Goal: Task Accomplishment & Management: Manage account settings

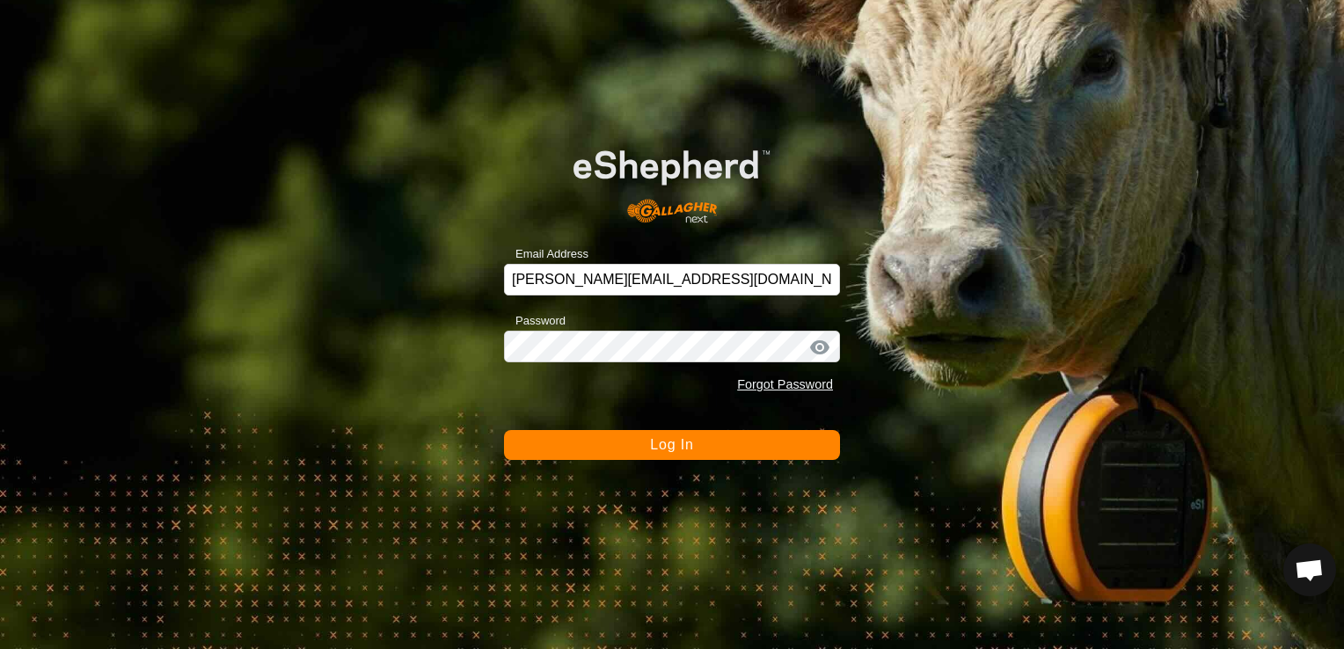
click at [563, 452] on button "Log In" at bounding box center [672, 445] width 336 height 30
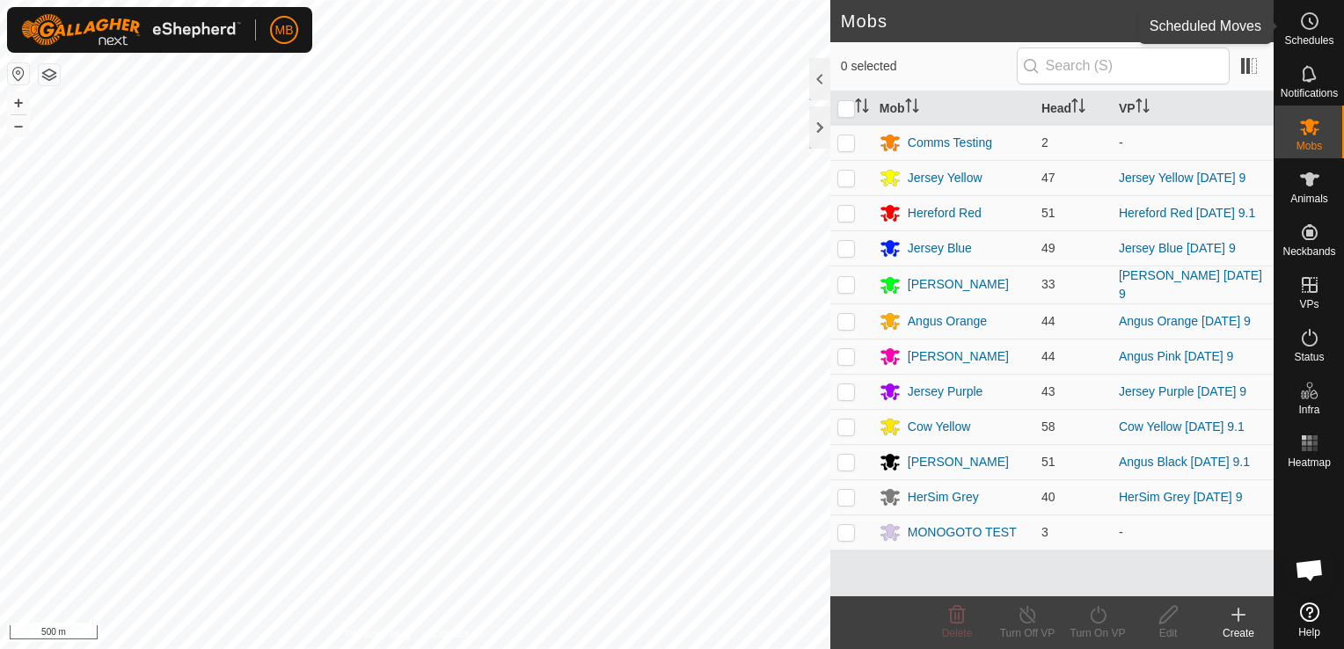
click at [1313, 32] on es-schedule-vp-svg-icon at bounding box center [1310, 21] width 32 height 28
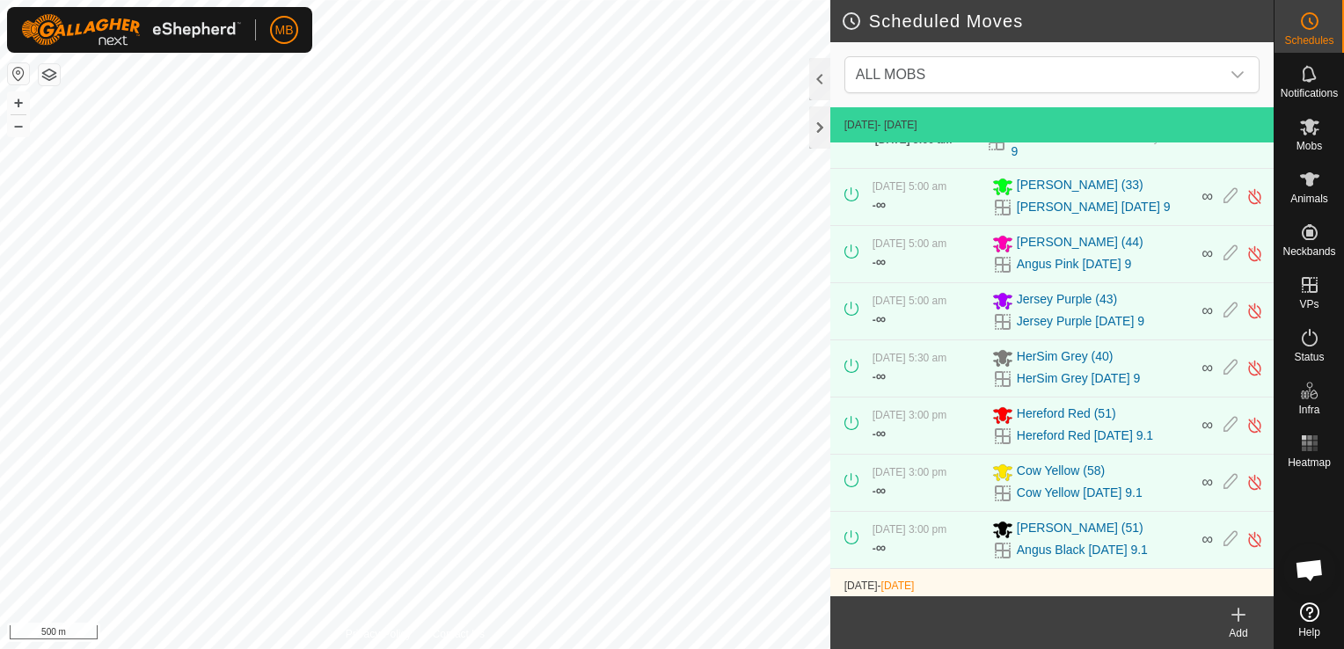
scroll to position [8, 0]
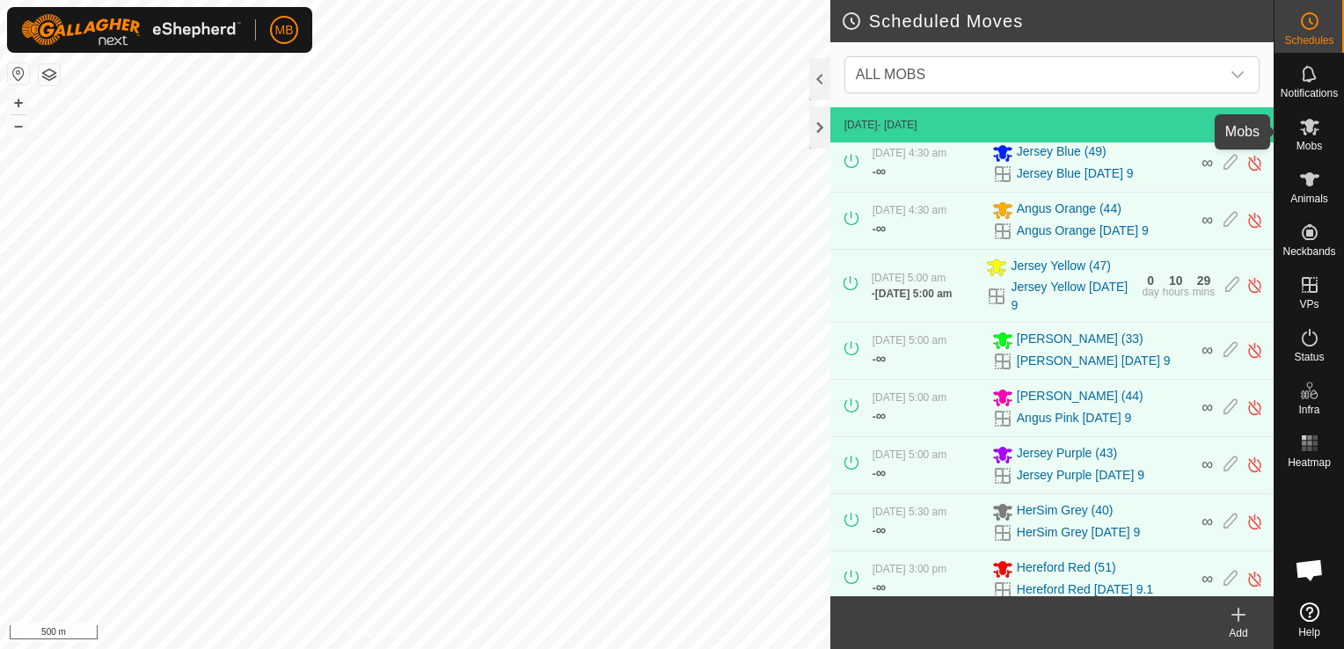
click at [1315, 141] on span "Mobs" at bounding box center [1309, 146] width 26 height 11
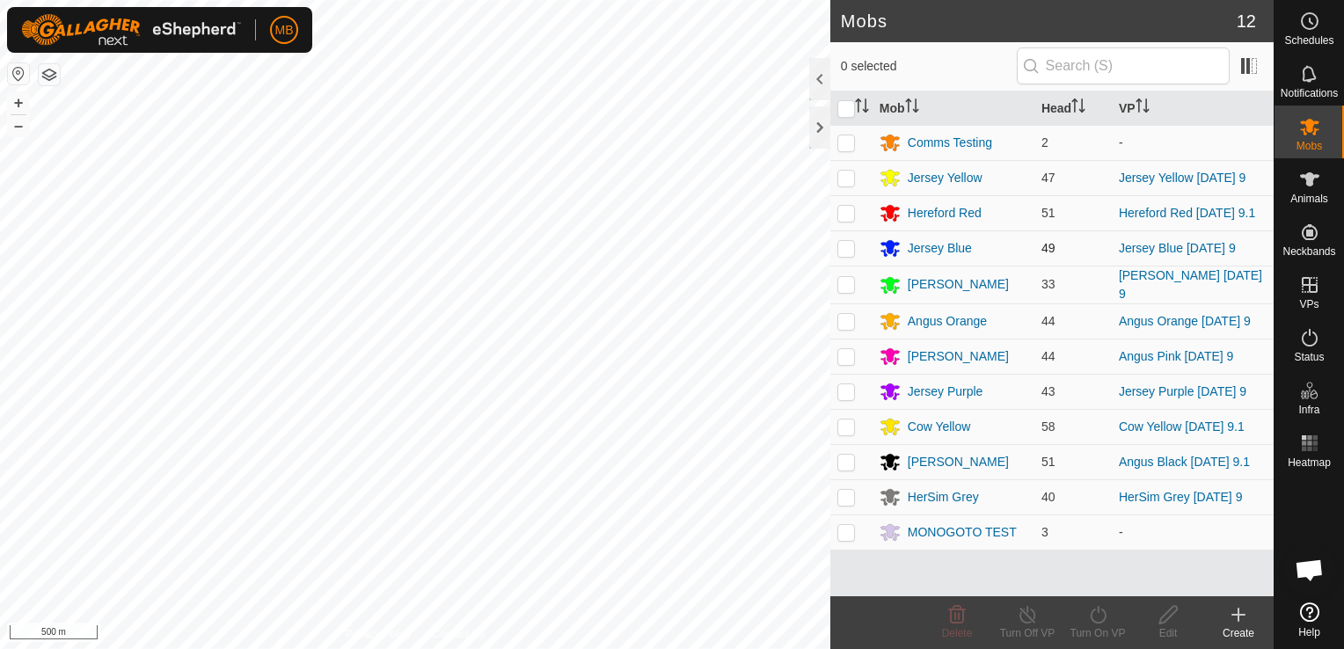
click at [844, 244] on p-checkbox at bounding box center [846, 248] width 18 height 14
click at [1101, 624] on icon at bounding box center [1098, 614] width 22 height 21
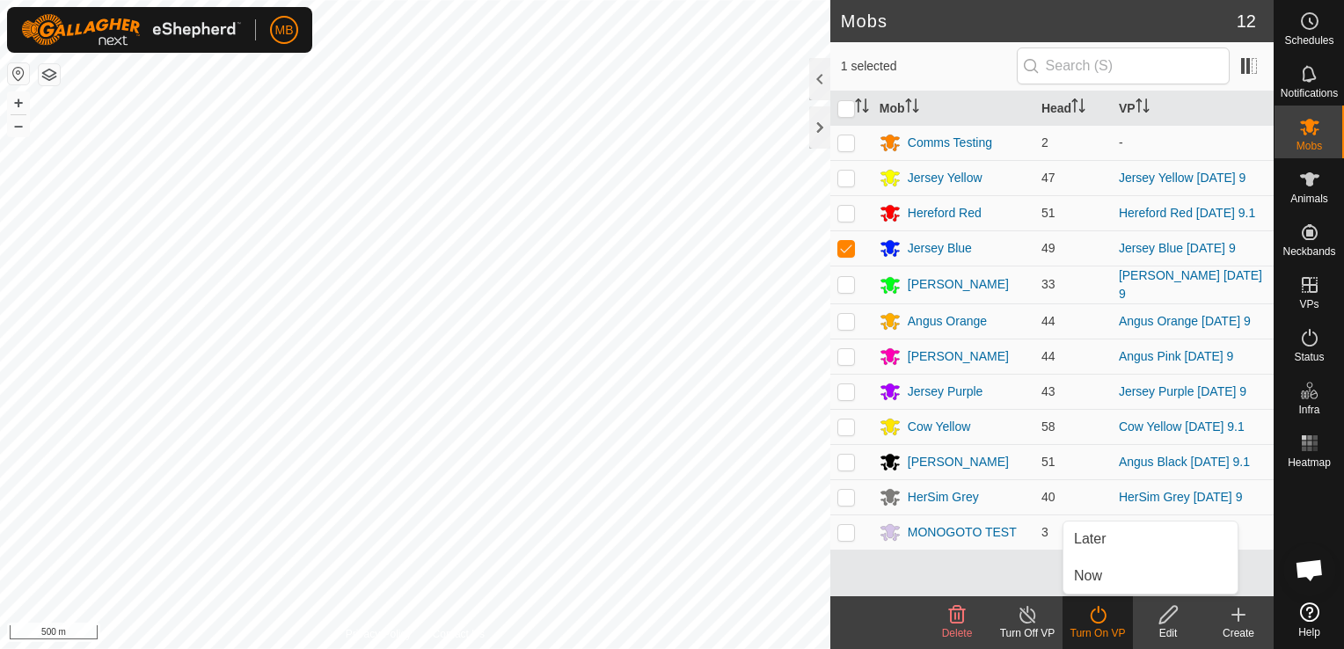
click at [863, 618] on footer "Delete Turn Off VP Turn On VP Edit Create" at bounding box center [1051, 622] width 443 height 53
click at [844, 247] on p-checkbox at bounding box center [846, 248] width 18 height 14
checkbox input "false"
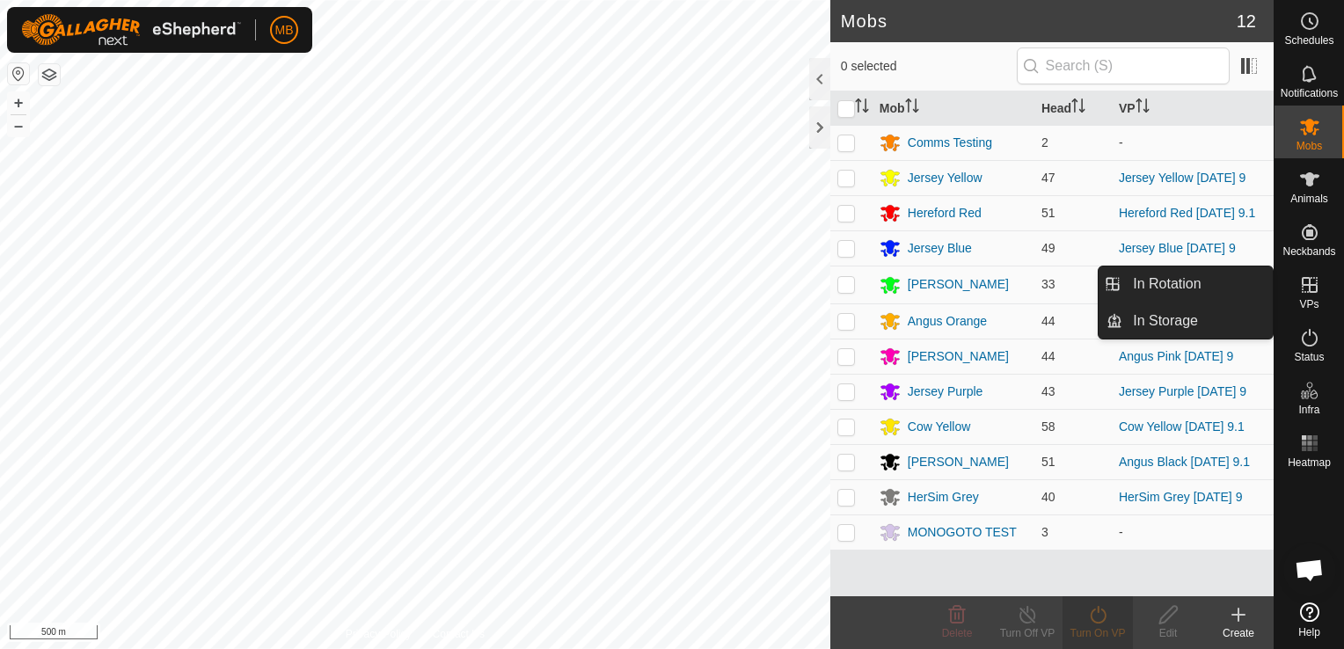
click at [1305, 283] on icon at bounding box center [1309, 284] width 21 height 21
click at [1238, 288] on link "In Rotation" at bounding box center [1197, 283] width 150 height 35
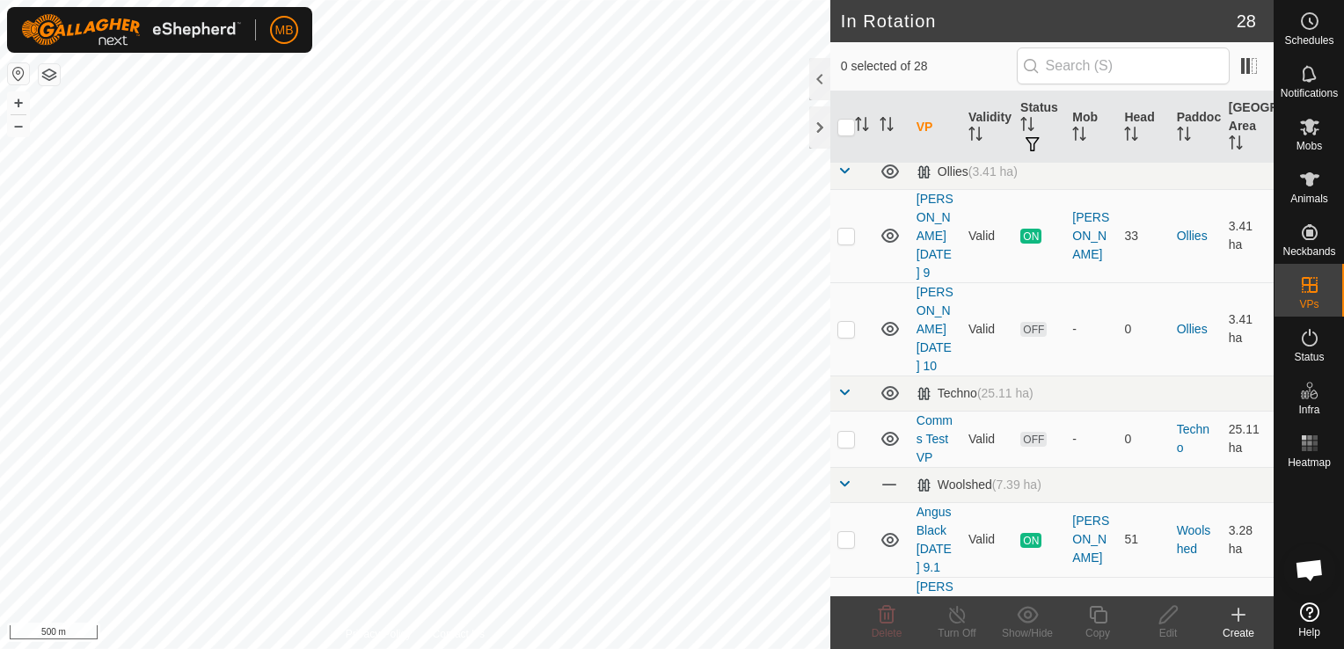
scroll to position [975, 0]
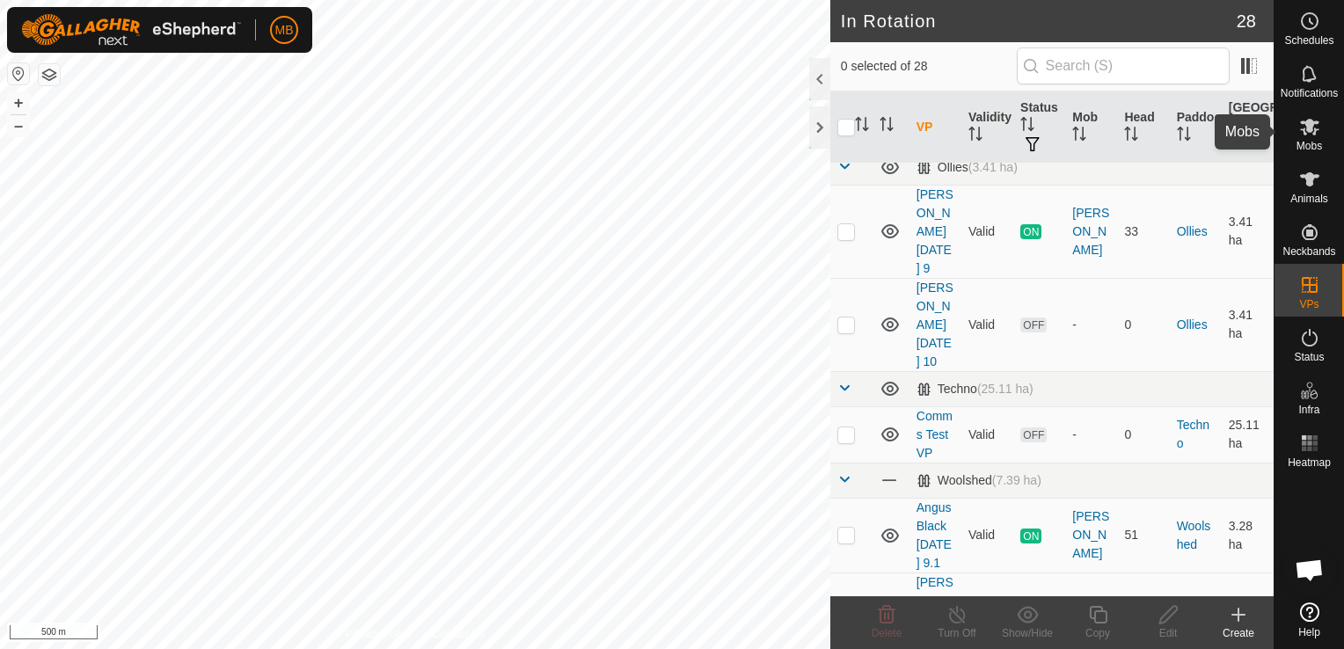
click at [1300, 138] on es-mob-svg-icon at bounding box center [1310, 127] width 32 height 28
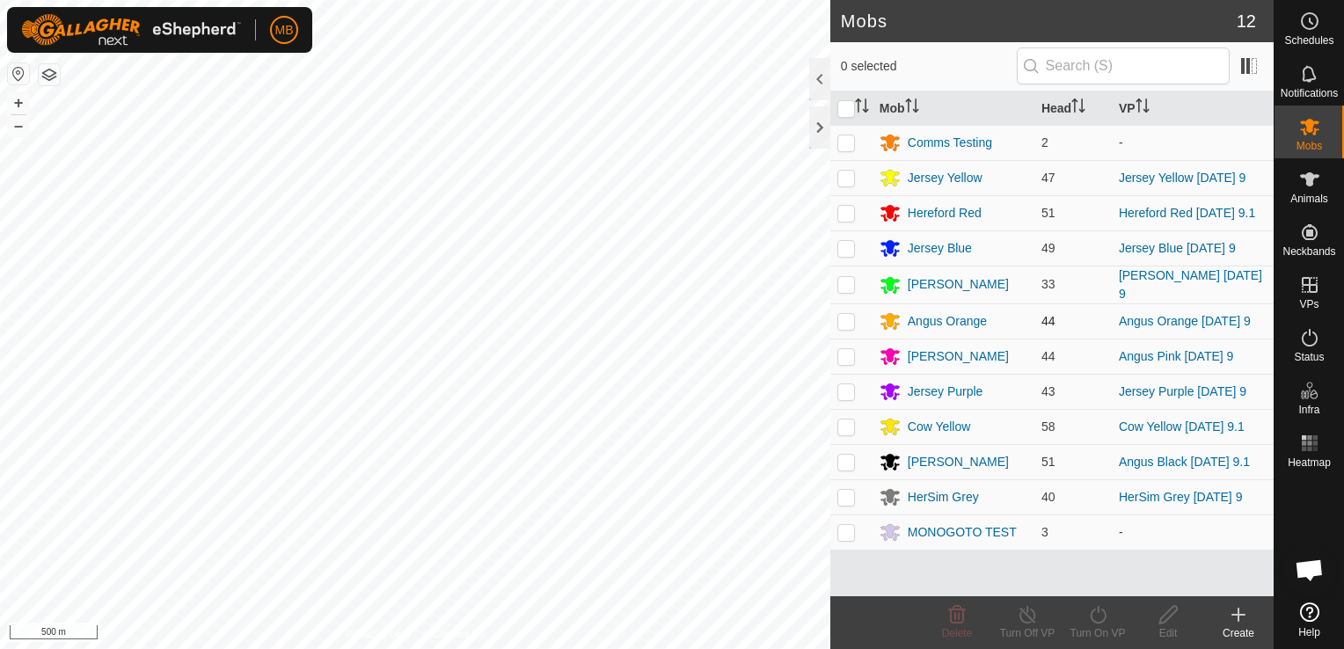
click at [842, 320] on p-checkbox at bounding box center [846, 321] width 18 height 14
checkbox input "true"
click at [1087, 621] on icon at bounding box center [1098, 614] width 22 height 21
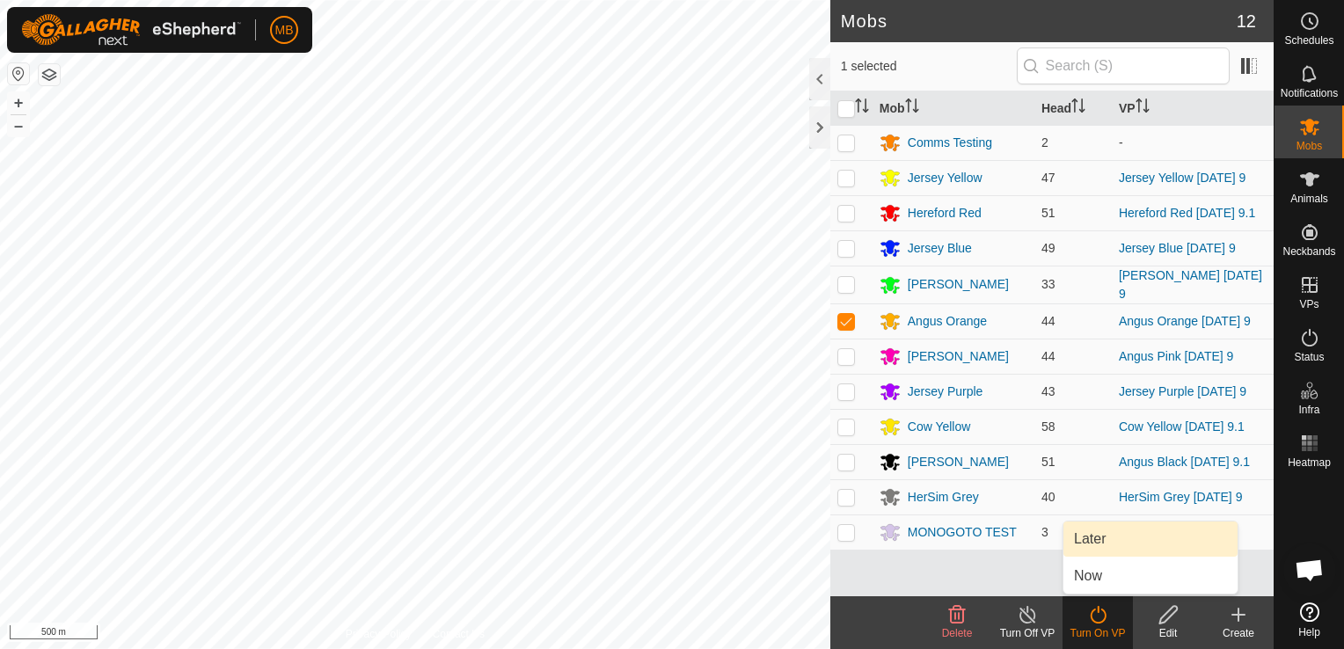
click at [1093, 535] on link "Later" at bounding box center [1150, 538] width 174 height 35
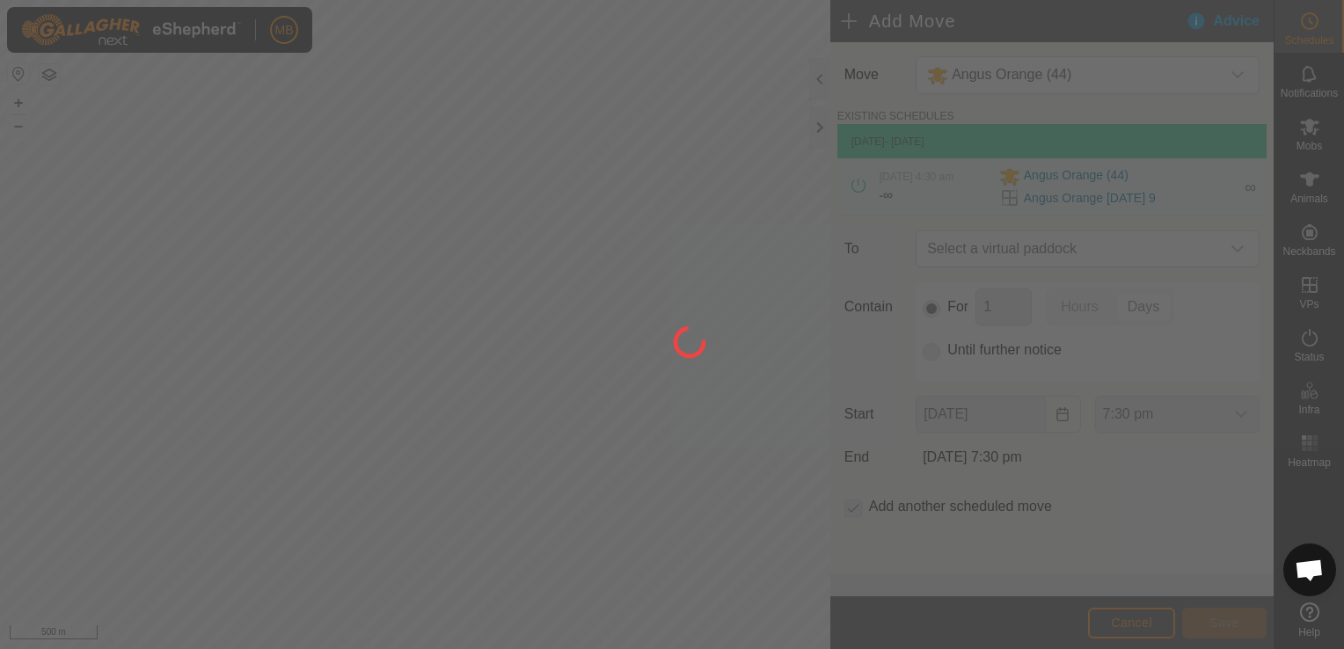
click at [1093, 535] on div at bounding box center [672, 324] width 1344 height 649
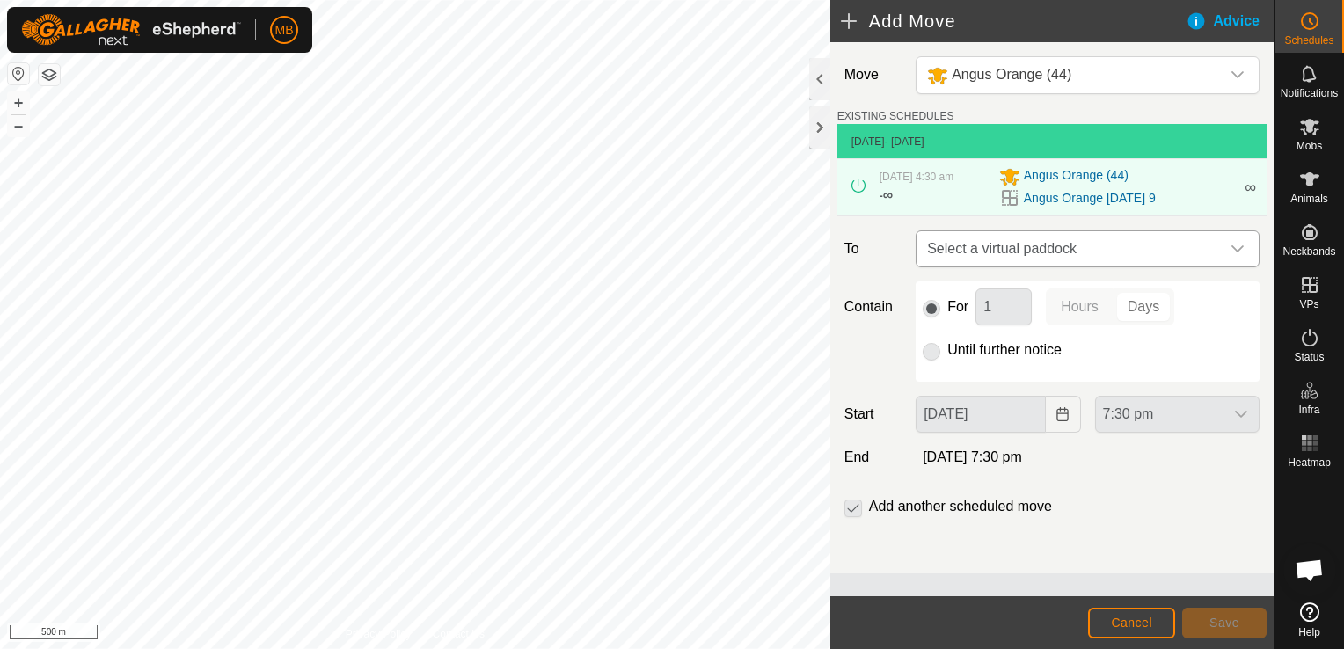
click at [1239, 249] on icon "dropdown trigger" at bounding box center [1237, 248] width 12 height 7
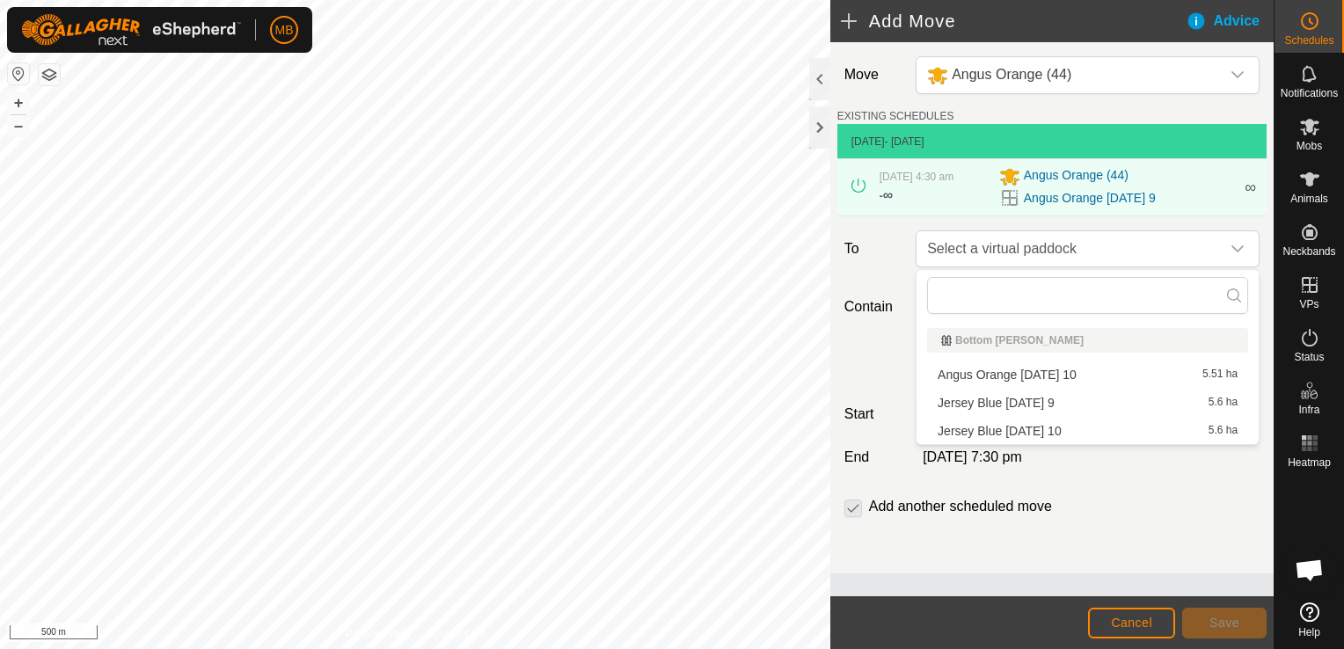
click at [1170, 375] on li "Angus Orange Wednesday 10 5.51 ha" at bounding box center [1087, 374] width 321 height 26
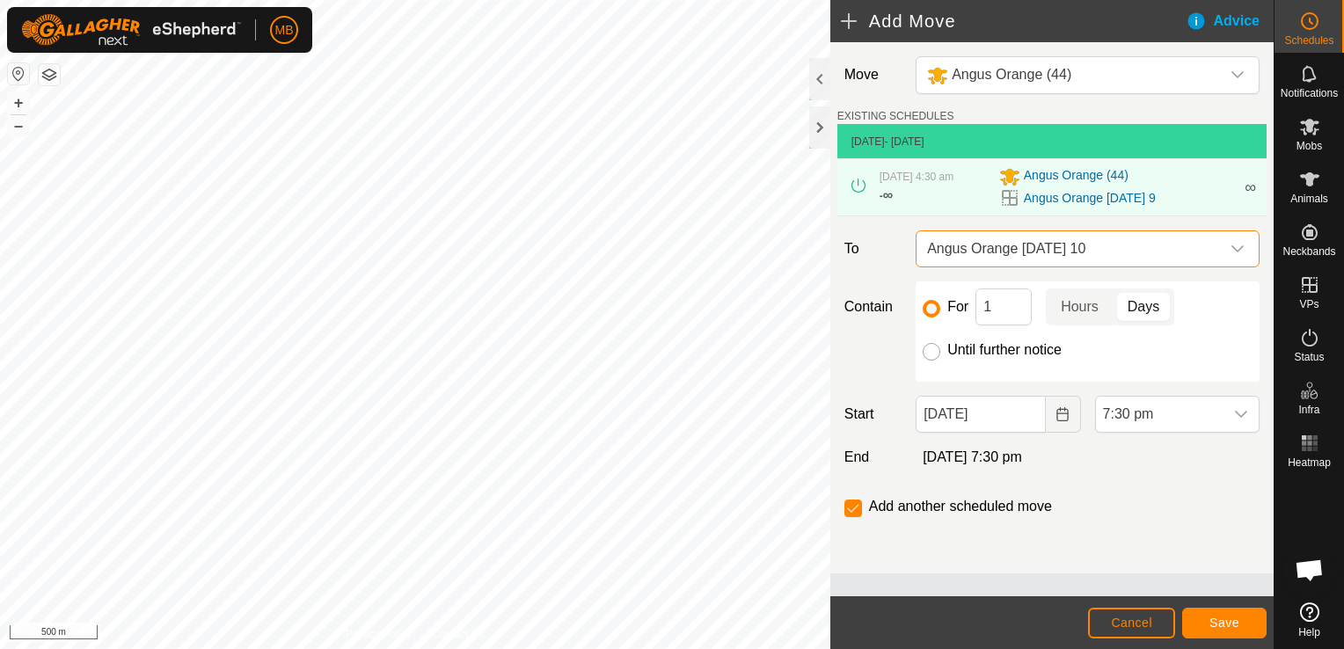
click at [932, 352] on input "Until further notice" at bounding box center [931, 352] width 18 height 18
radio input "true"
checkbox input "false"
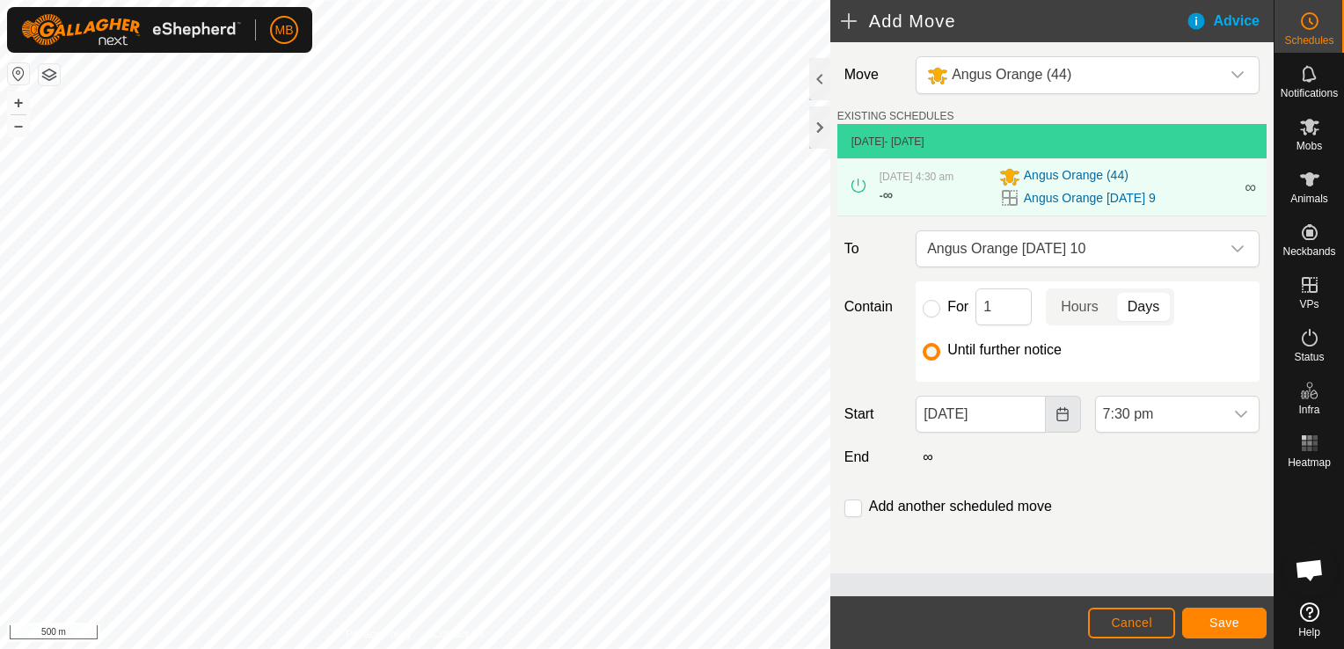
click at [1063, 416] on icon "Choose Date" at bounding box center [1062, 414] width 14 height 14
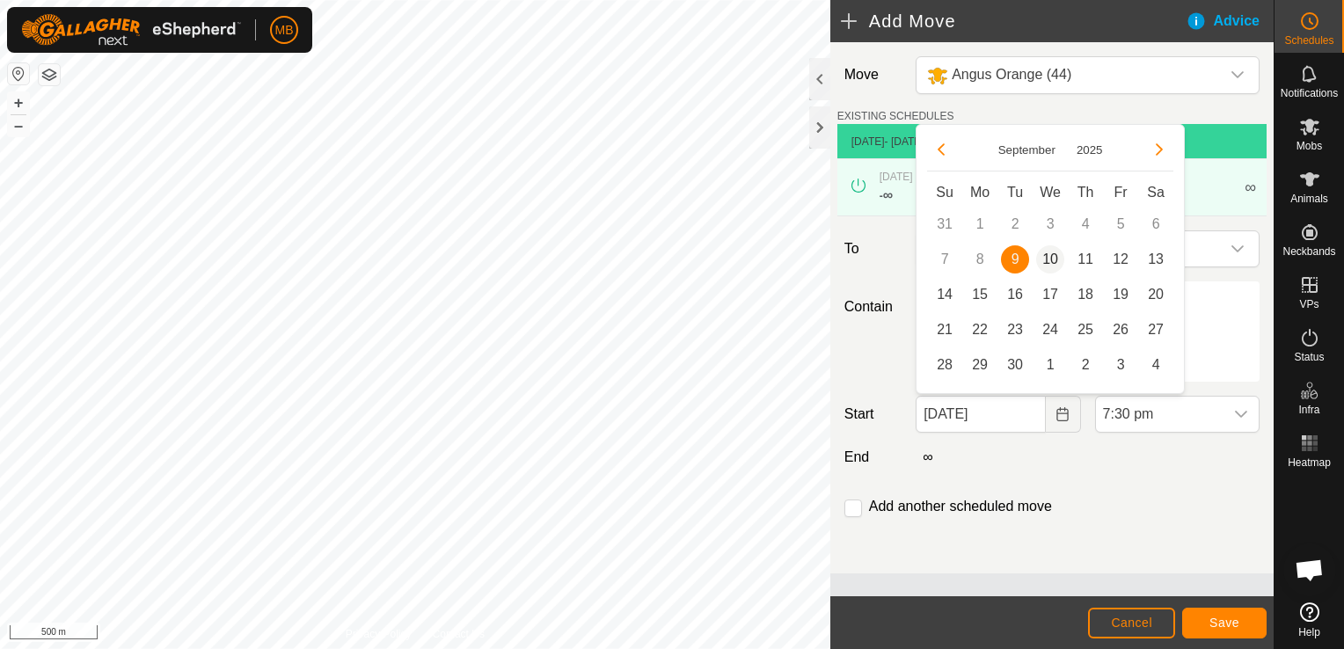
click at [1053, 262] on span "10" at bounding box center [1050, 259] width 28 height 28
type input "[DATE]"
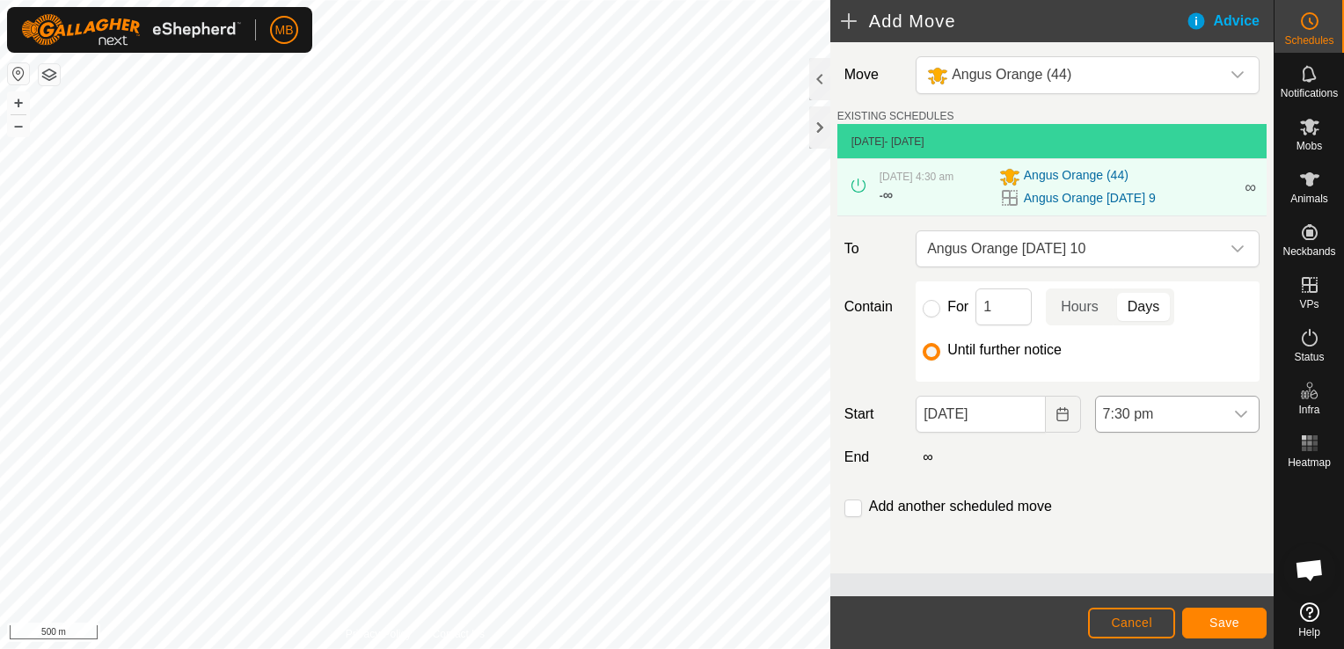
click at [1245, 413] on icon "dropdown trigger" at bounding box center [1241, 414] width 14 height 14
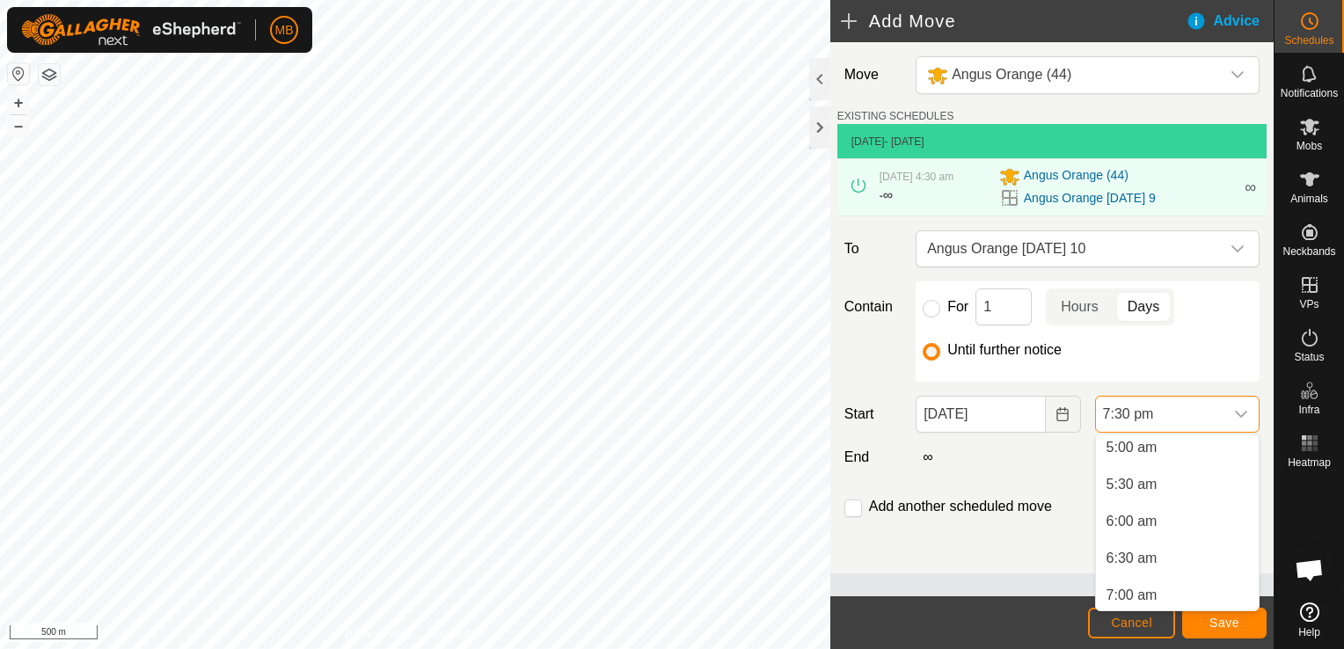
scroll to position [369, 0]
click at [1186, 502] on li "5:30 am" at bounding box center [1177, 488] width 163 height 35
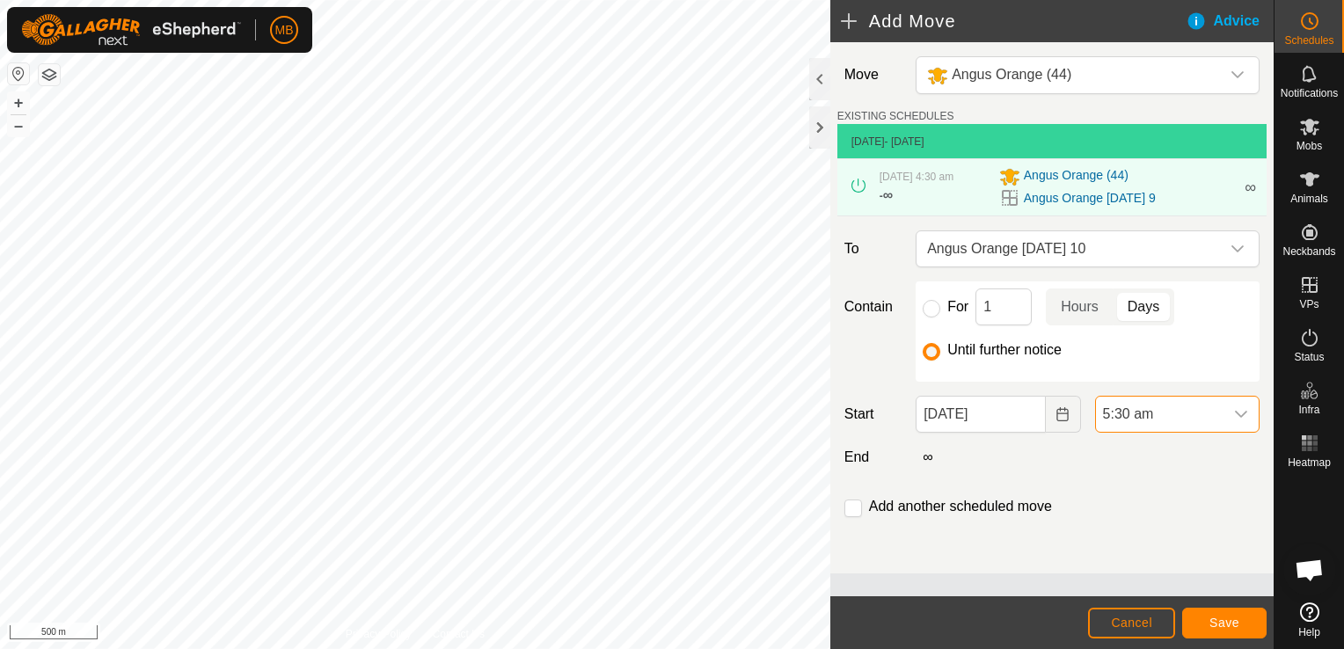
scroll to position [1300, 0]
click at [1215, 627] on span "Save" at bounding box center [1224, 623] width 30 height 14
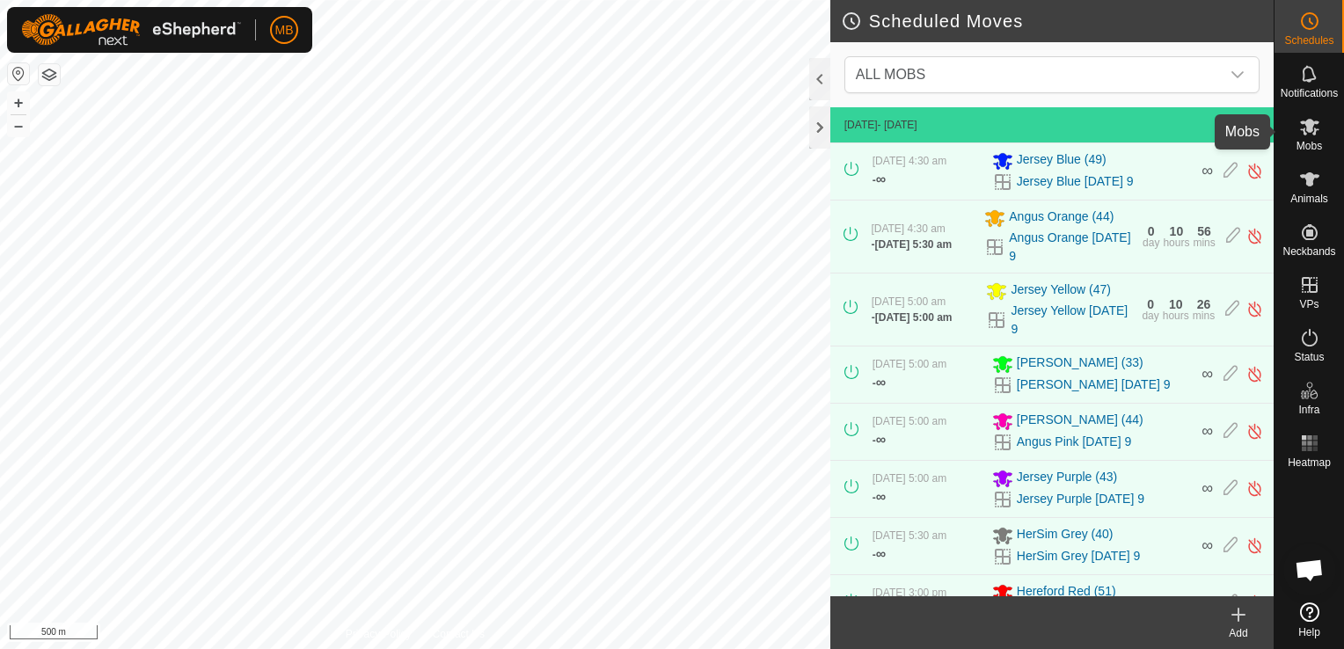
click at [1309, 130] on icon at bounding box center [1309, 127] width 19 height 17
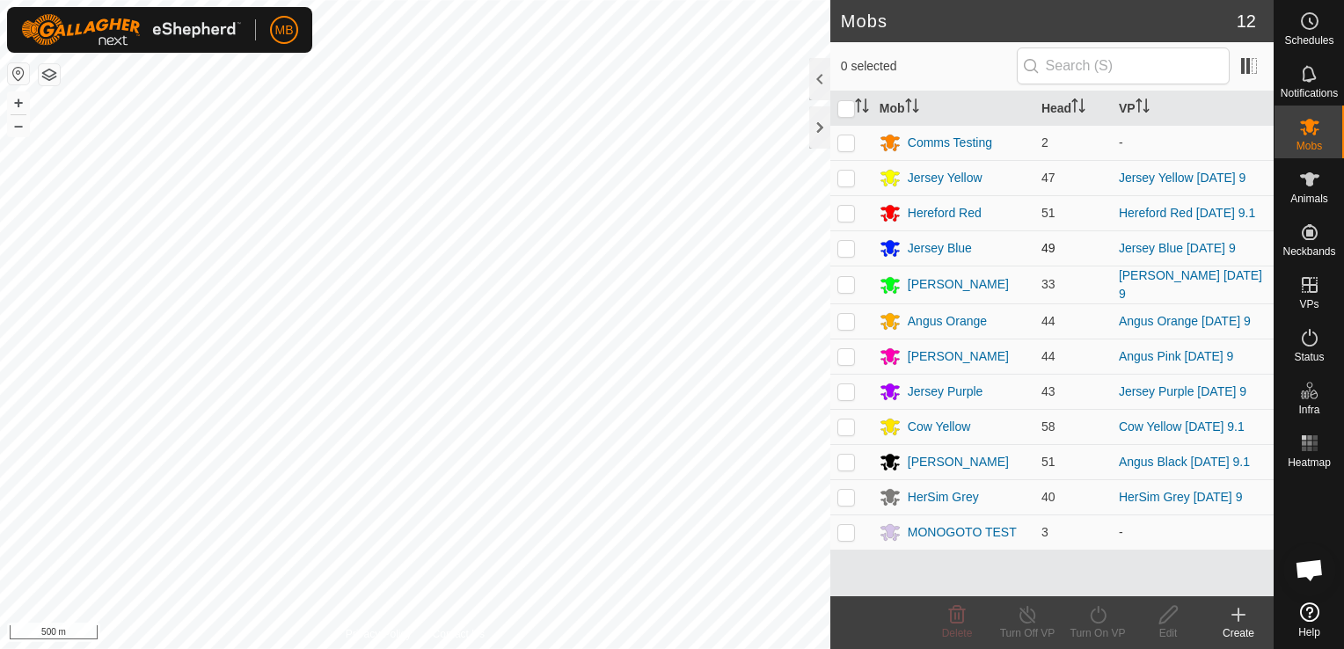
click at [843, 252] on p-checkbox at bounding box center [846, 248] width 18 height 14
checkbox input "true"
click at [1096, 621] on icon at bounding box center [1098, 614] width 22 height 21
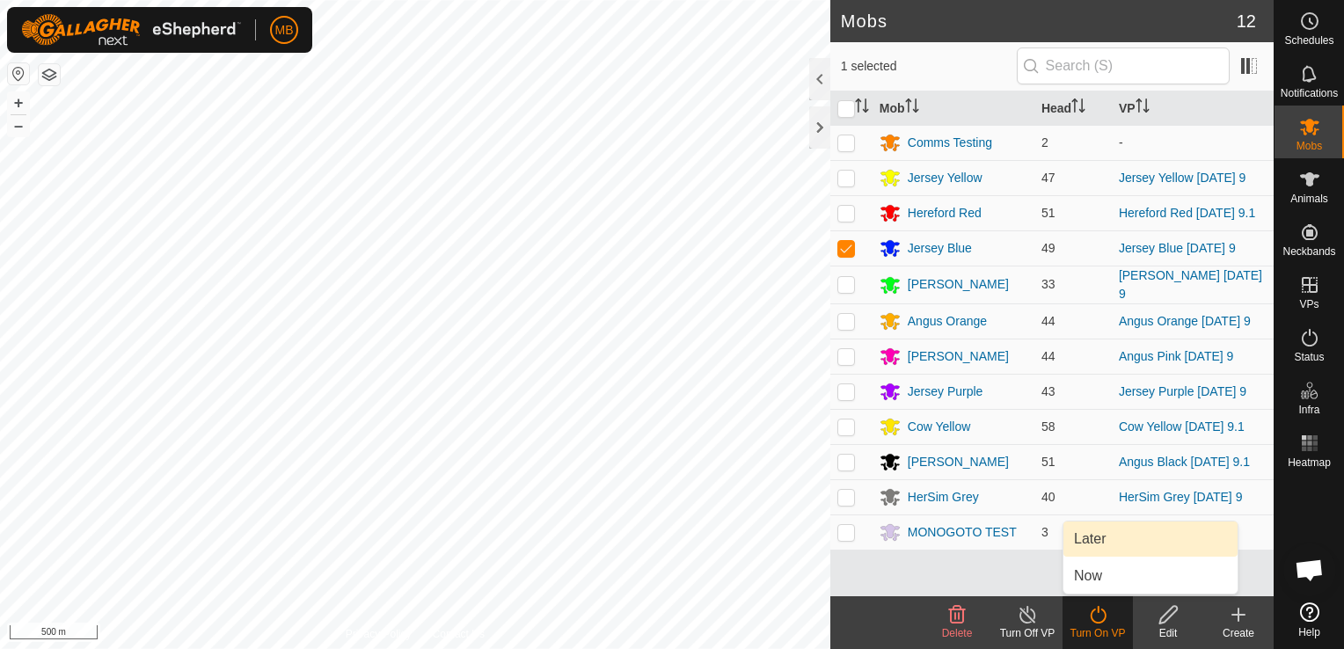
click at [1122, 541] on link "Later" at bounding box center [1150, 538] width 174 height 35
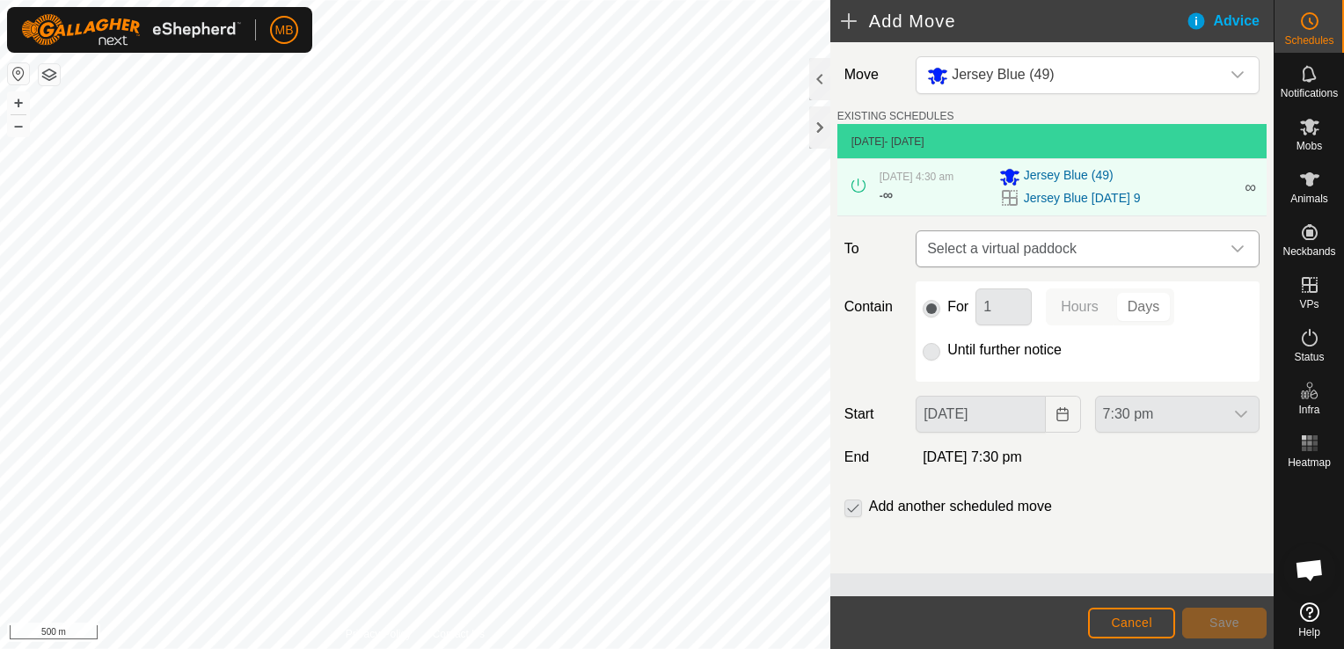
click at [1245, 248] on div "dropdown trigger" at bounding box center [1237, 248] width 35 height 35
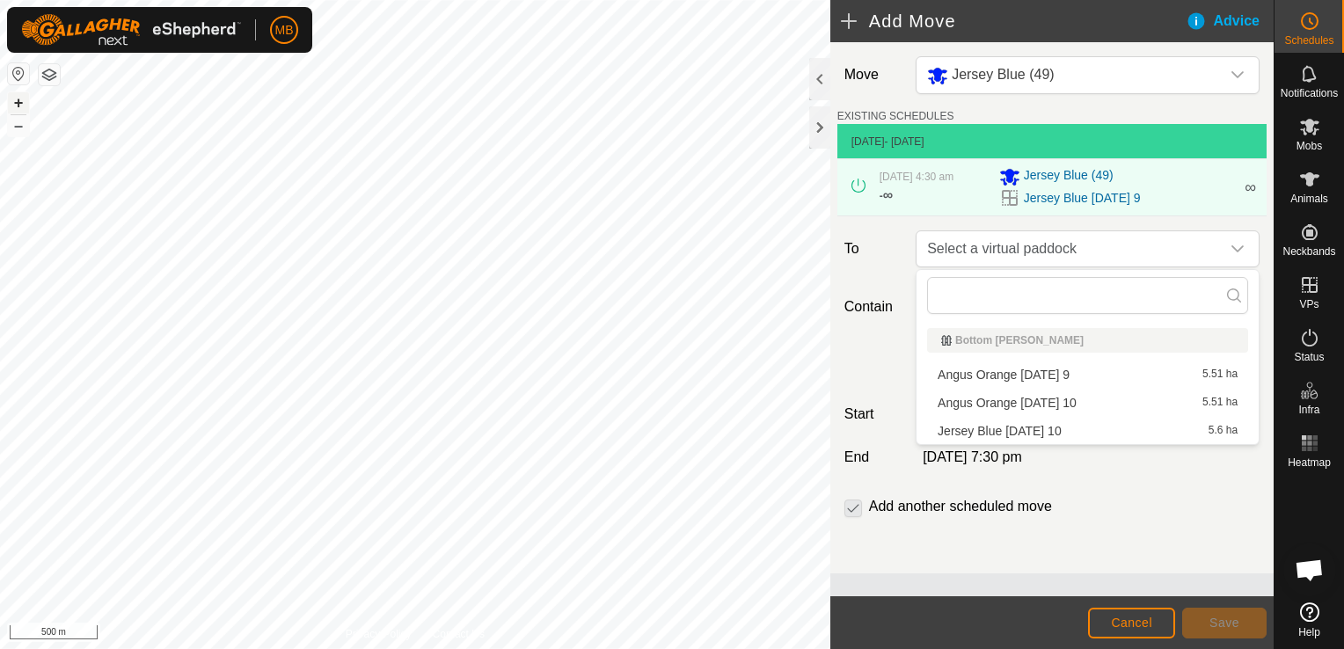
click at [17, 104] on button "+" at bounding box center [18, 102] width 21 height 21
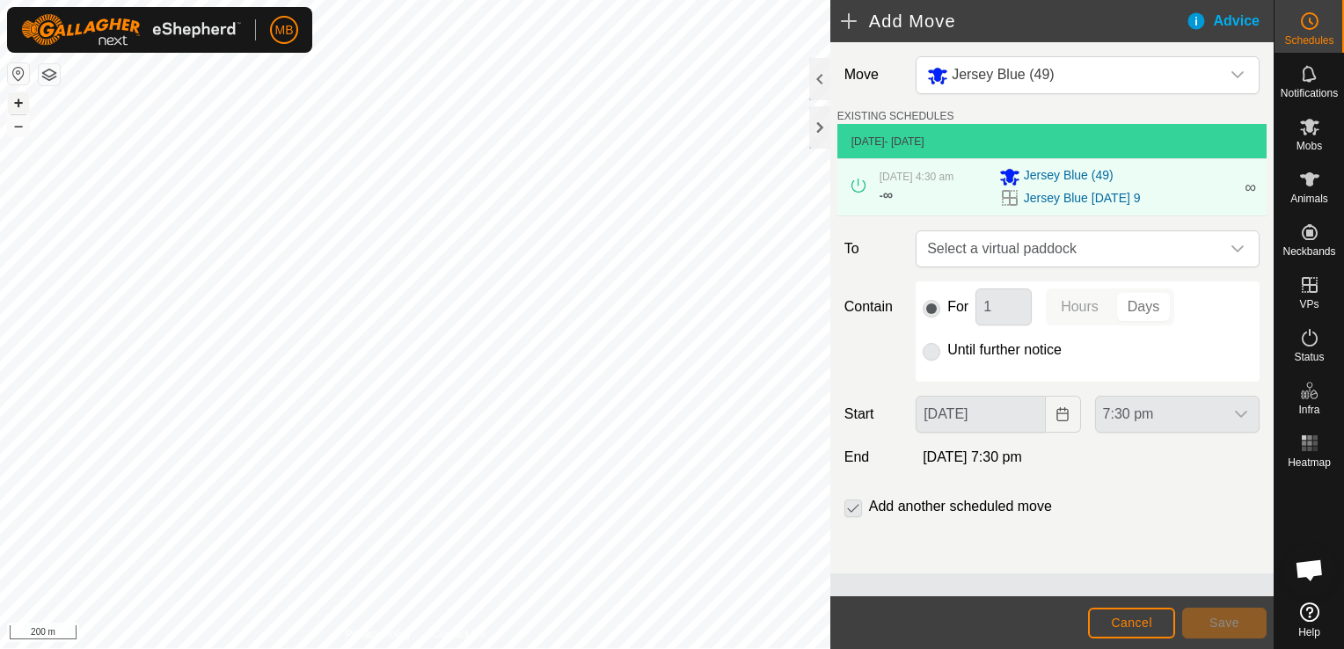
click at [17, 104] on button "+" at bounding box center [18, 102] width 21 height 21
click at [1241, 248] on icon "dropdown trigger" at bounding box center [1237, 248] width 12 height 7
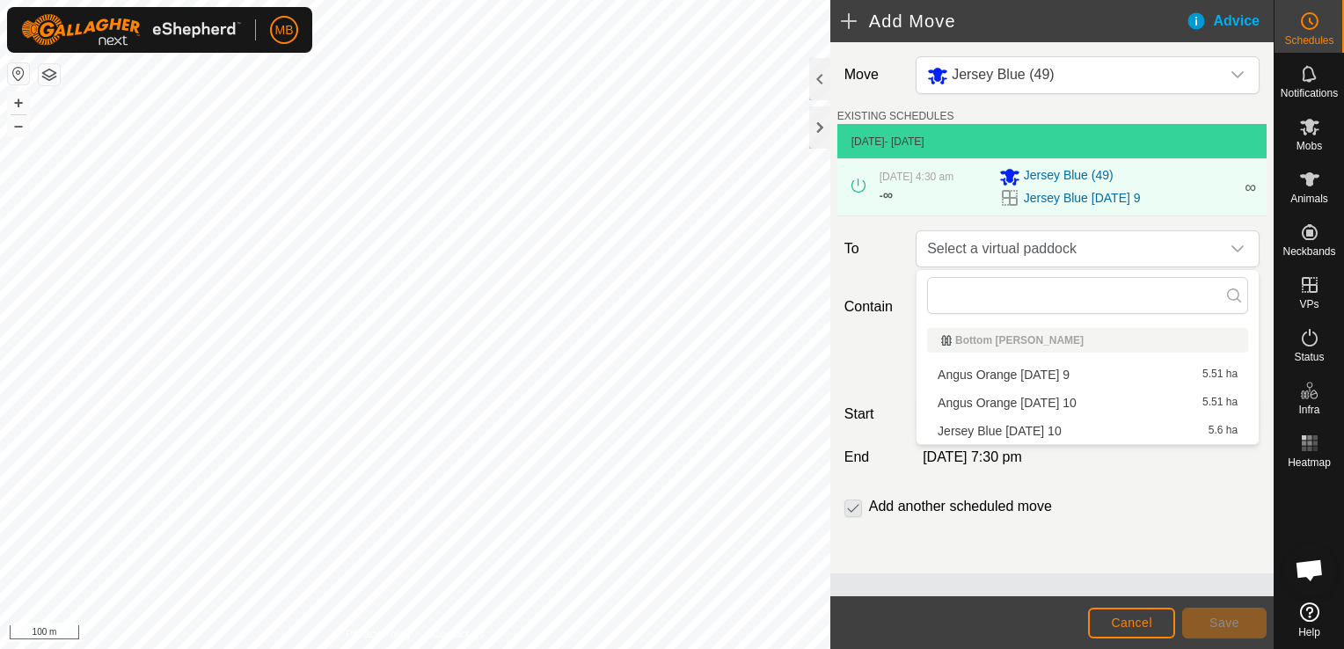
click at [1132, 434] on li "Jersey Blue Wednesday 10 5.6 ha" at bounding box center [1087, 431] width 321 height 26
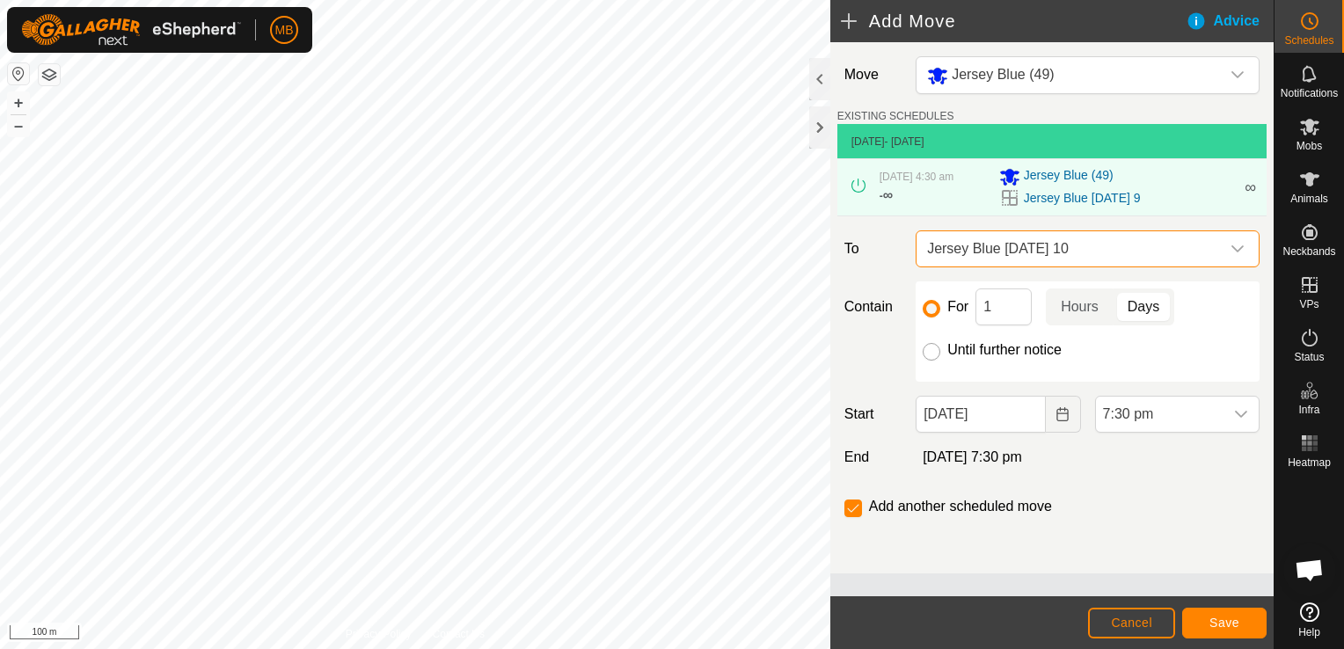
click at [932, 354] on input "Until further notice" at bounding box center [931, 352] width 18 height 18
radio input "true"
checkbox input "false"
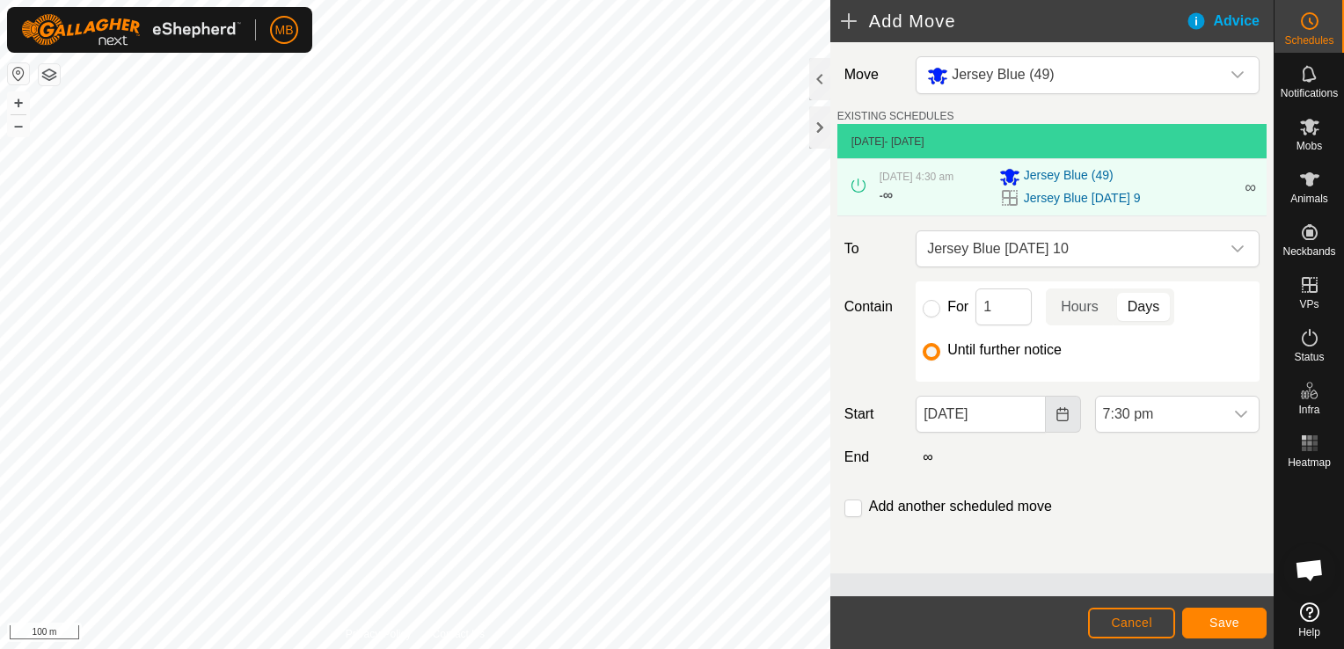
click at [1060, 419] on icon "Choose Date" at bounding box center [1062, 414] width 14 height 14
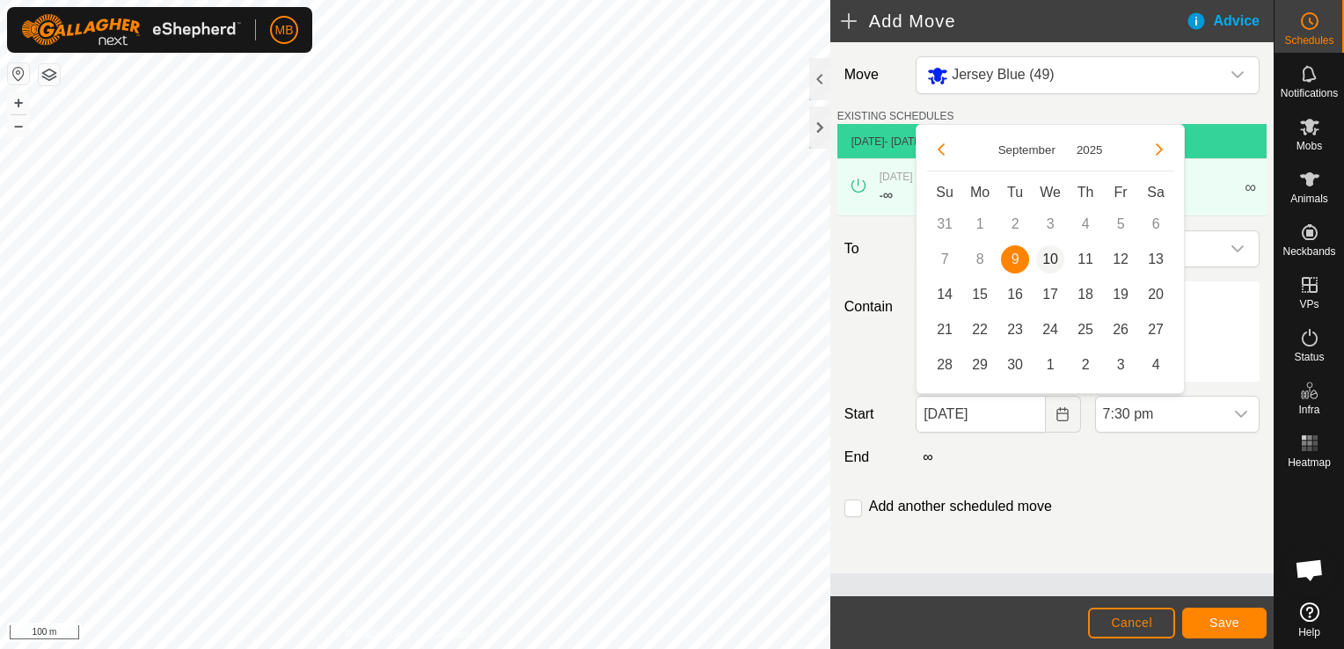
click at [1050, 267] on span "10" at bounding box center [1050, 259] width 28 height 28
type input "[DATE]"
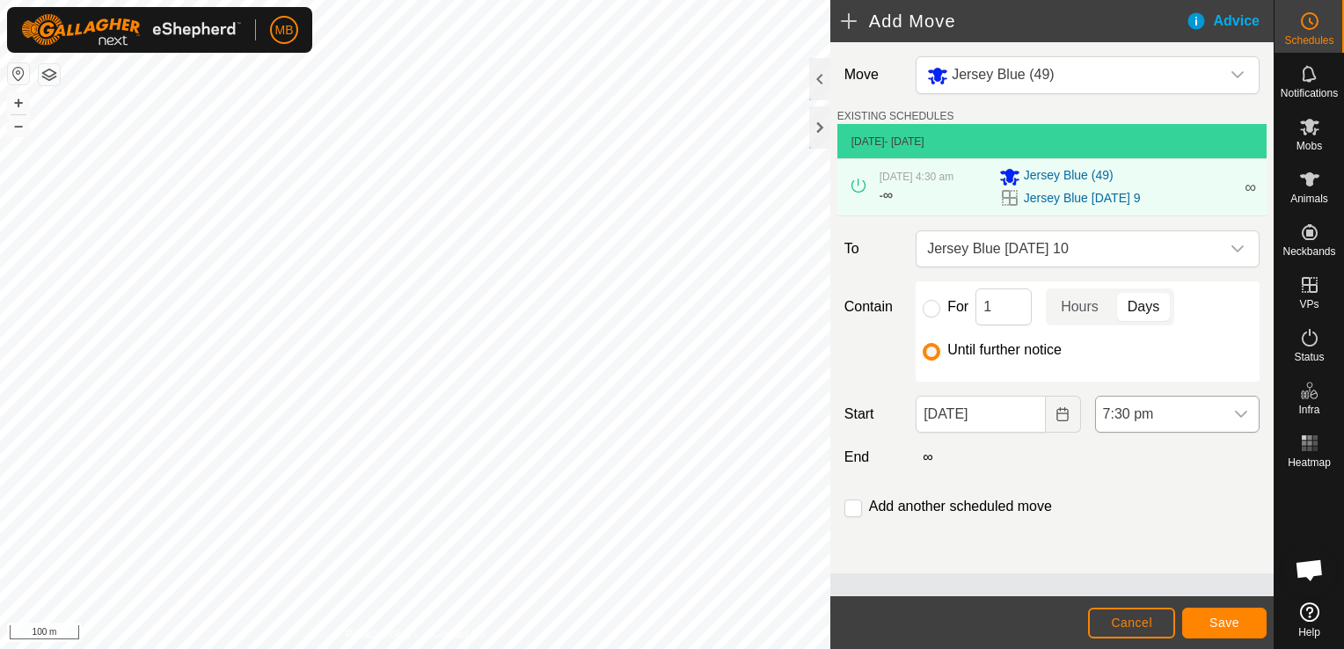
click at [1243, 416] on icon "dropdown trigger" at bounding box center [1241, 414] width 14 height 14
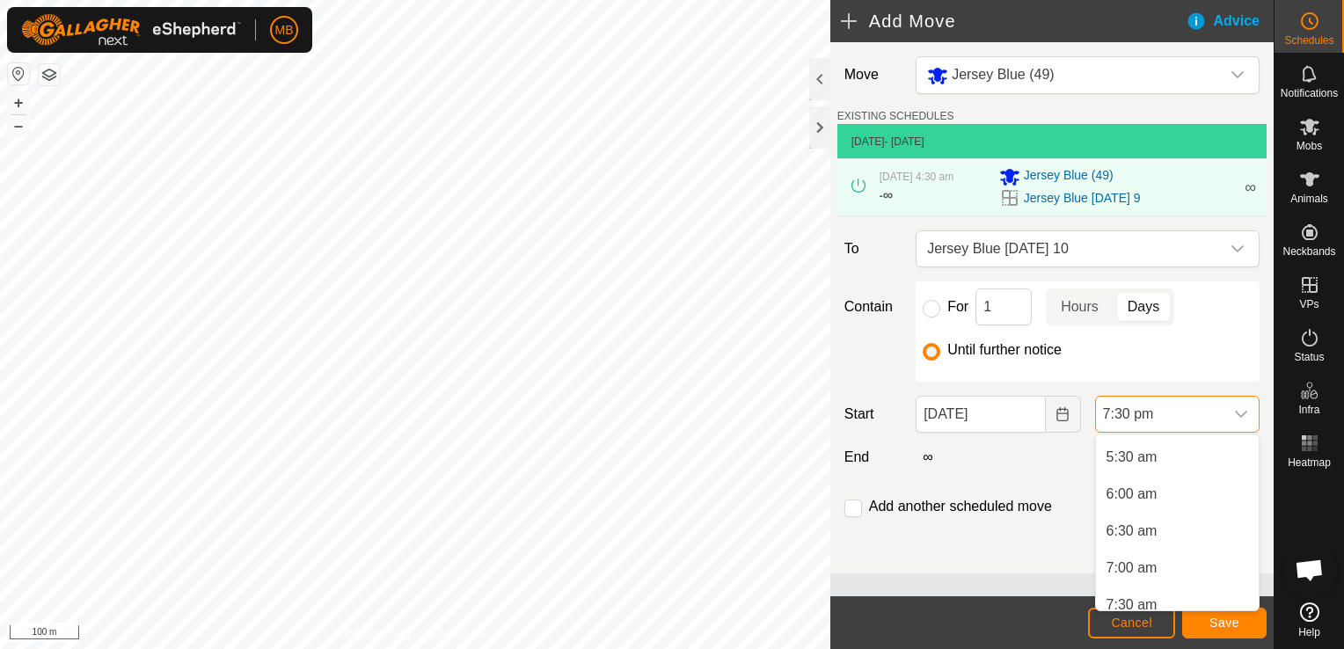
scroll to position [368, 0]
click at [1195, 494] on li "5:30 am" at bounding box center [1177, 490] width 163 height 35
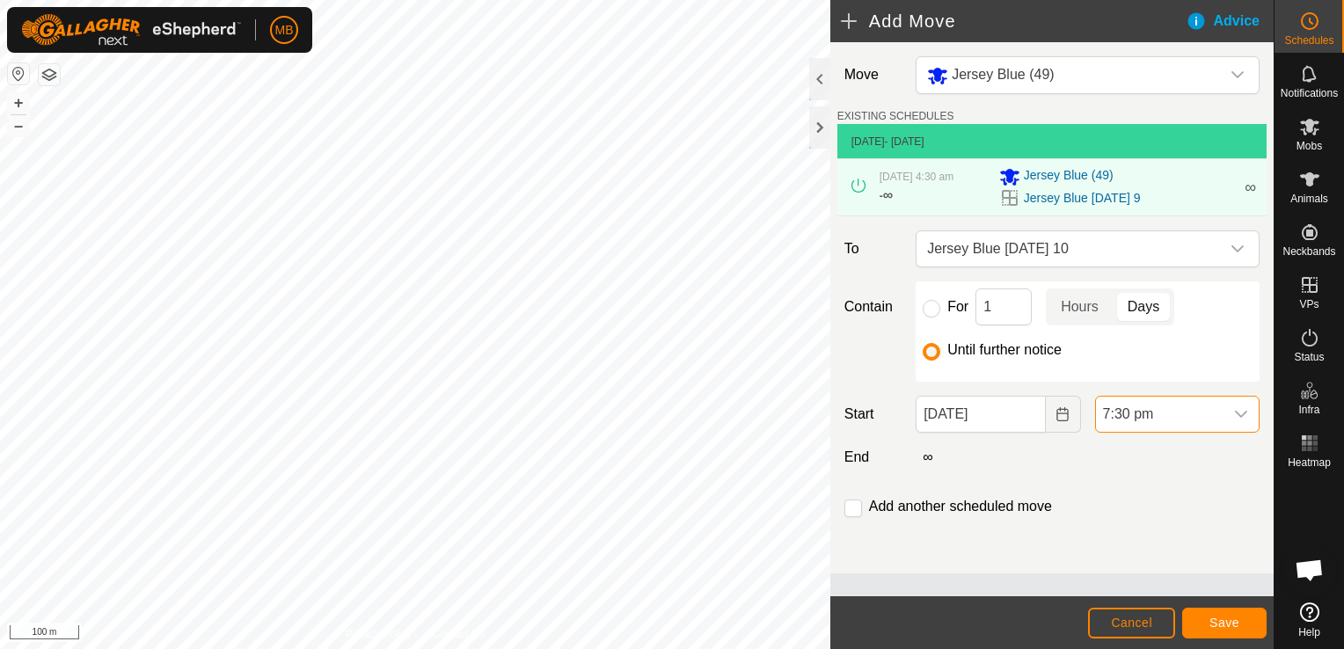
scroll to position [1300, 0]
click at [1219, 628] on span "Save" at bounding box center [1224, 623] width 30 height 14
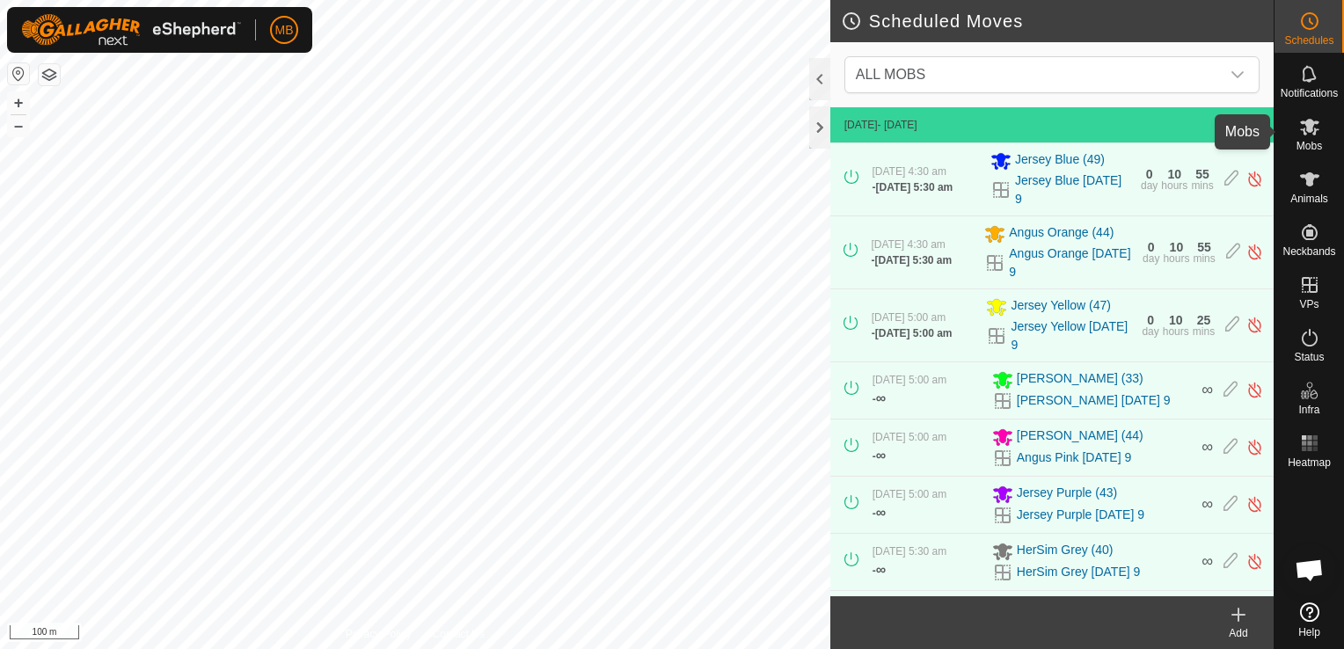
click at [1311, 141] on span "Mobs" at bounding box center [1309, 146] width 26 height 11
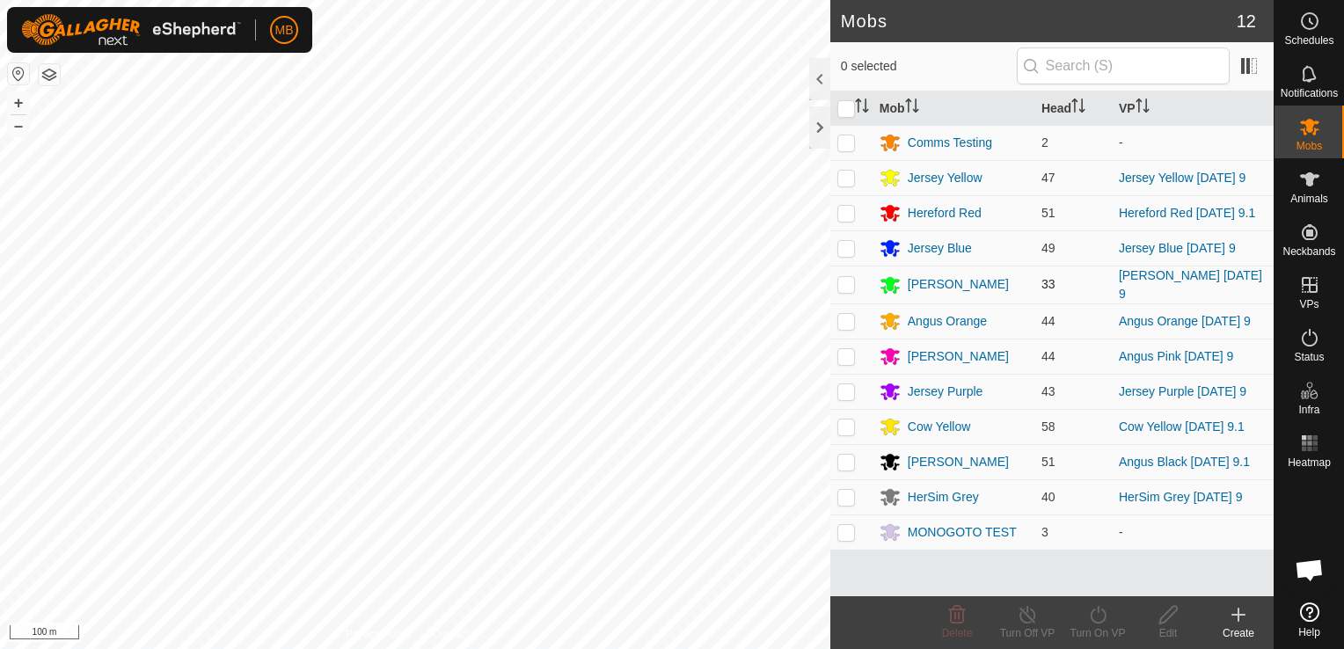
click at [846, 283] on p-checkbox at bounding box center [846, 284] width 18 height 14
checkbox input "true"
click at [1095, 621] on icon at bounding box center [1098, 614] width 22 height 21
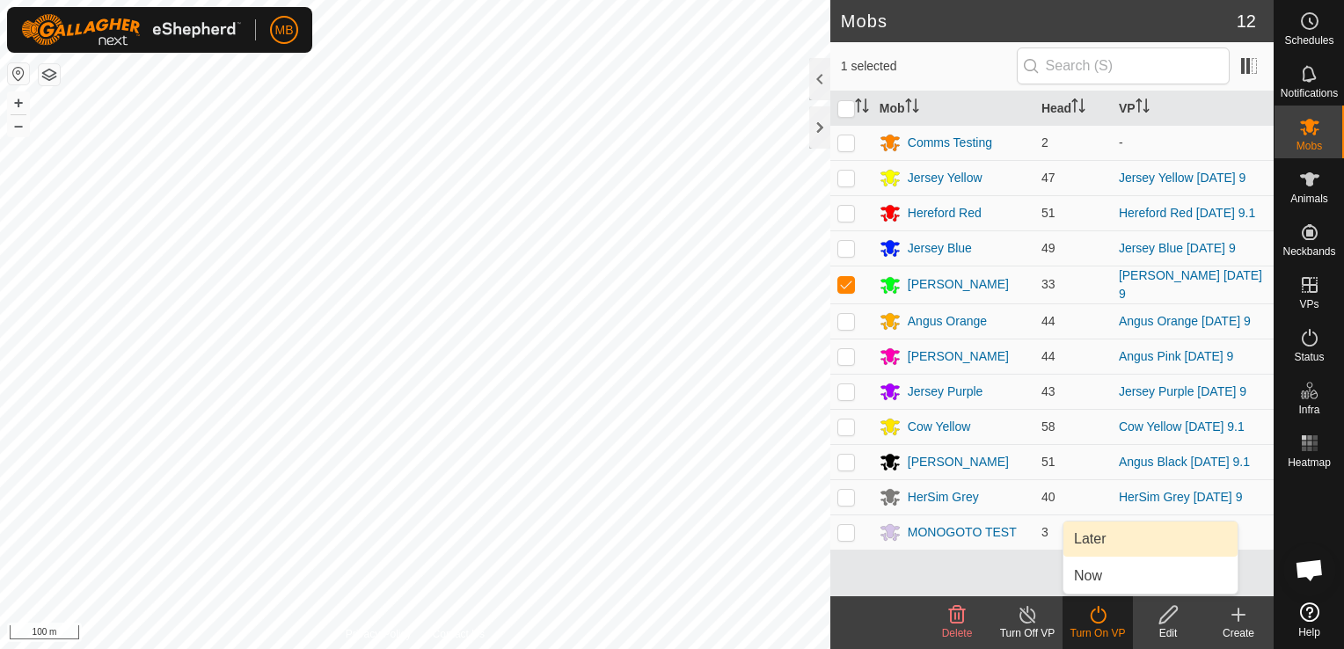
click at [1141, 544] on link "Later" at bounding box center [1150, 538] width 174 height 35
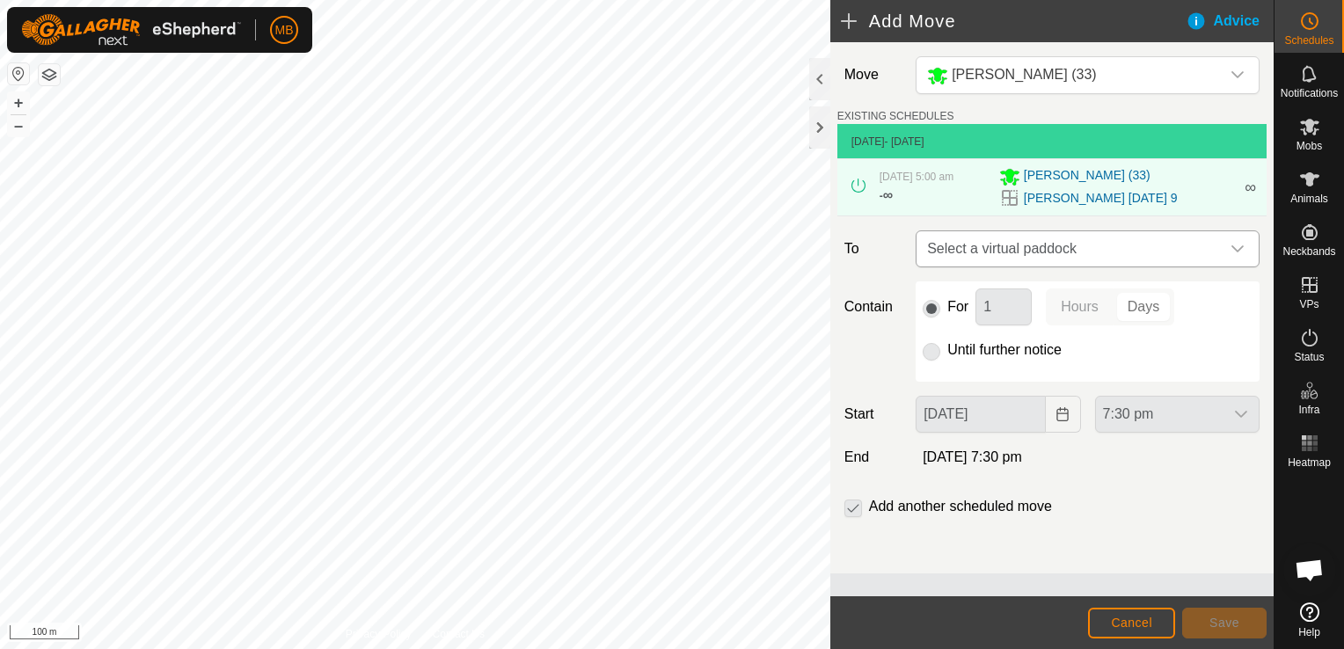
click at [1238, 253] on icon "dropdown trigger" at bounding box center [1237, 249] width 14 height 14
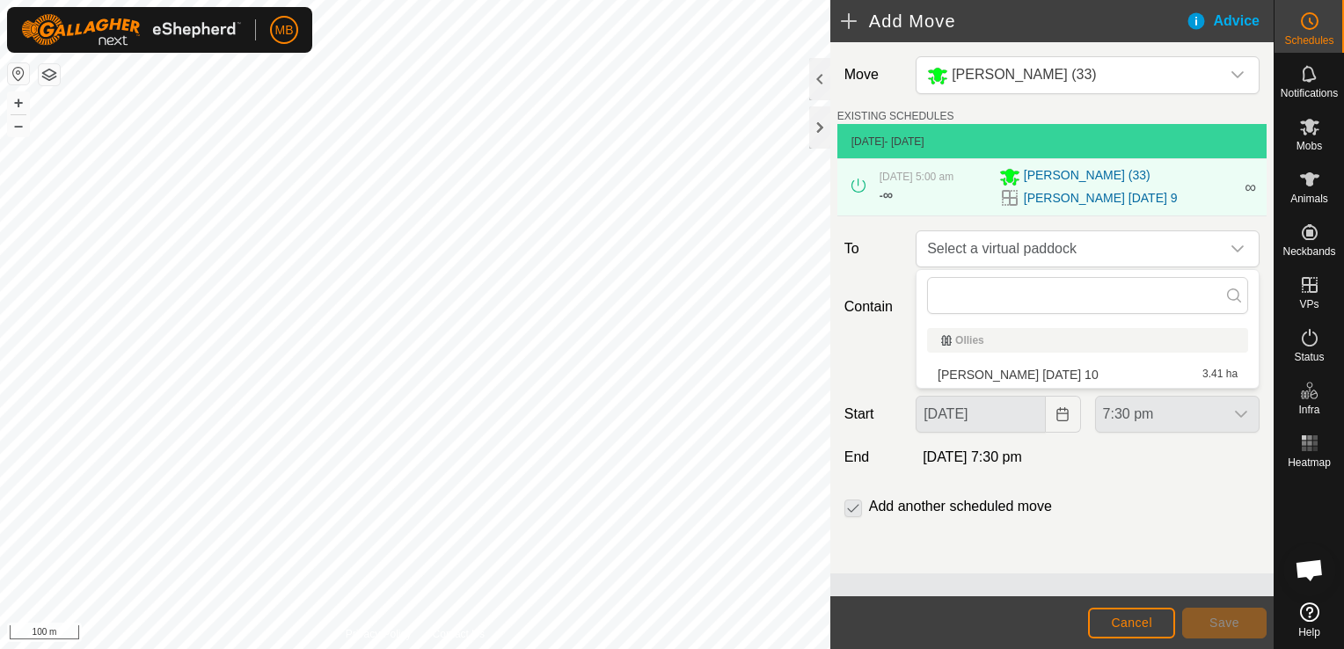
click at [1197, 375] on li "Angus Green Wednesday 10 3.41 ha" at bounding box center [1087, 374] width 321 height 26
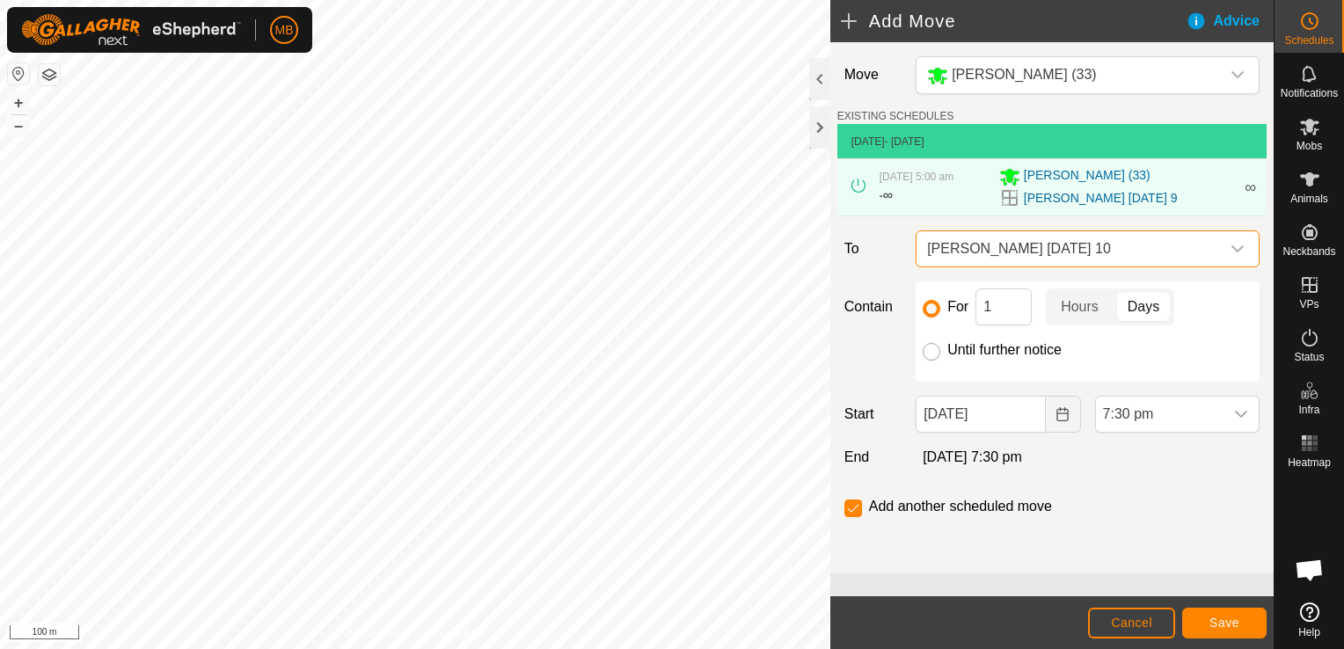
click at [930, 354] on input "Until further notice" at bounding box center [931, 352] width 18 height 18
radio input "true"
checkbox input "false"
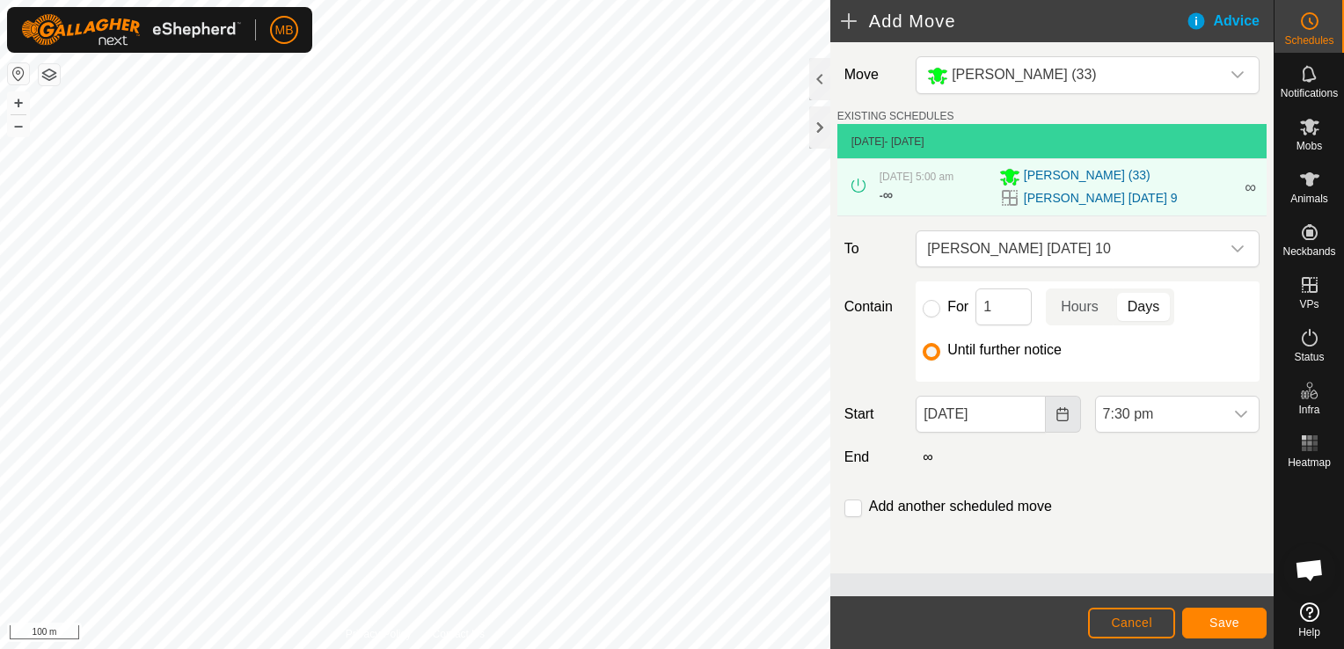
click at [1050, 414] on button "Choose Date" at bounding box center [1063, 414] width 35 height 37
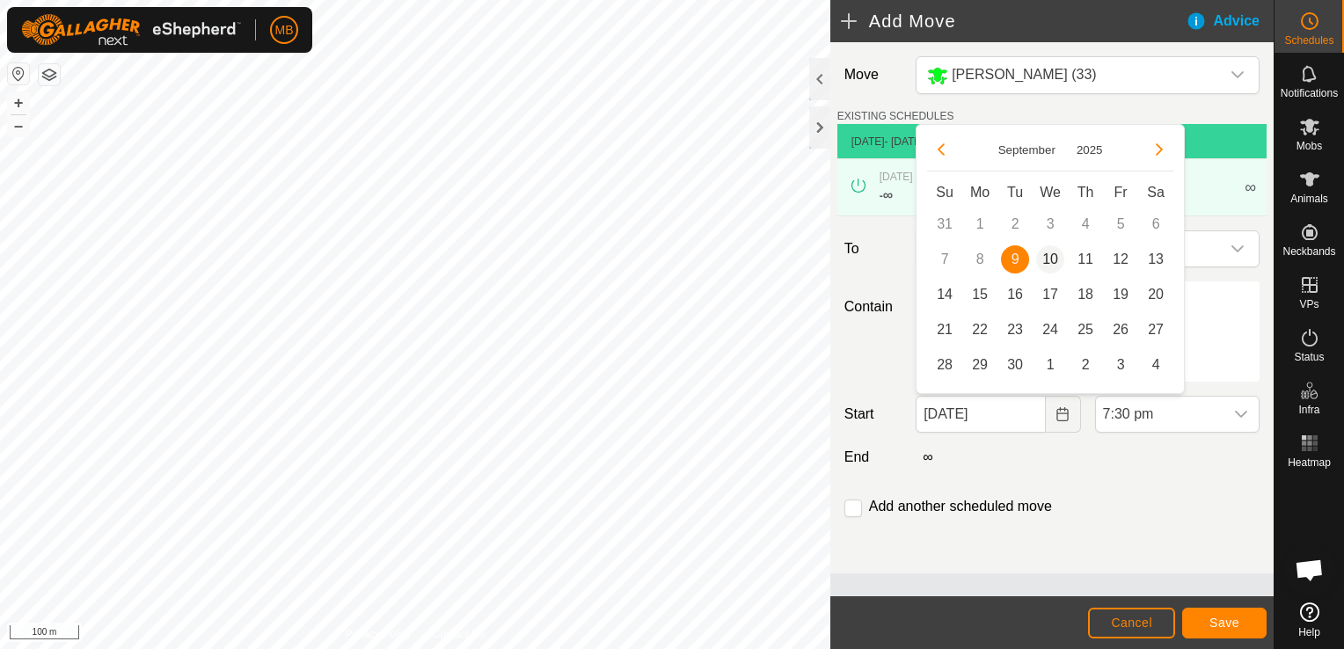
click at [1051, 261] on span "10" at bounding box center [1050, 259] width 28 height 28
type input "[DATE]"
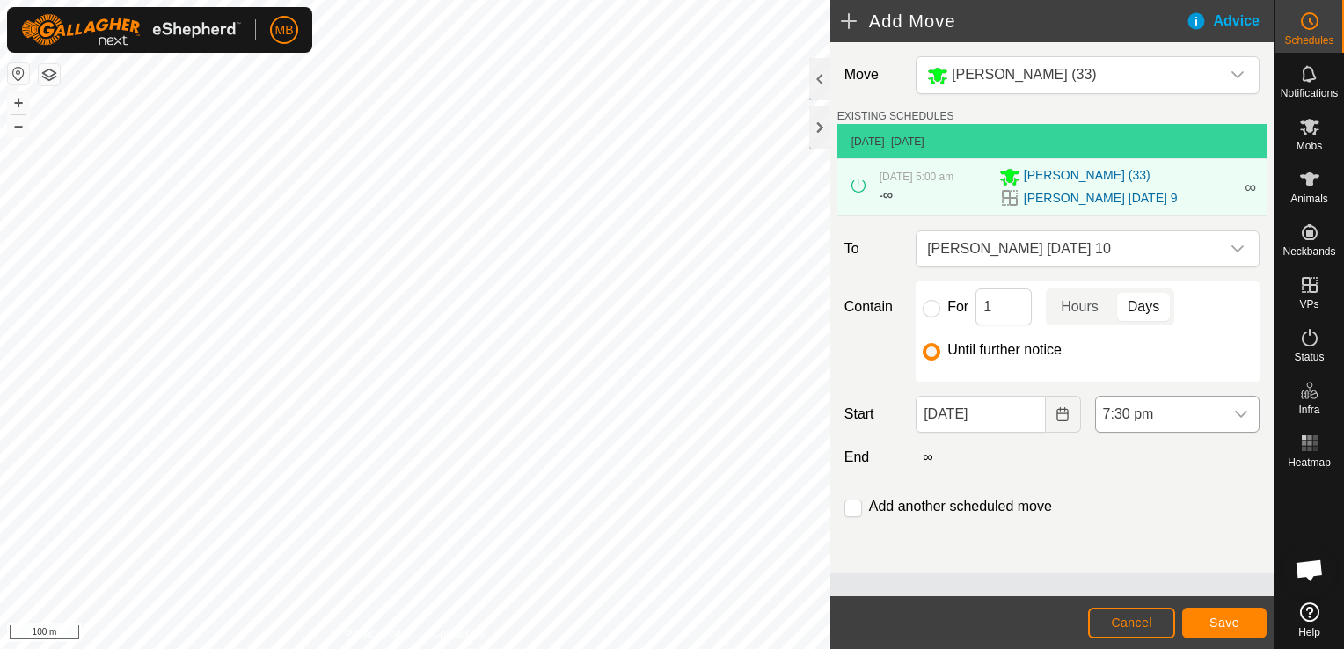
click at [1245, 417] on icon "dropdown trigger" at bounding box center [1241, 414] width 14 height 14
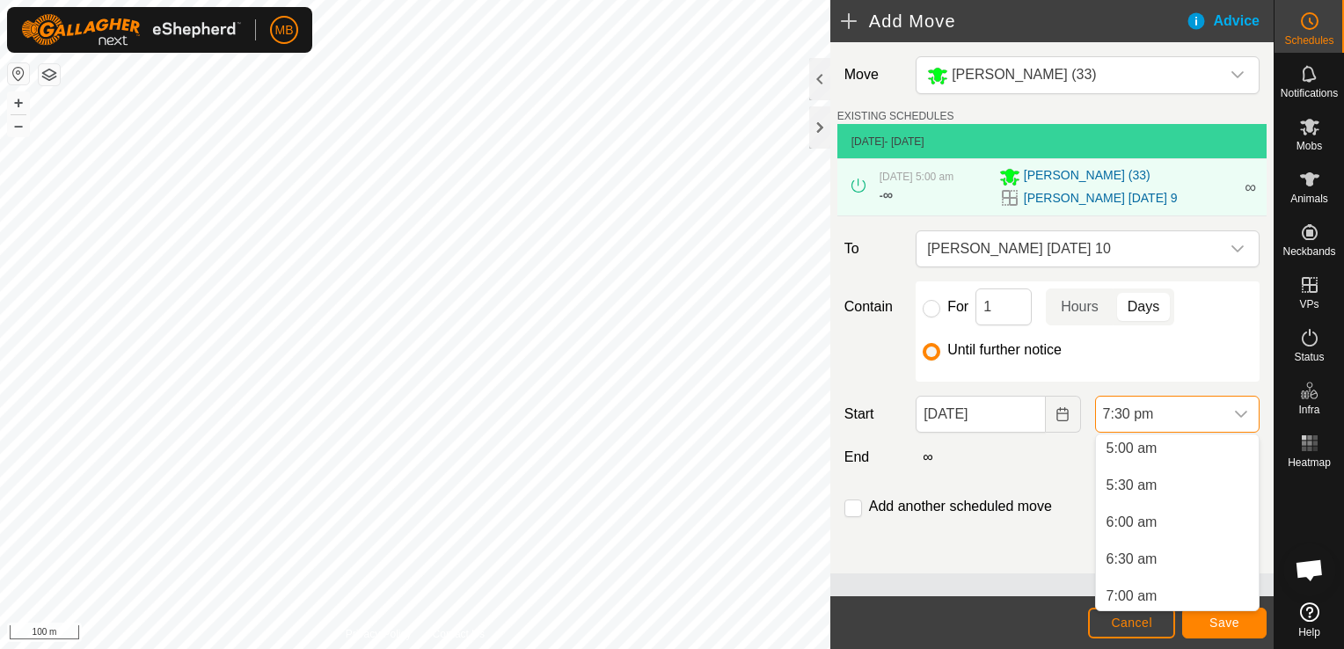
scroll to position [369, 0]
click at [1190, 492] on li "5:30 am" at bounding box center [1177, 488] width 163 height 35
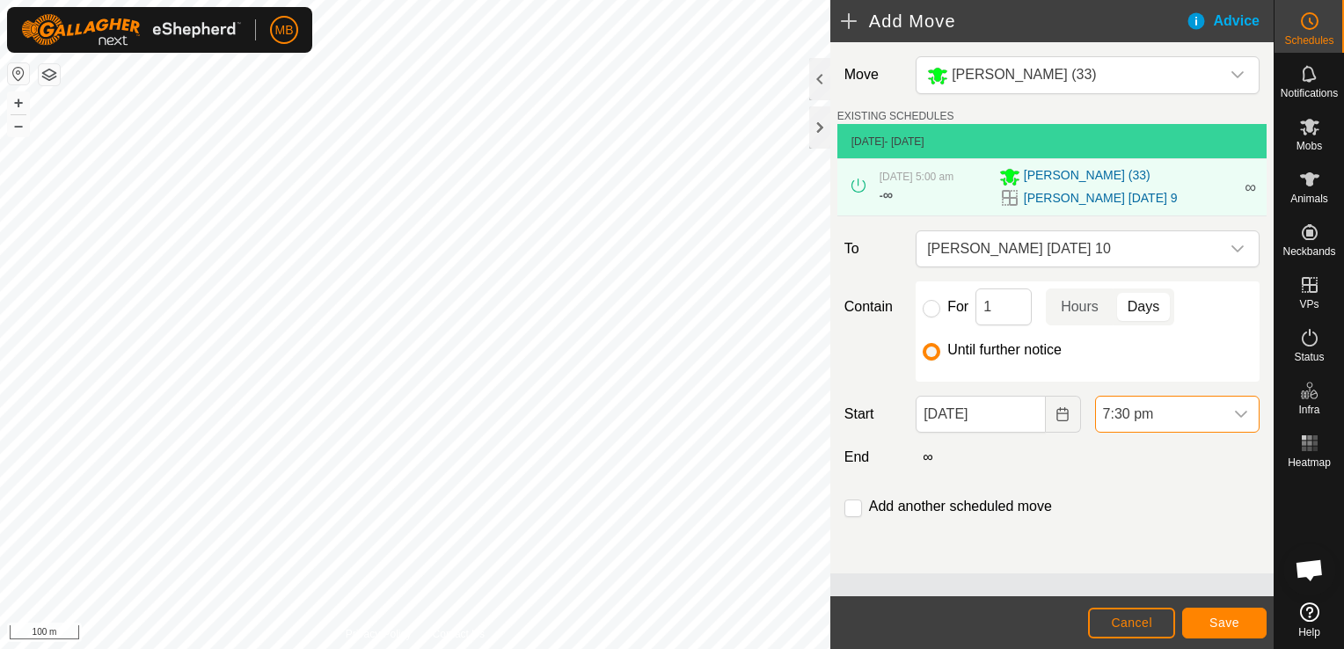
scroll to position [1300, 0]
click at [1228, 624] on span "Save" at bounding box center [1224, 623] width 30 height 14
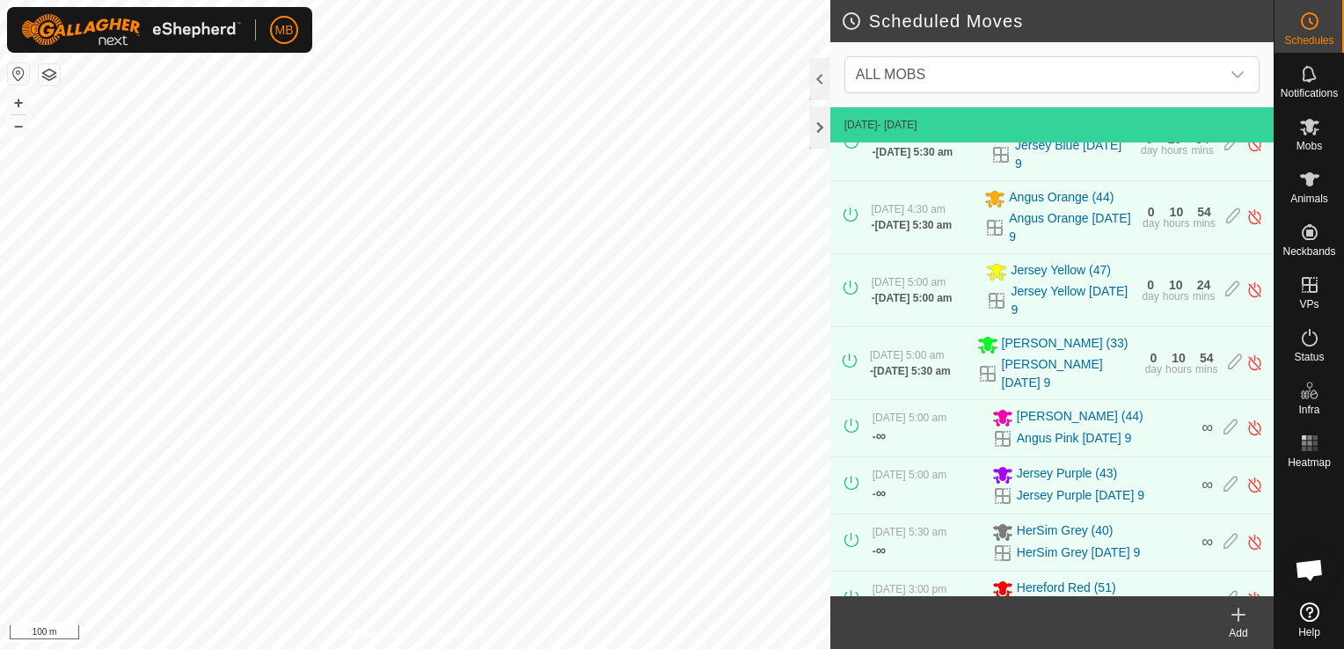
scroll to position [29, 0]
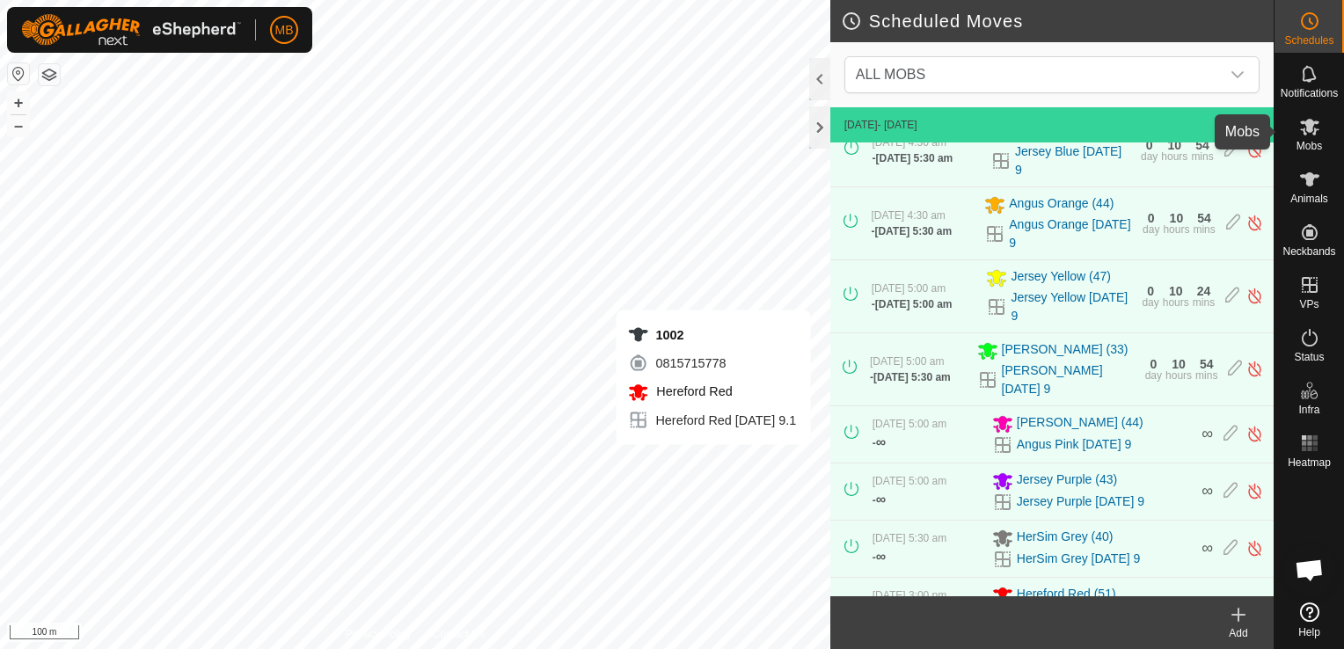
click at [1316, 132] on icon at bounding box center [1309, 126] width 21 height 21
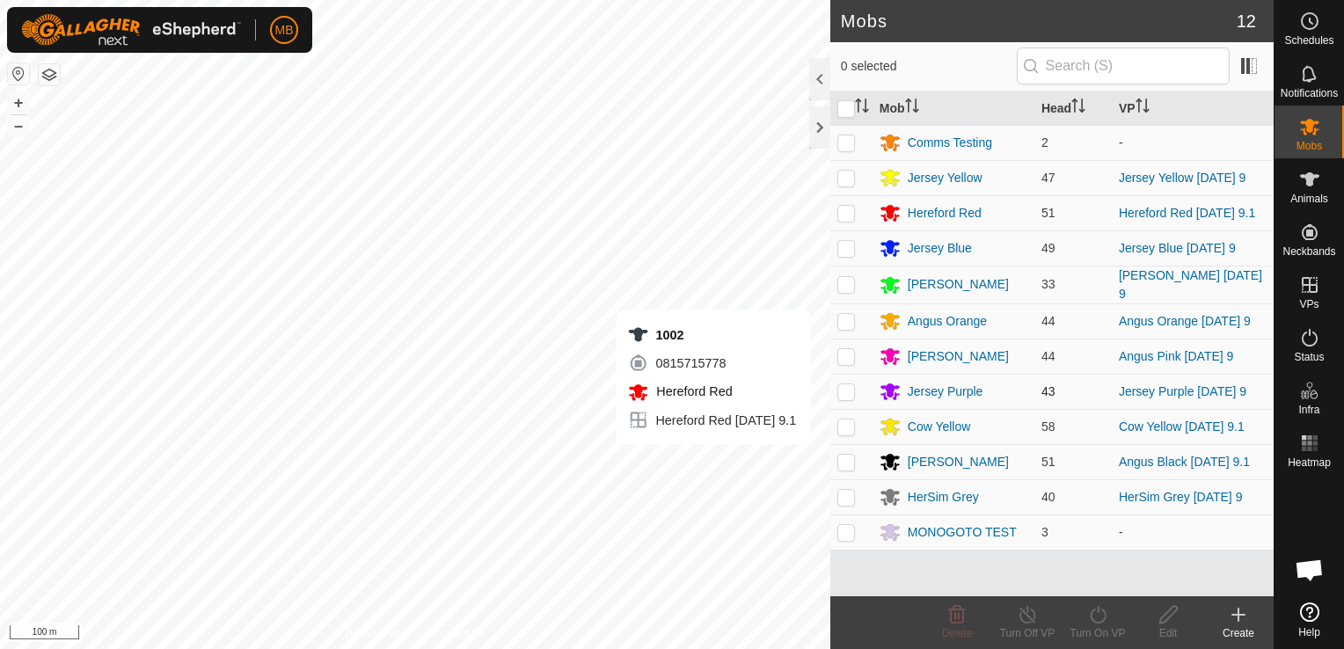
click at [847, 392] on p-checkbox at bounding box center [846, 391] width 18 height 14
checkbox input "true"
click at [1104, 630] on div "Turn On VP" at bounding box center [1097, 633] width 70 height 16
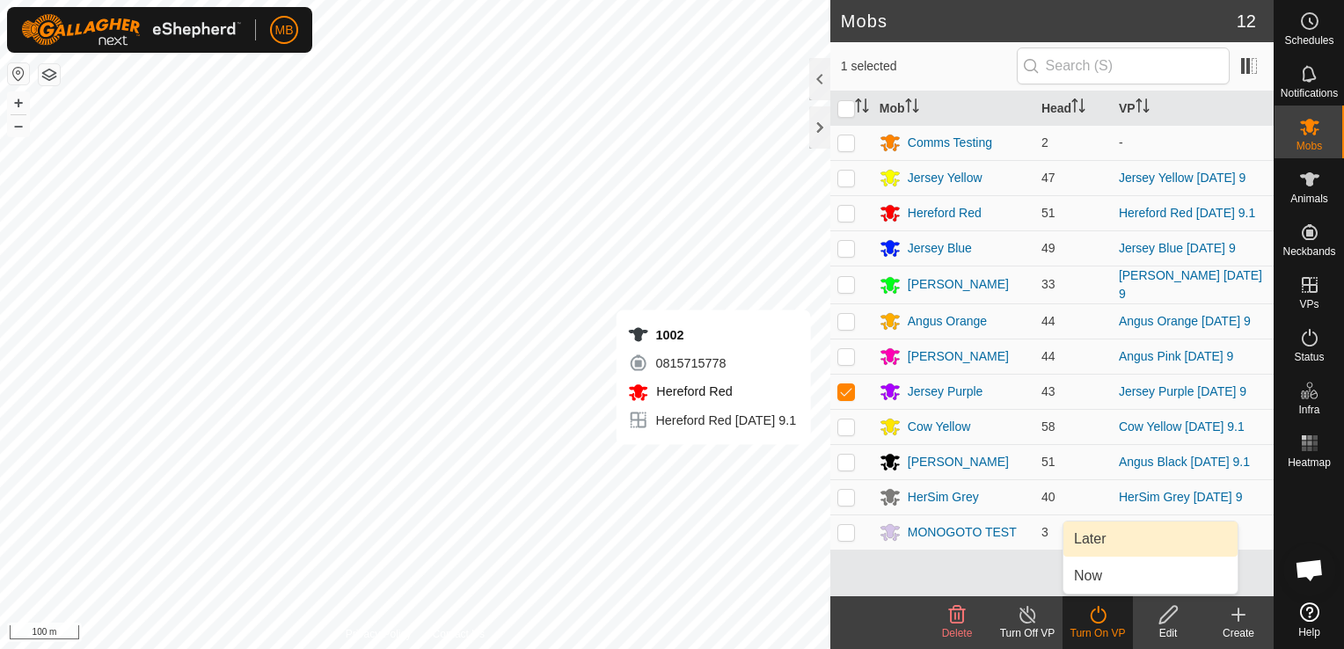
click at [1124, 541] on link "Later" at bounding box center [1150, 538] width 174 height 35
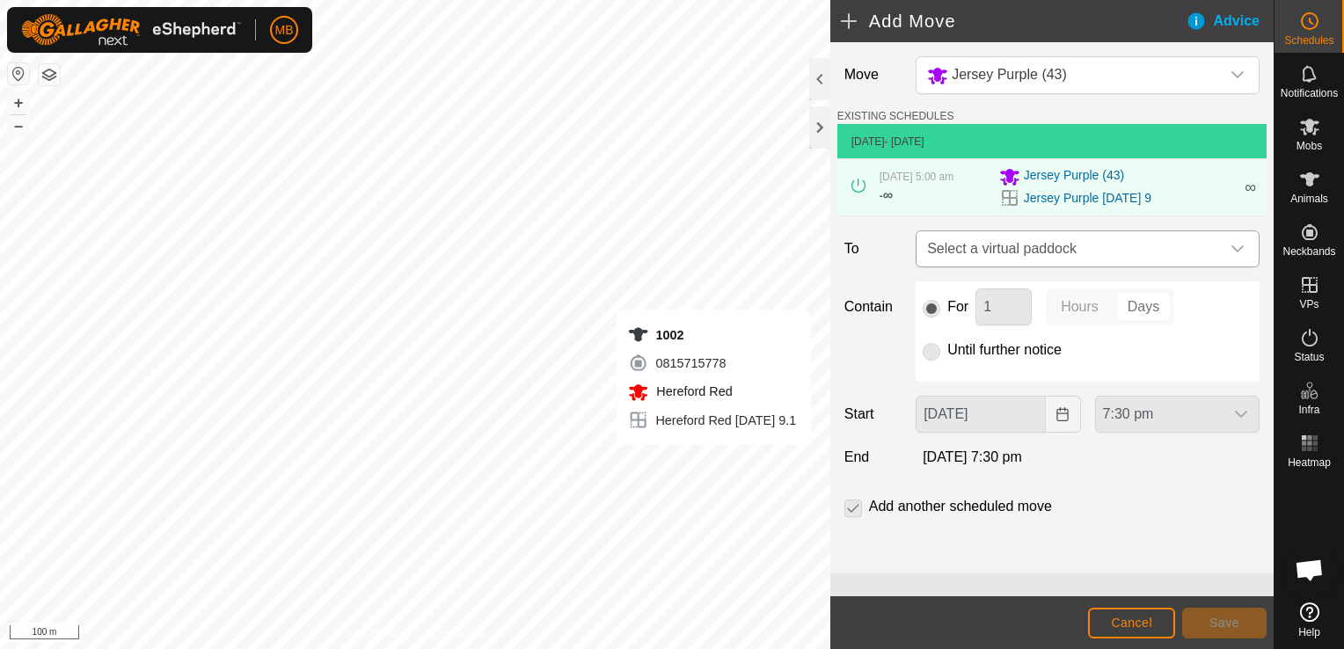
click at [1238, 257] on div "dropdown trigger" at bounding box center [1237, 248] width 35 height 35
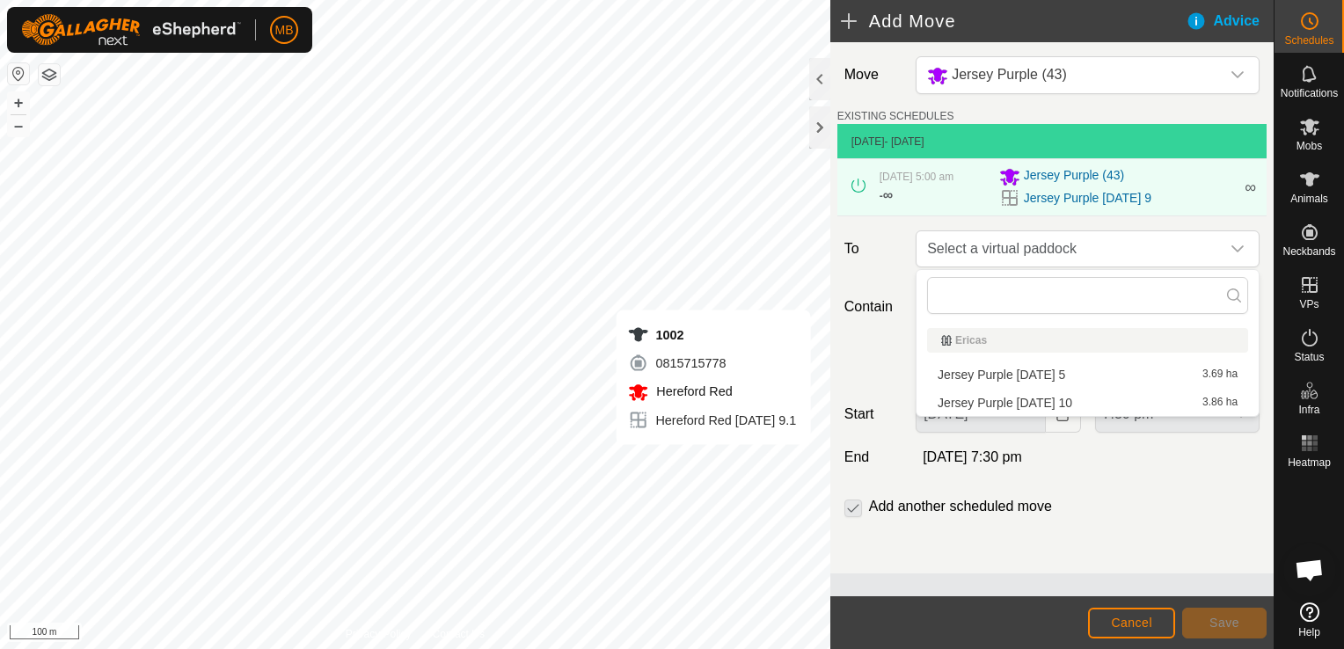
click at [1164, 403] on li "Jersey Purple Wednesday 10 3.86 ha" at bounding box center [1087, 403] width 321 height 26
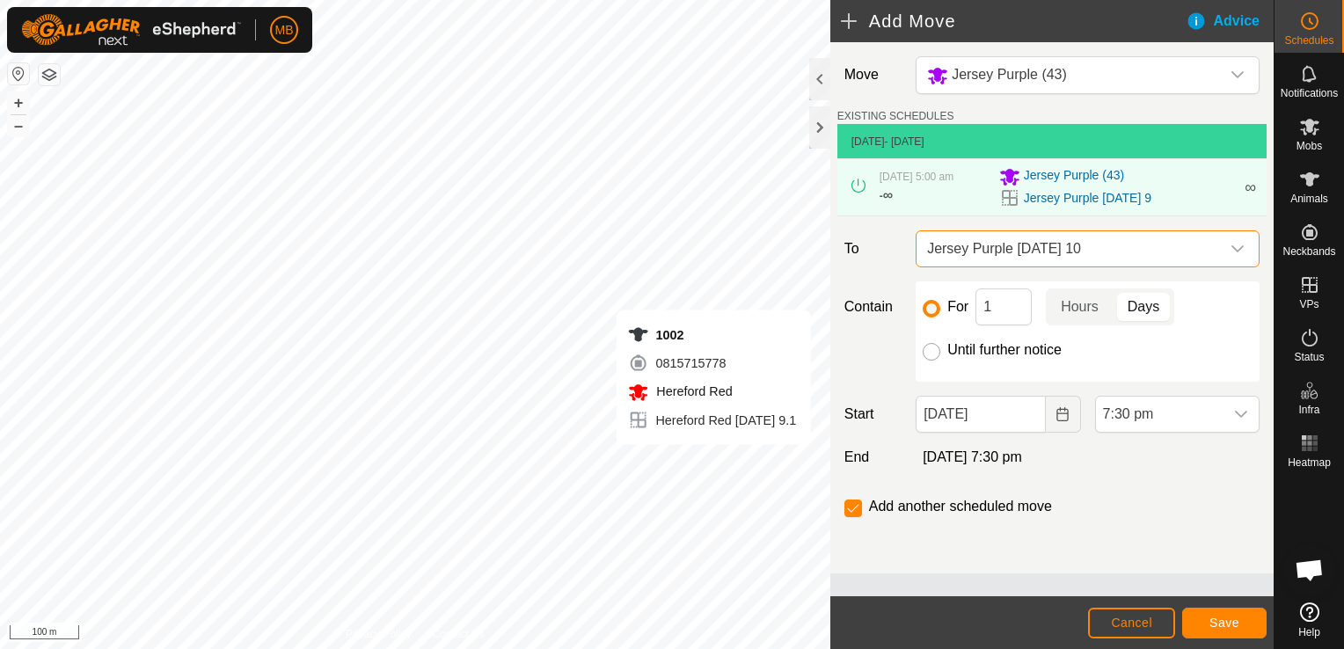
click at [930, 357] on input "Until further notice" at bounding box center [931, 352] width 18 height 18
radio input "true"
checkbox input "false"
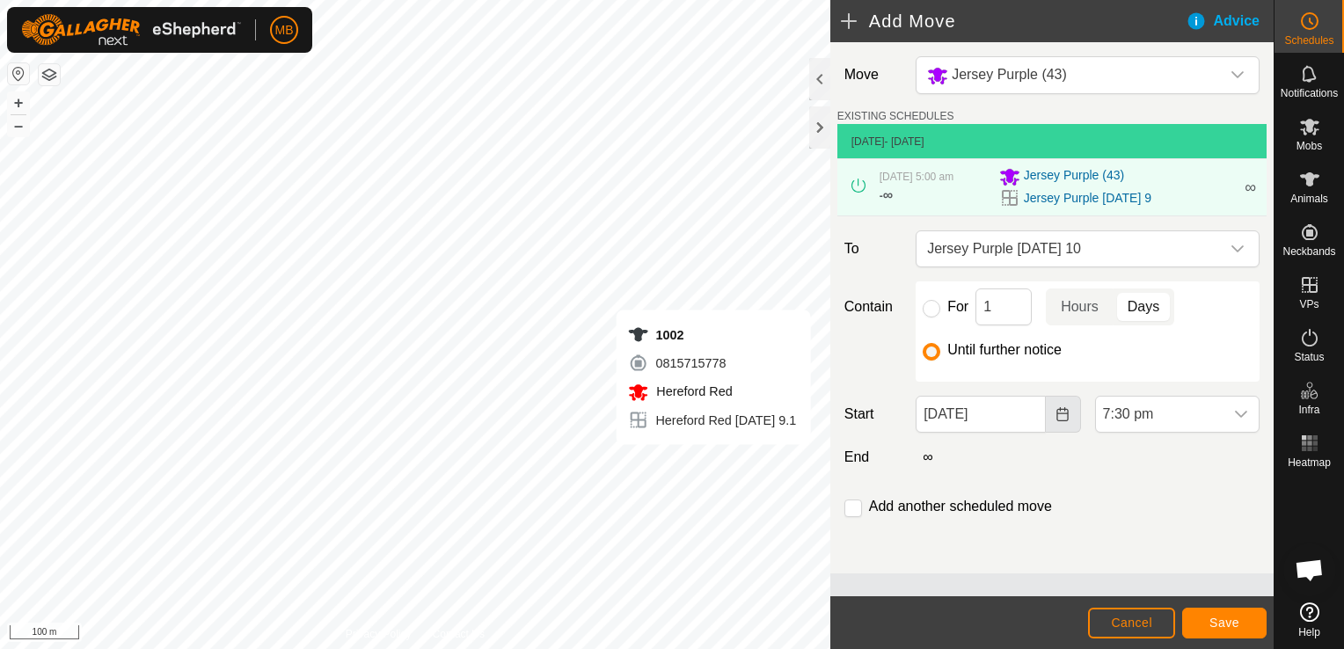
click at [1061, 412] on icon "Choose Date" at bounding box center [1061, 414] width 11 height 14
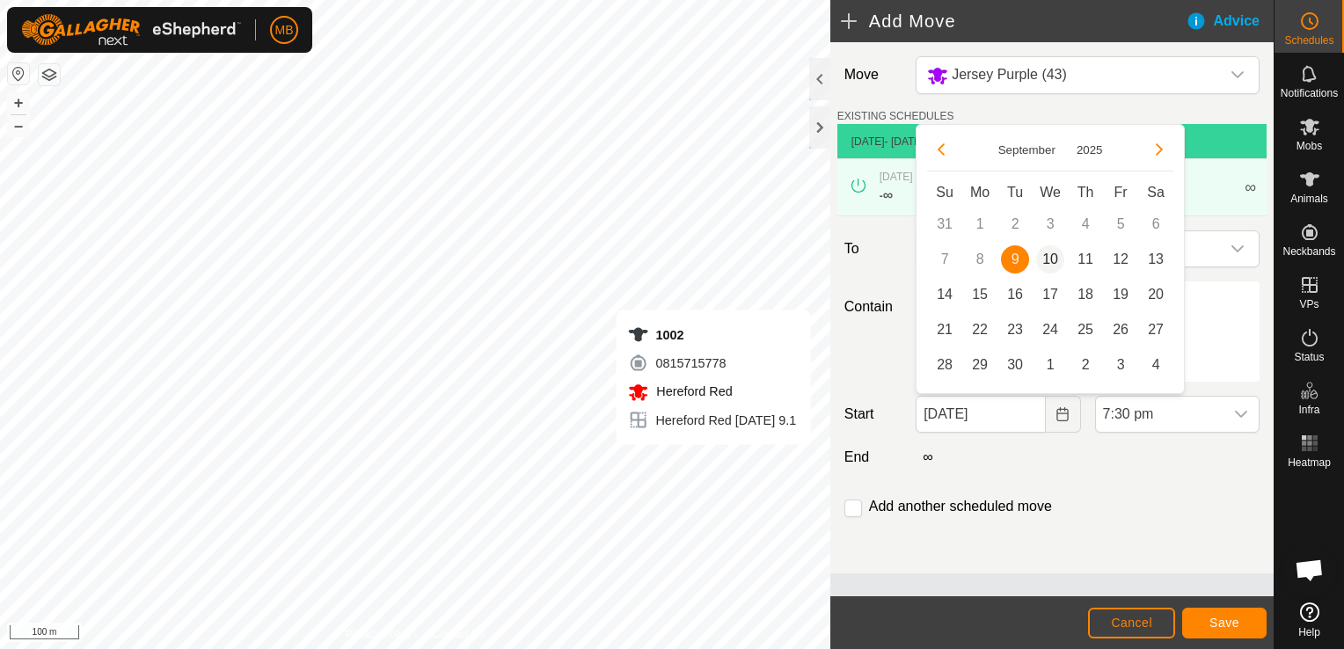
click at [1053, 262] on span "10" at bounding box center [1050, 259] width 28 height 28
type input "[DATE]"
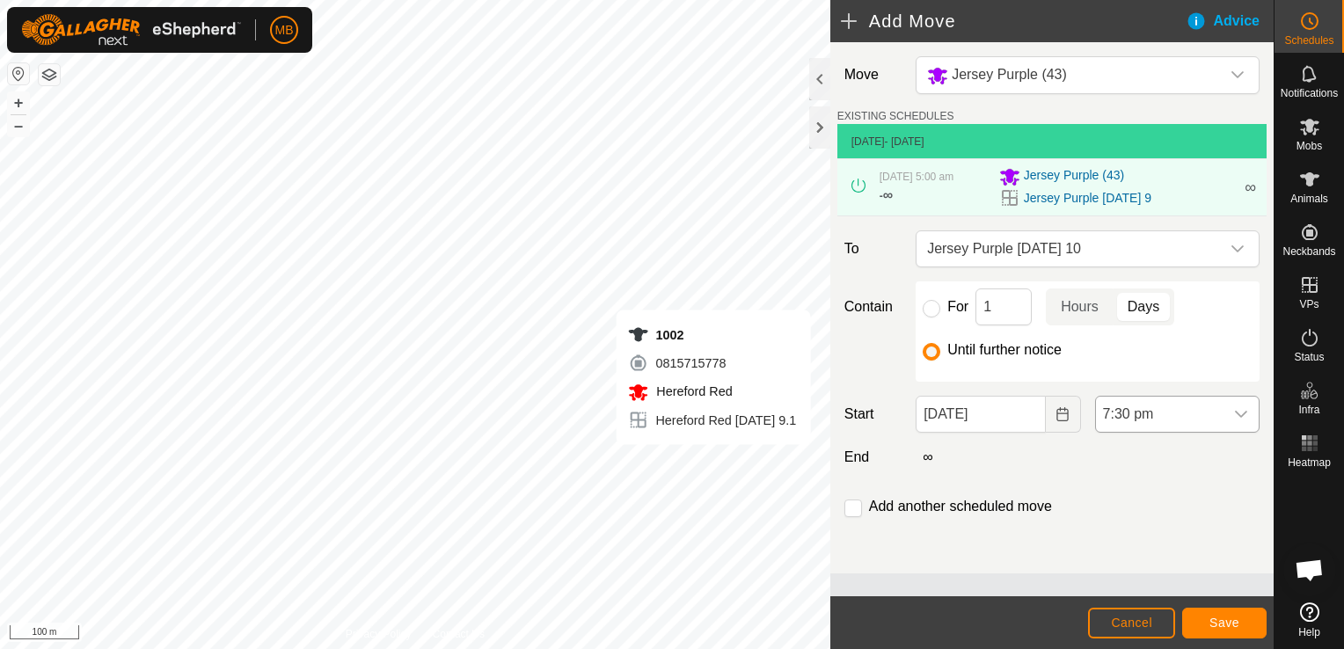
click at [1245, 412] on icon "dropdown trigger" at bounding box center [1241, 414] width 12 height 7
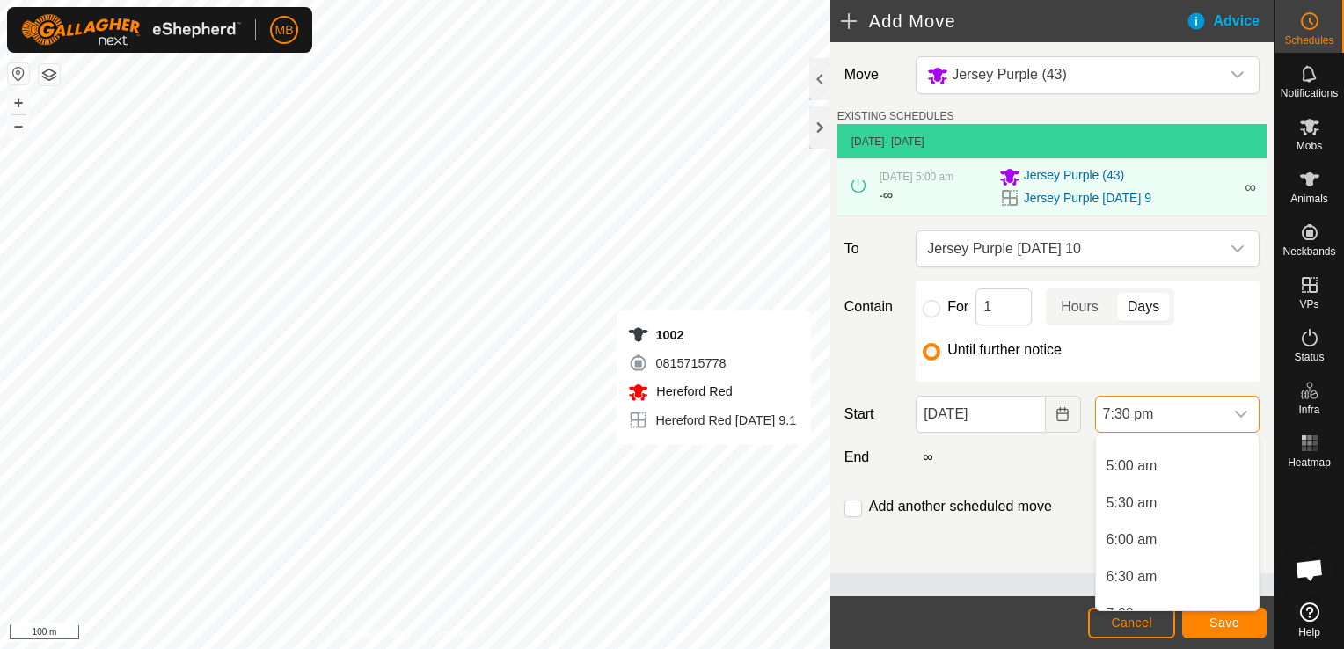
scroll to position [355, 0]
click at [1165, 507] on li "5:30 am" at bounding box center [1177, 502] width 163 height 35
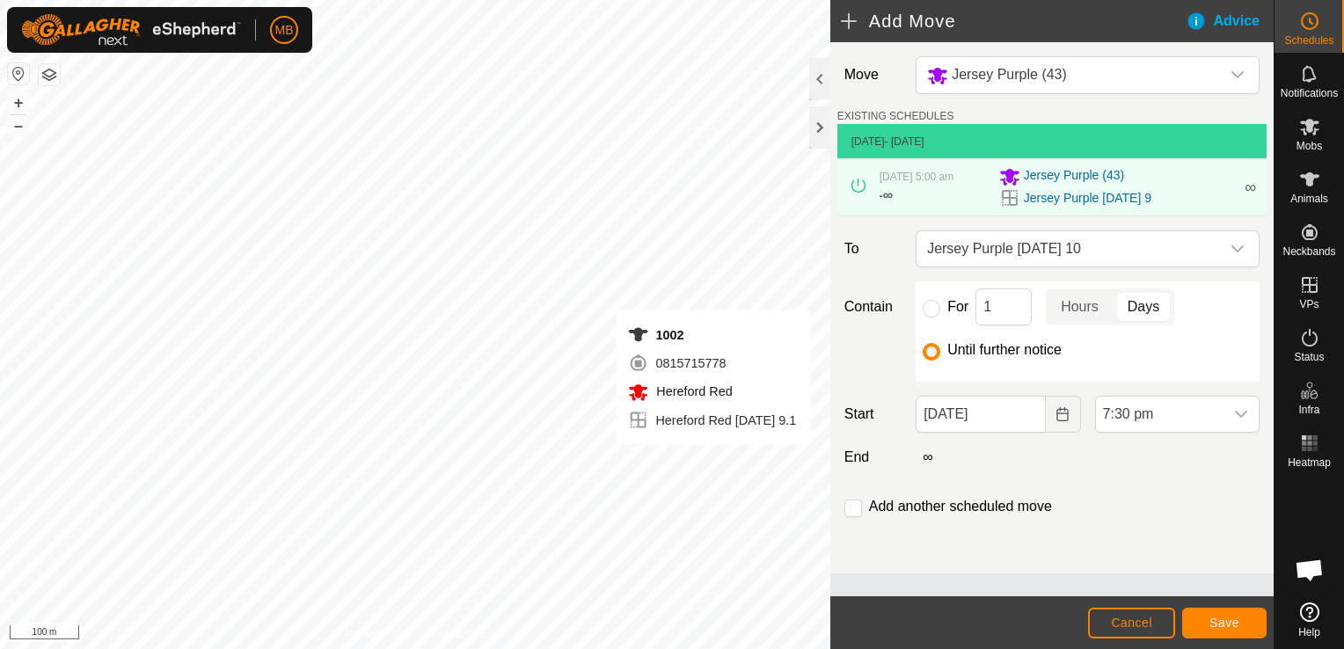
scroll to position [1300, 0]
click at [1225, 625] on span "Save" at bounding box center [1224, 623] width 30 height 14
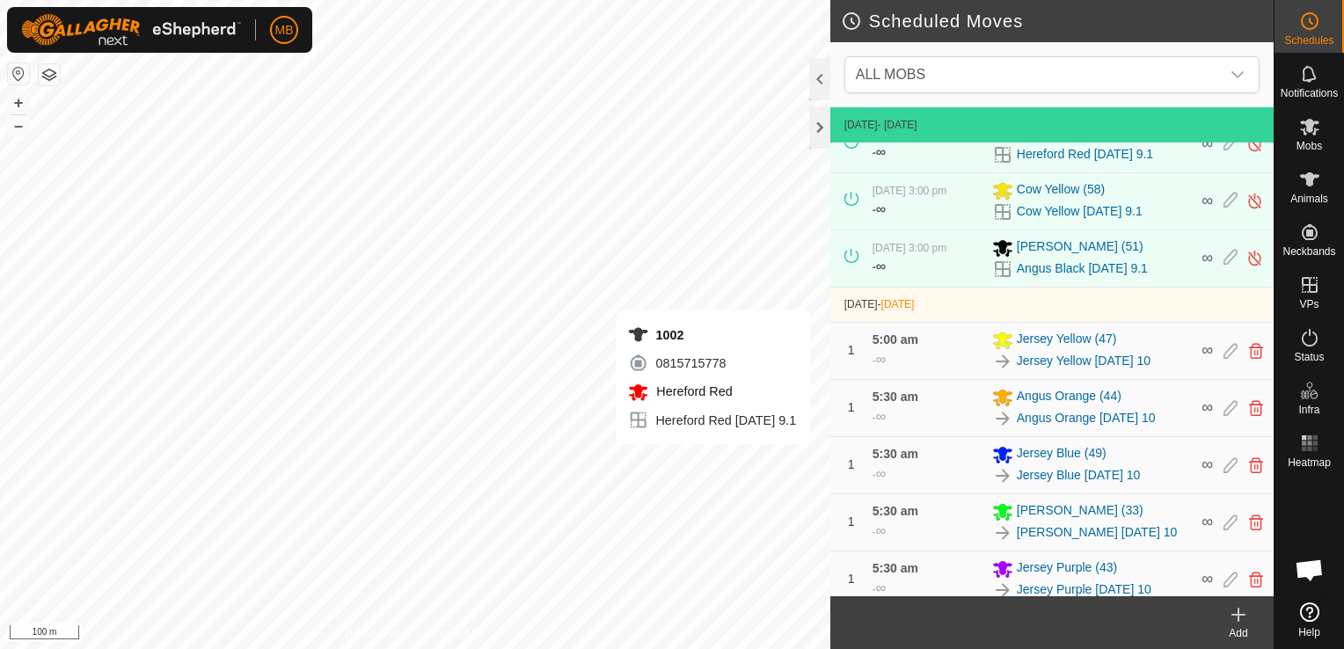
scroll to position [531, 0]
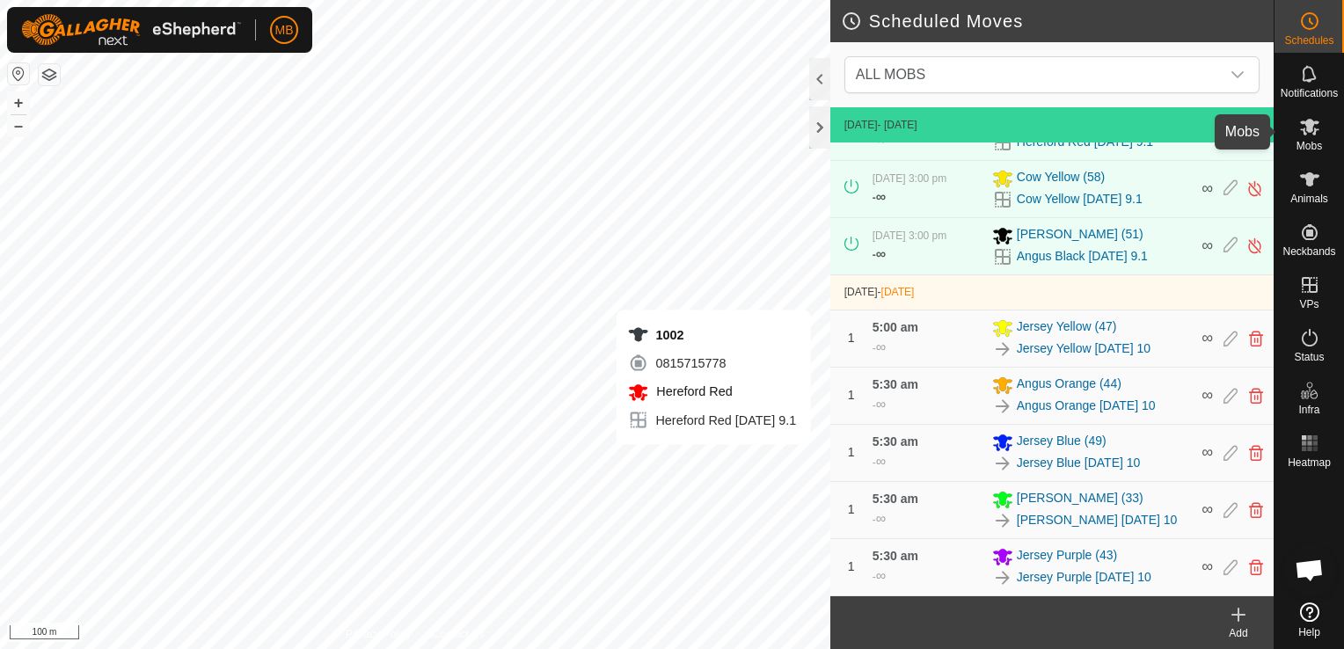
click at [1307, 145] on span "Mobs" at bounding box center [1309, 146] width 26 height 11
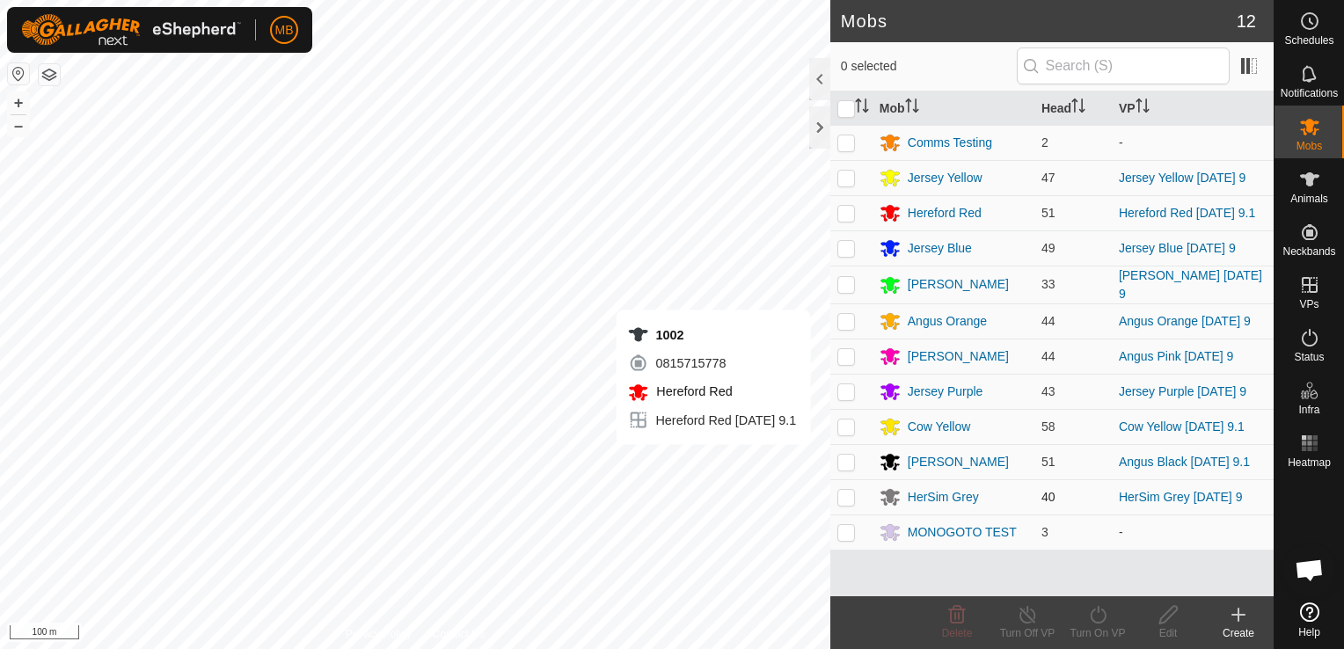
click at [842, 499] on p-checkbox at bounding box center [846, 497] width 18 height 14
checkbox input "true"
click at [1094, 623] on icon at bounding box center [1098, 615] width 16 height 18
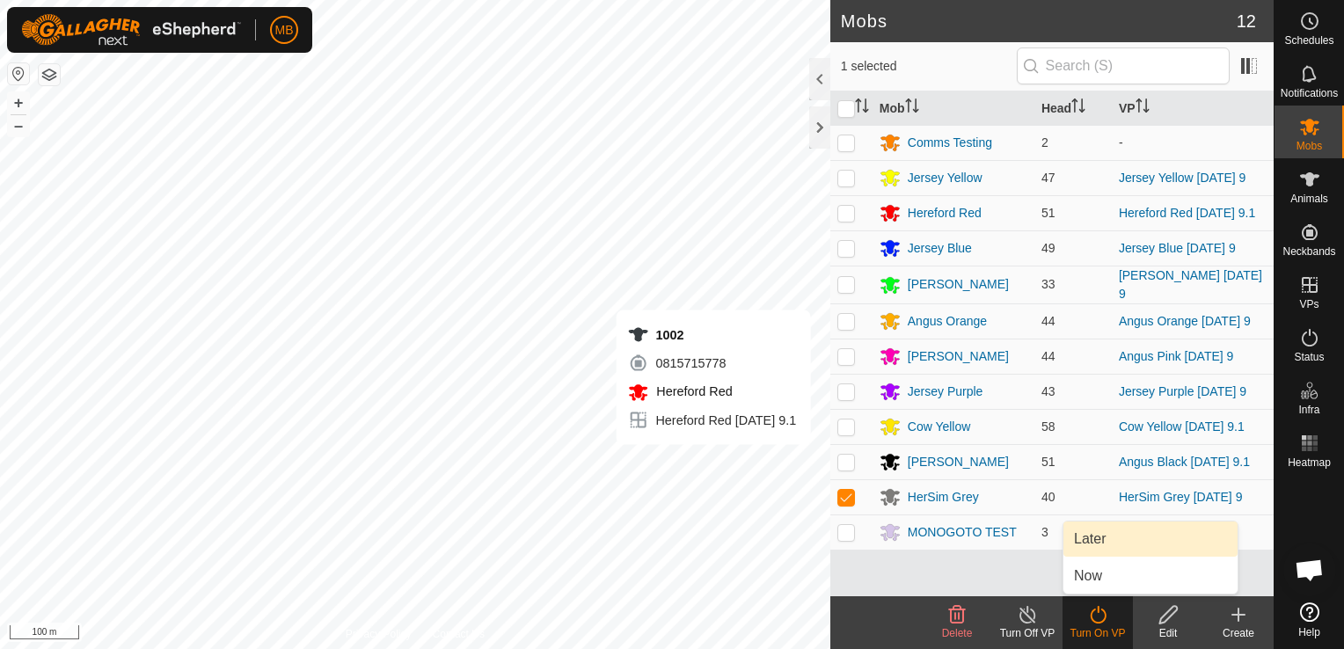
click at [1131, 542] on link "Later" at bounding box center [1150, 538] width 174 height 35
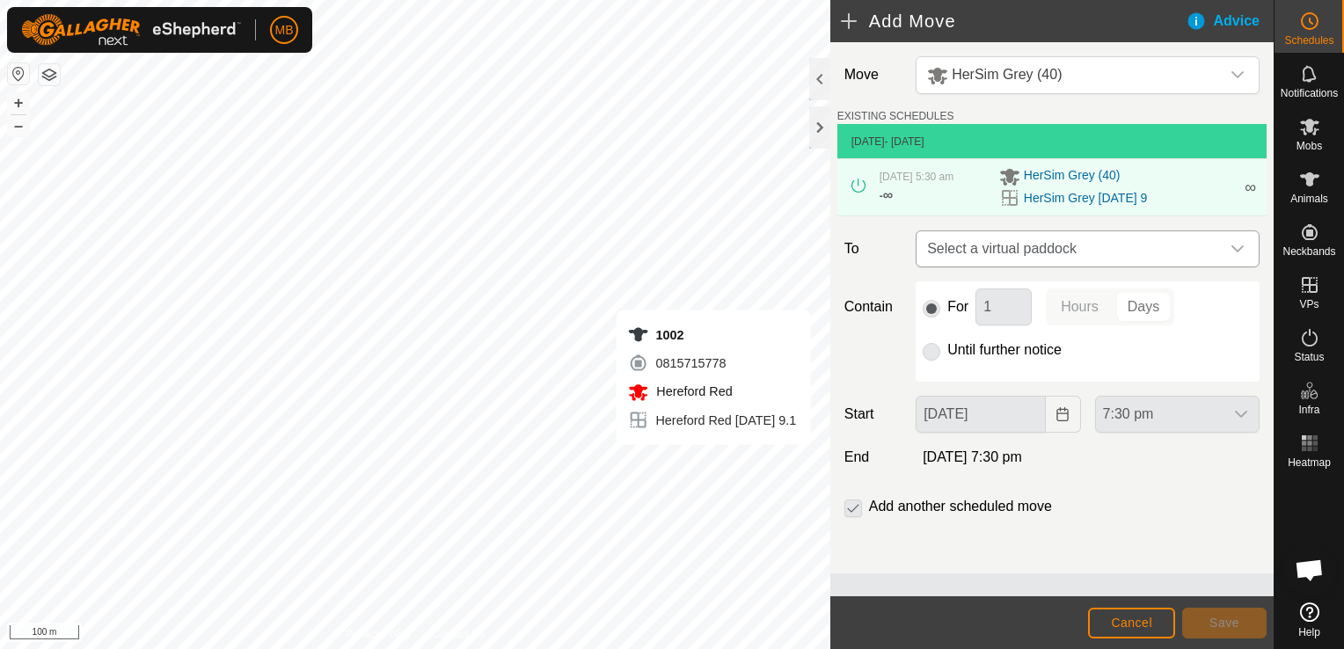
click at [1245, 251] on div "dropdown trigger" at bounding box center [1237, 248] width 35 height 35
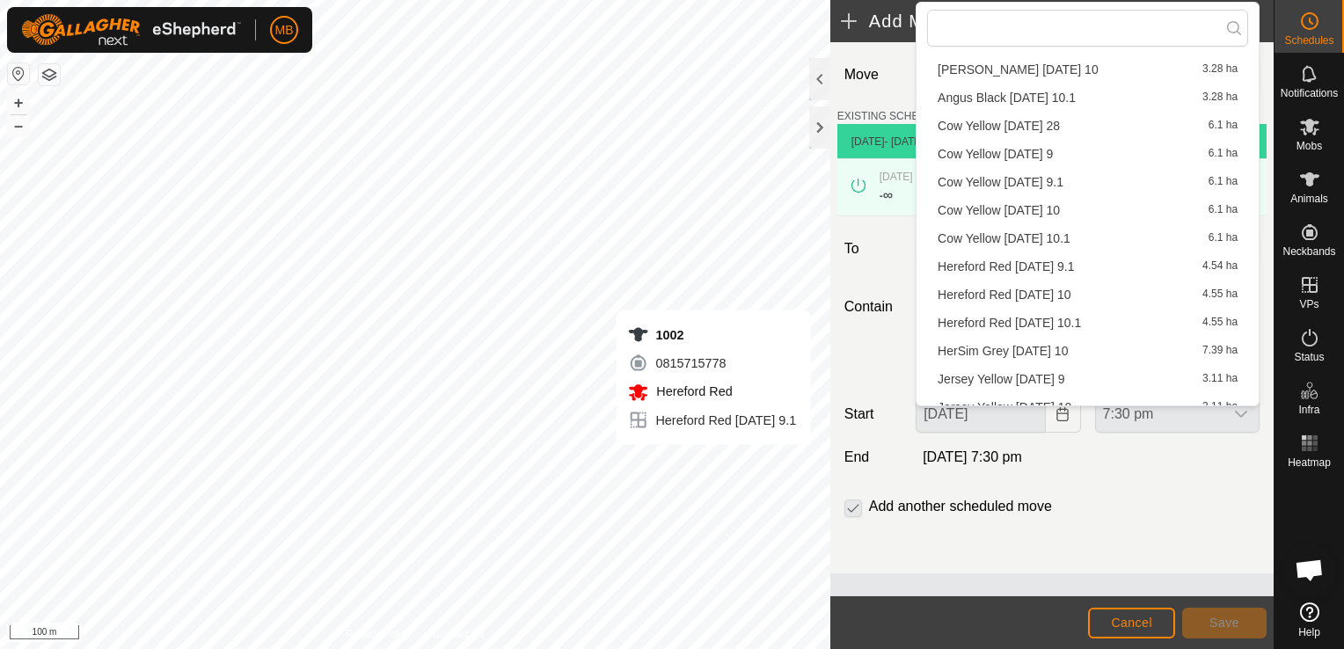
scroll to position [81, 0]
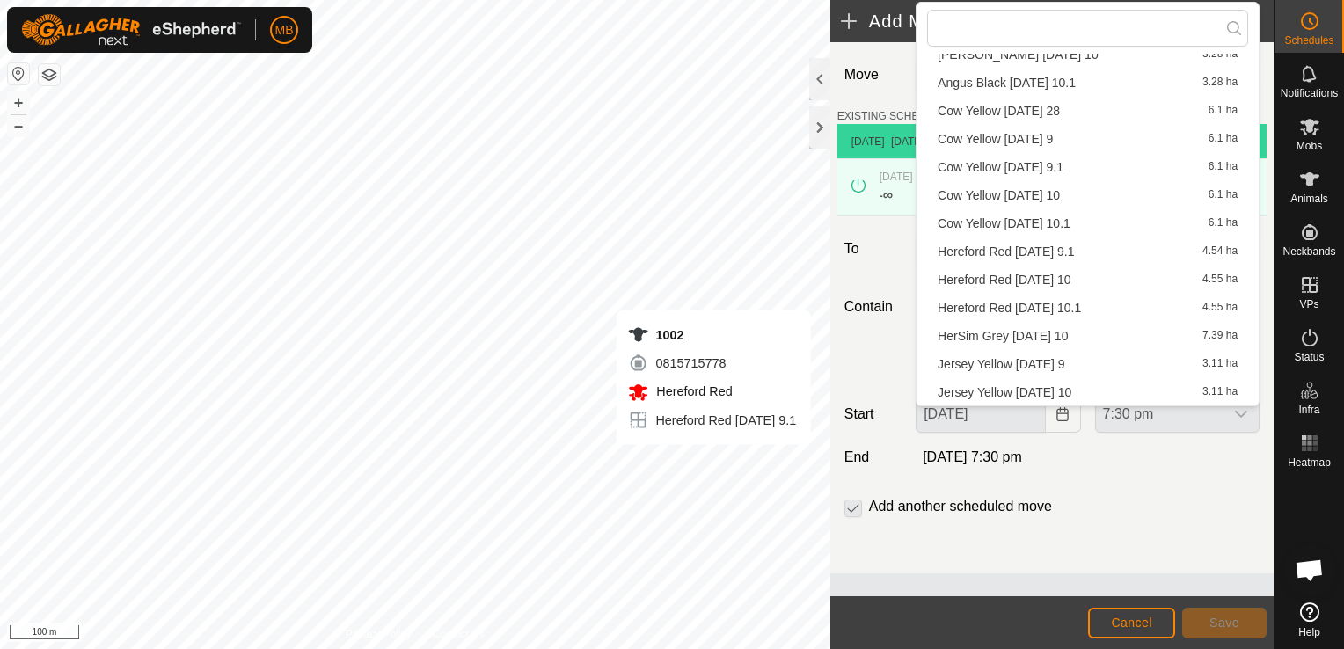
click at [1133, 338] on li "HerSim Grey Wednesday 10 7.39 ha" at bounding box center [1087, 336] width 321 height 26
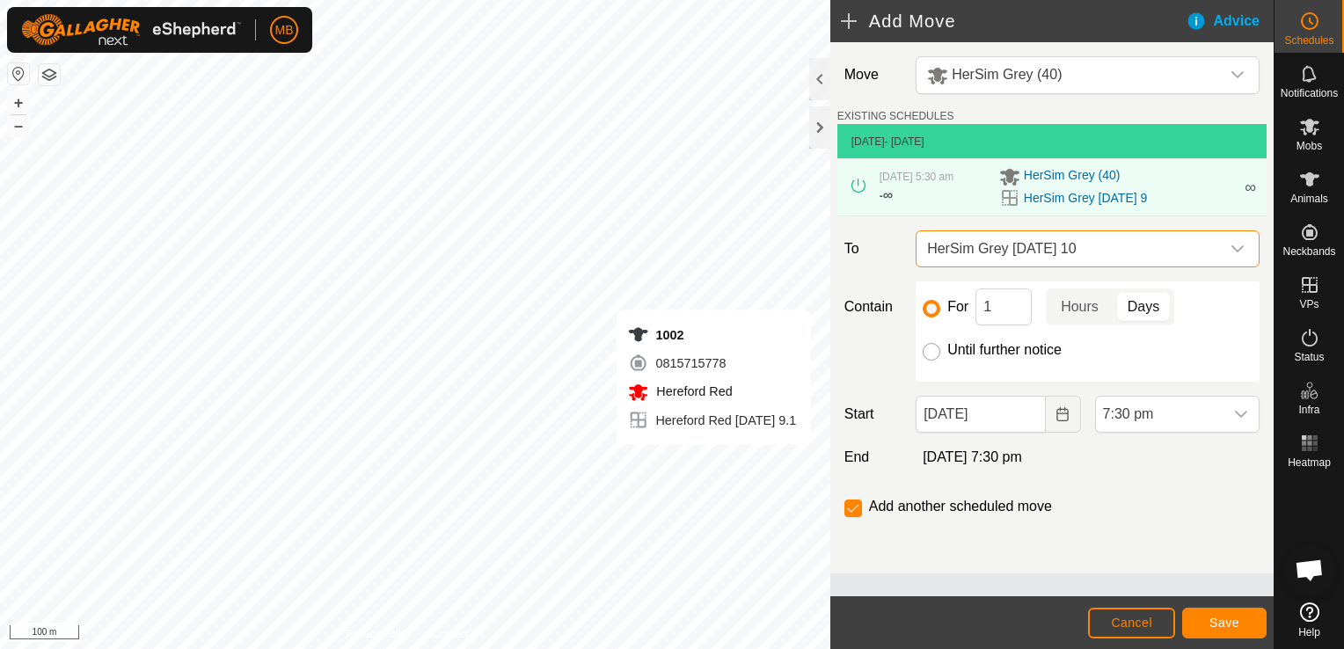
click at [929, 359] on input "Until further notice" at bounding box center [931, 352] width 18 height 18
radio input "true"
checkbox input "false"
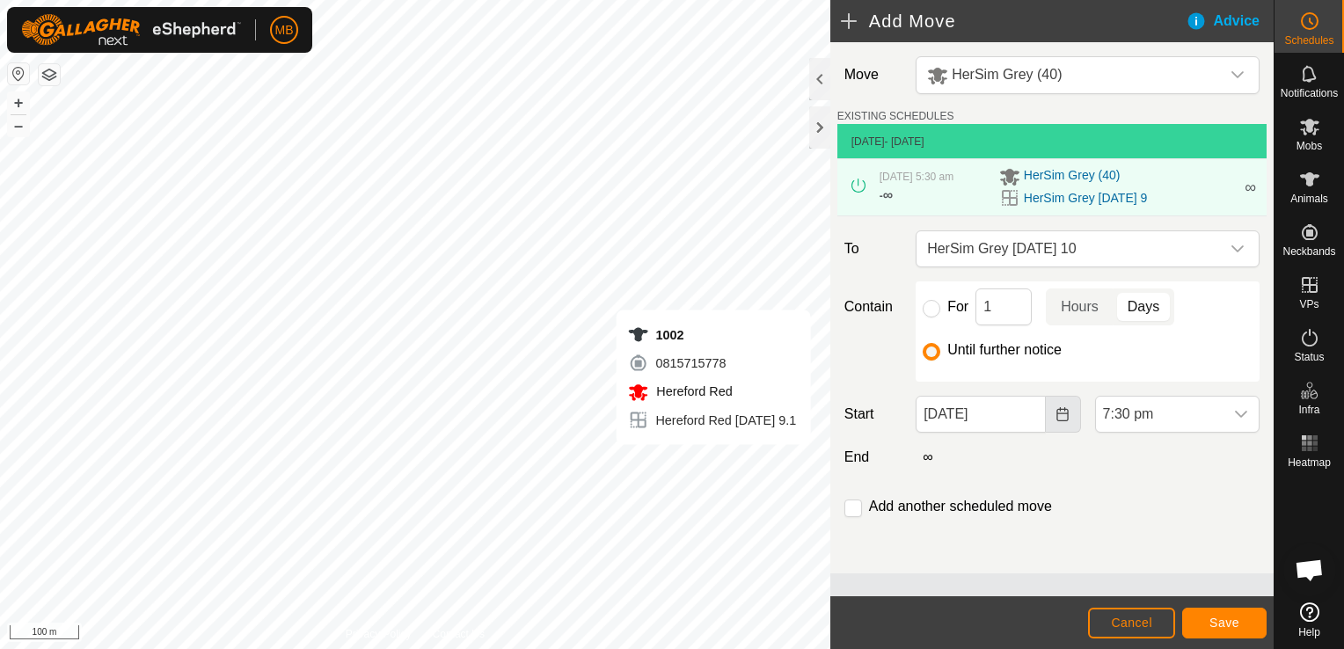
click at [1063, 417] on icon "Choose Date" at bounding box center [1062, 414] width 14 height 14
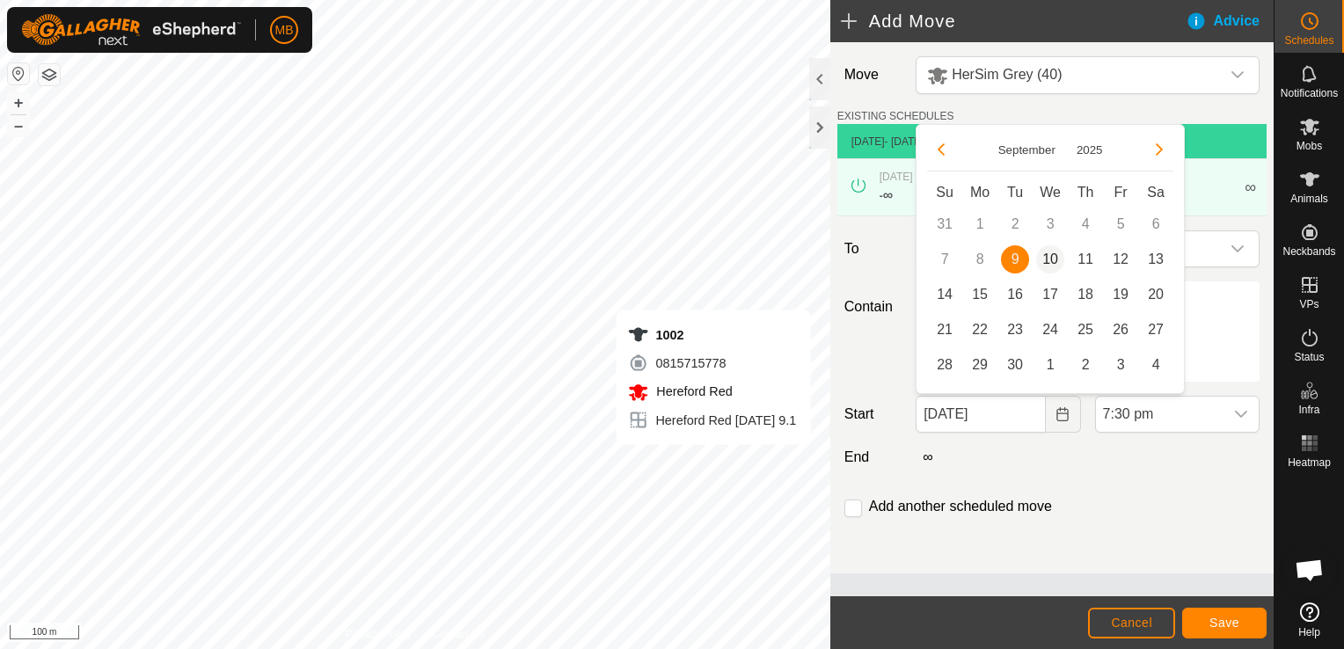
click at [1049, 266] on span "10" at bounding box center [1050, 259] width 28 height 28
type input "[DATE]"
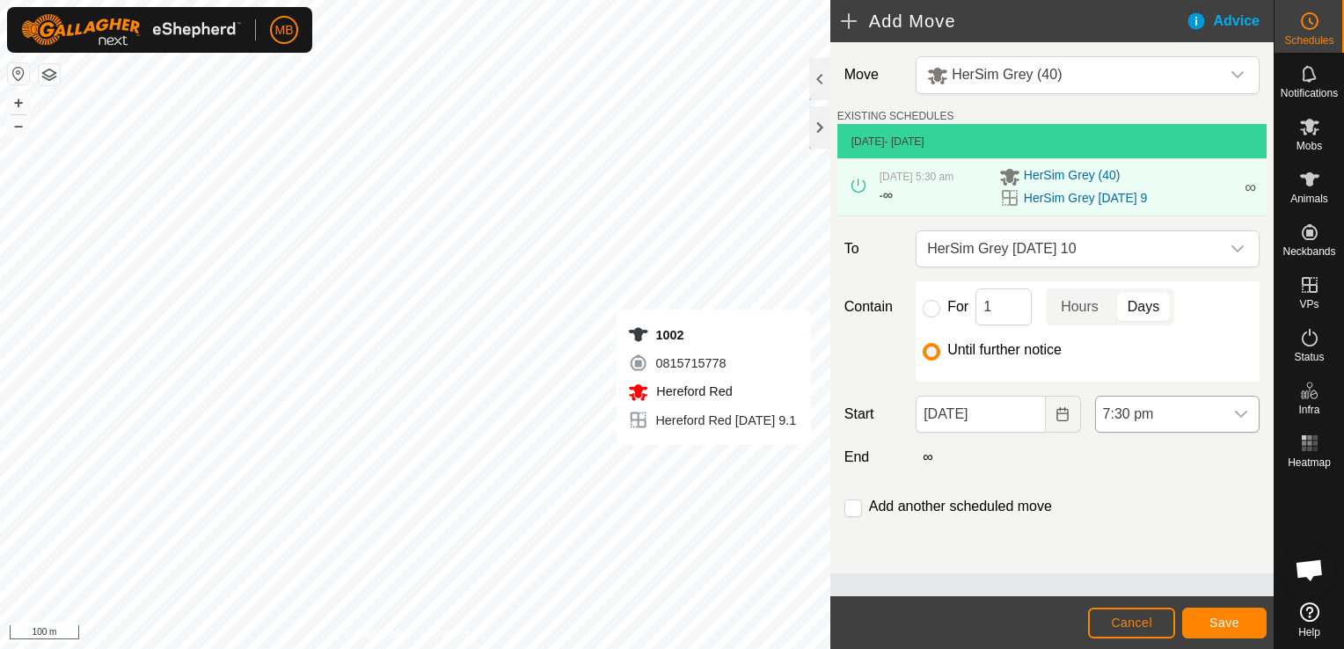
click at [1245, 414] on icon "dropdown trigger" at bounding box center [1241, 414] width 14 height 14
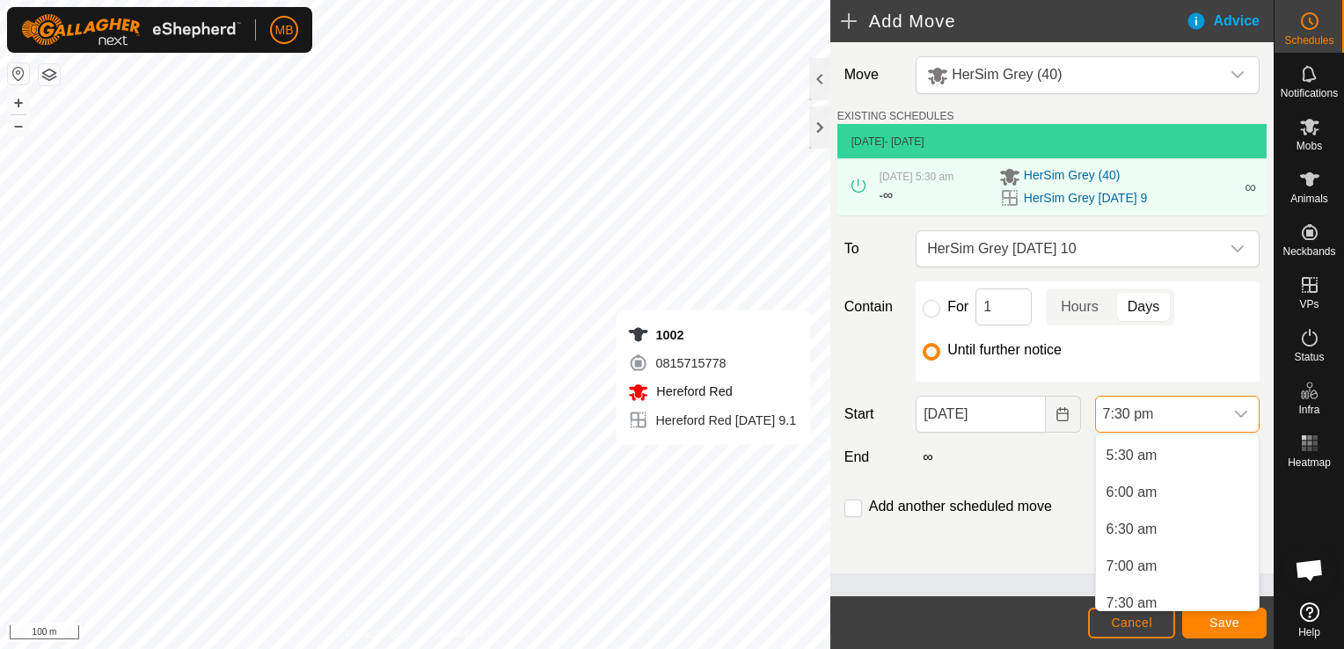
scroll to position [368, 0]
click at [1181, 492] on li "5:30 am" at bounding box center [1177, 490] width 163 height 35
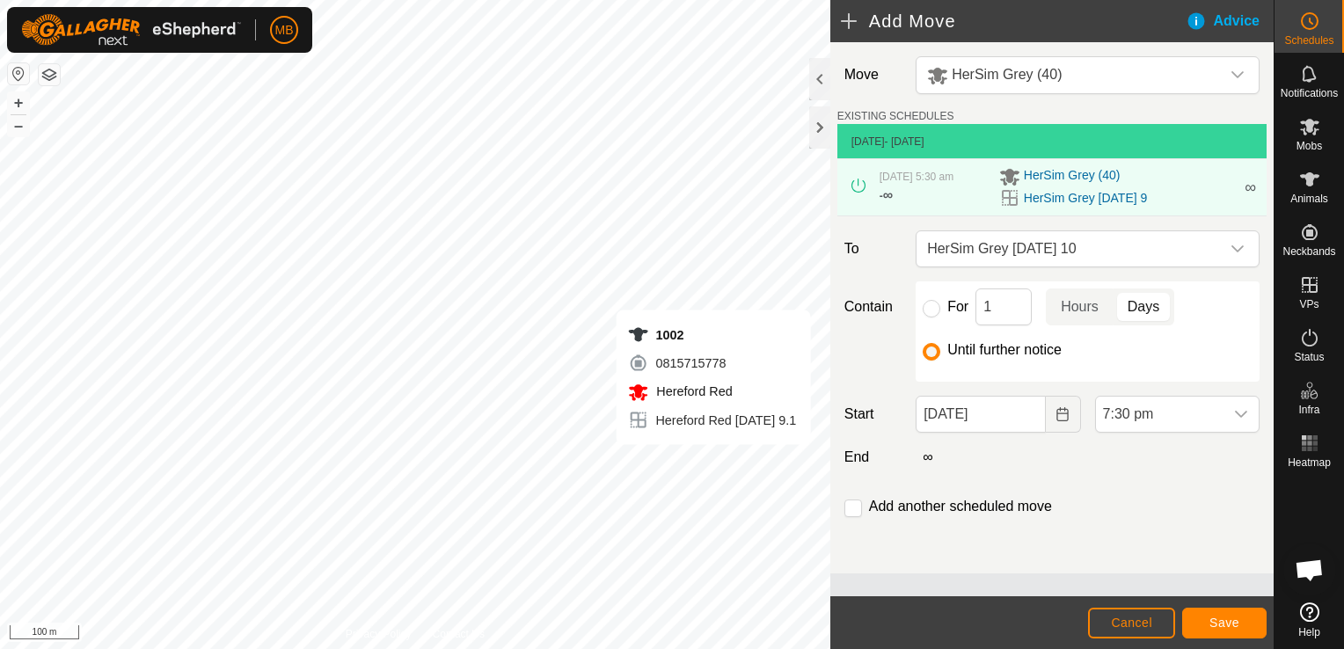
scroll to position [1300, 0]
click at [1227, 625] on span "Save" at bounding box center [1224, 623] width 30 height 14
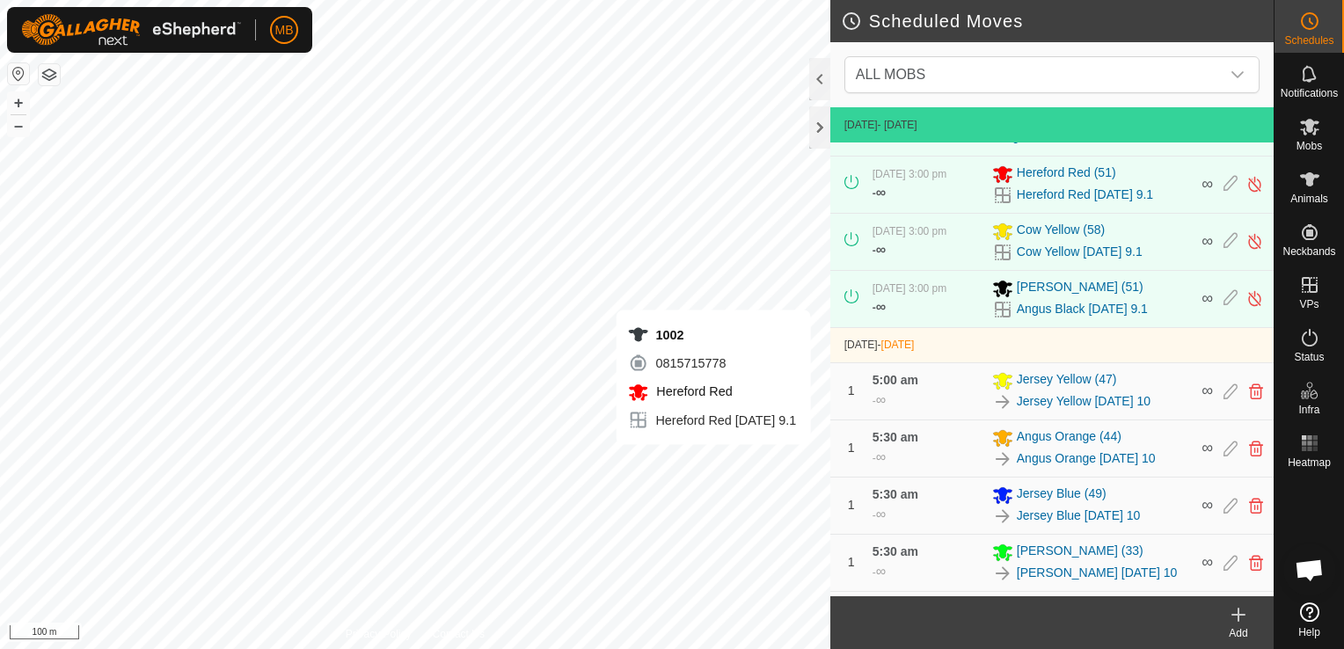
scroll to position [603, 0]
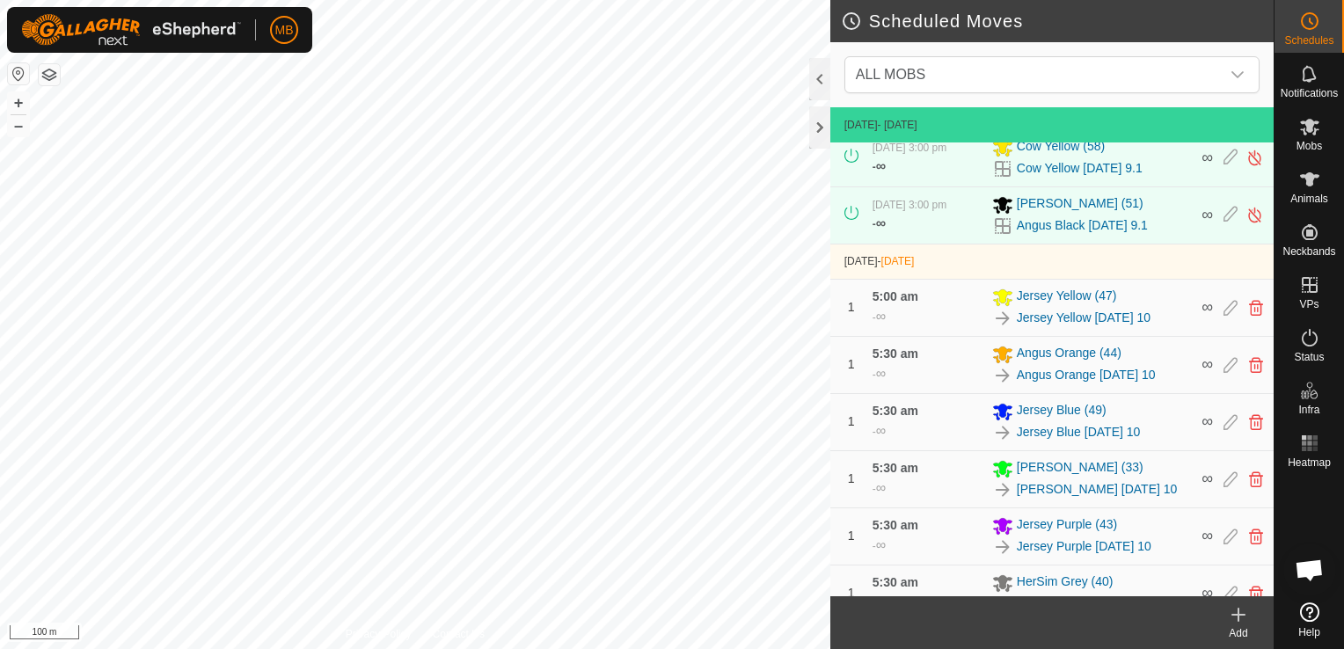
scroll to position [603, 0]
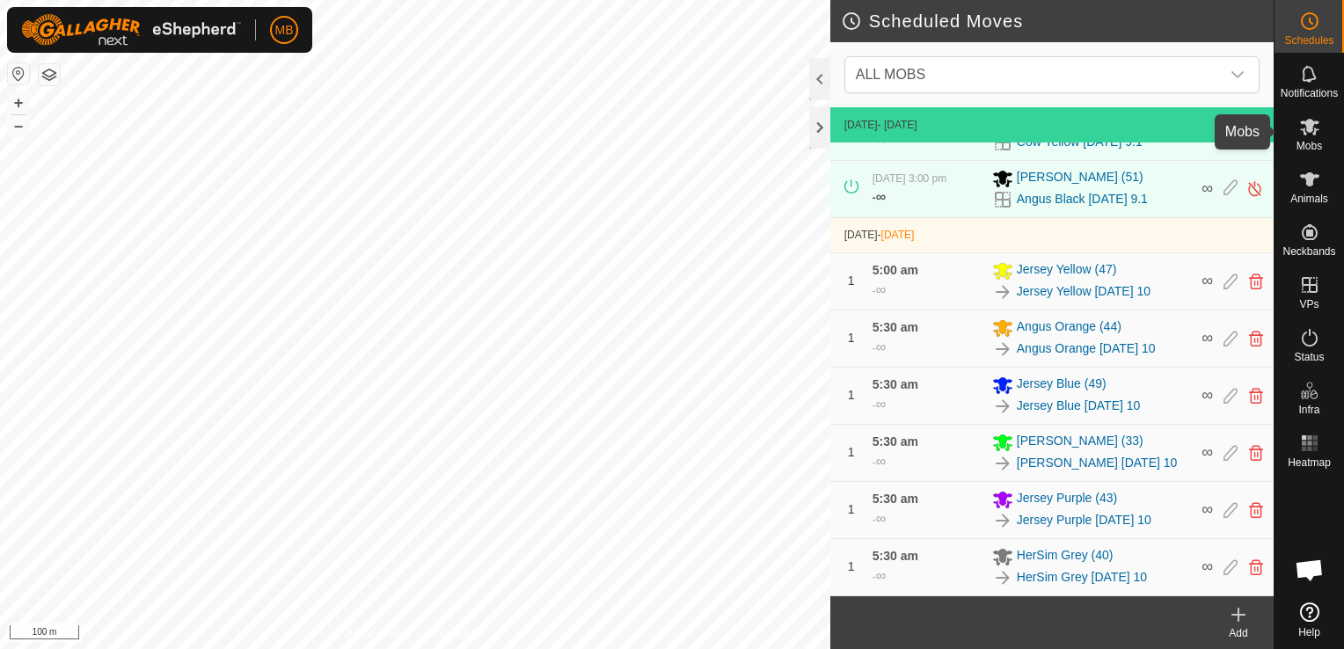
click at [1317, 130] on icon at bounding box center [1309, 126] width 21 height 21
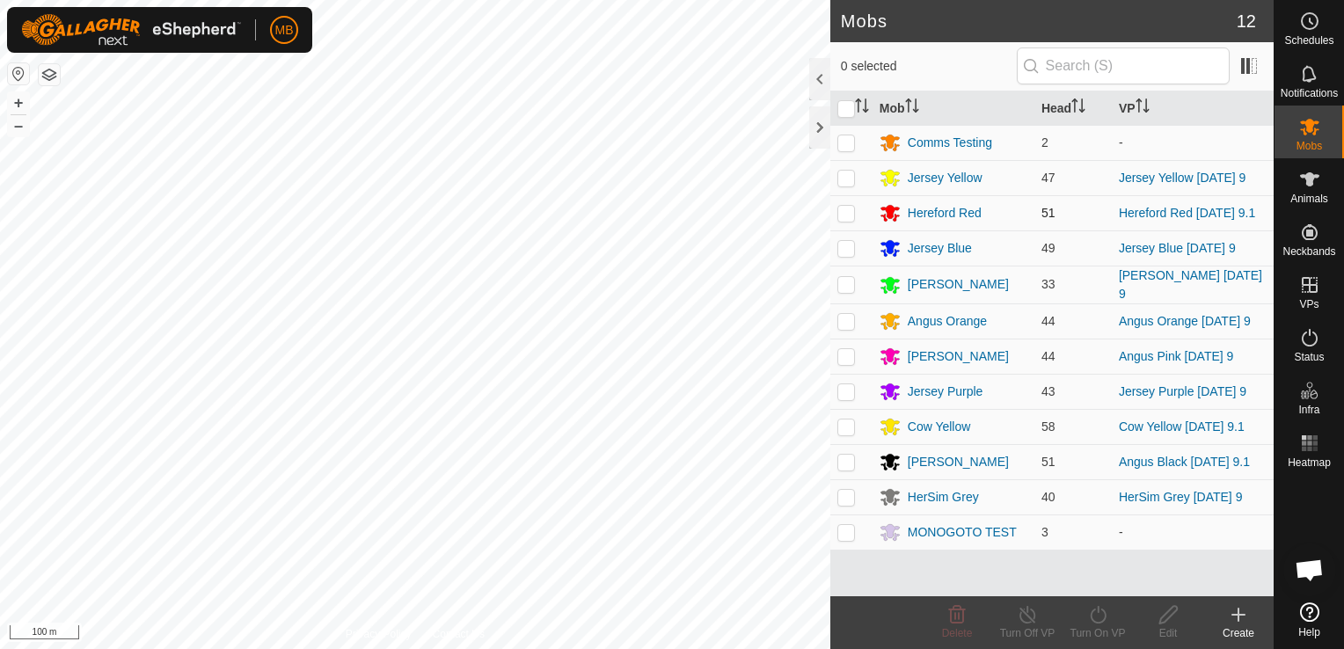
click at [847, 216] on p-checkbox at bounding box center [846, 213] width 18 height 14
checkbox input "true"
click at [1104, 622] on icon at bounding box center [1098, 614] width 22 height 21
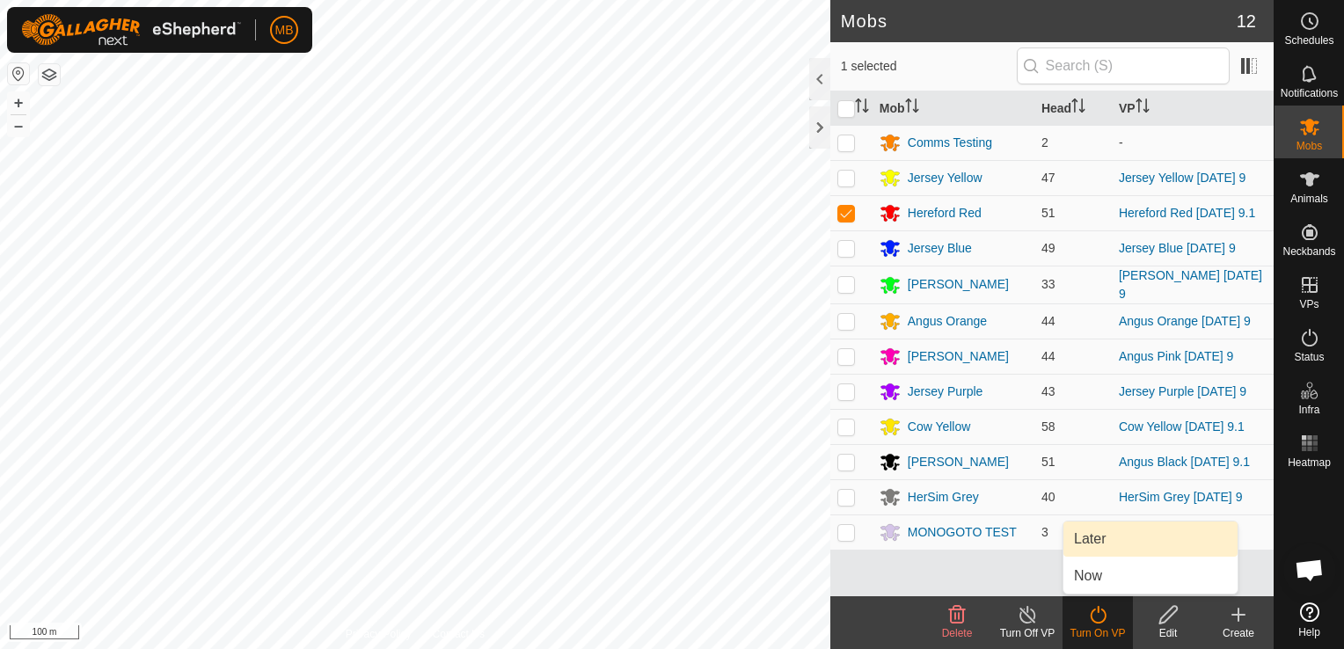
click at [1123, 545] on link "Later" at bounding box center [1150, 538] width 174 height 35
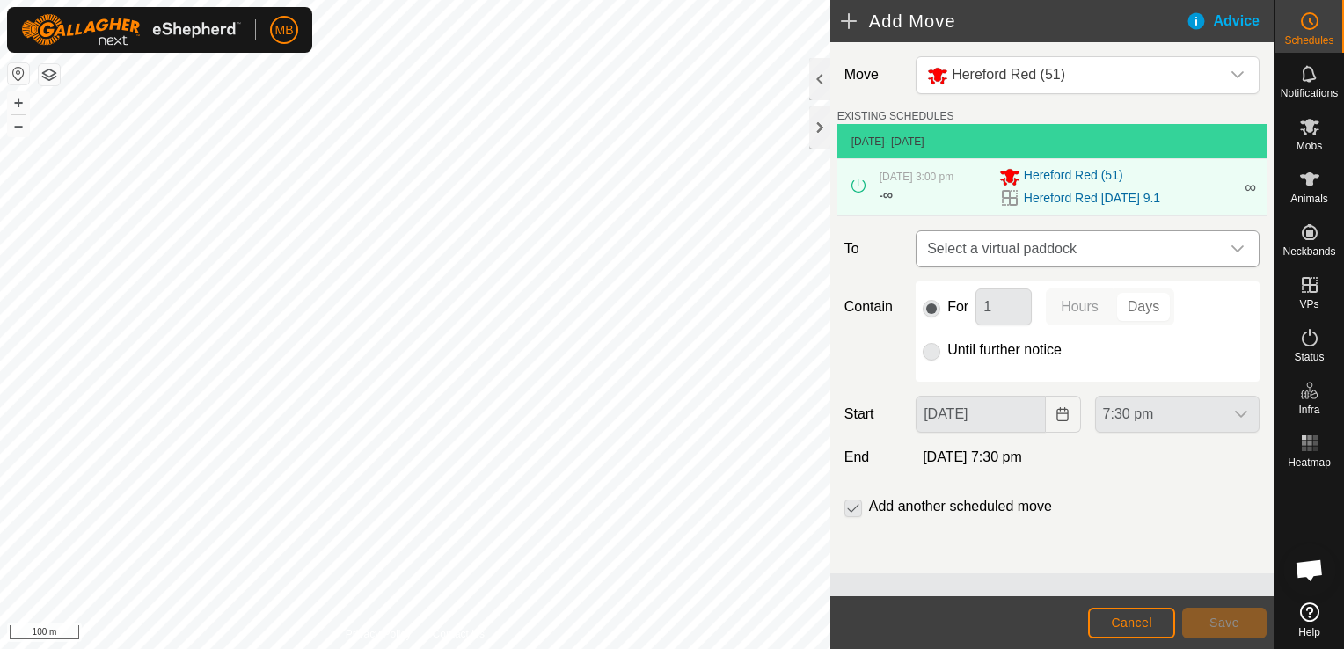
click at [1238, 248] on icon "dropdown trigger" at bounding box center [1237, 249] width 14 height 14
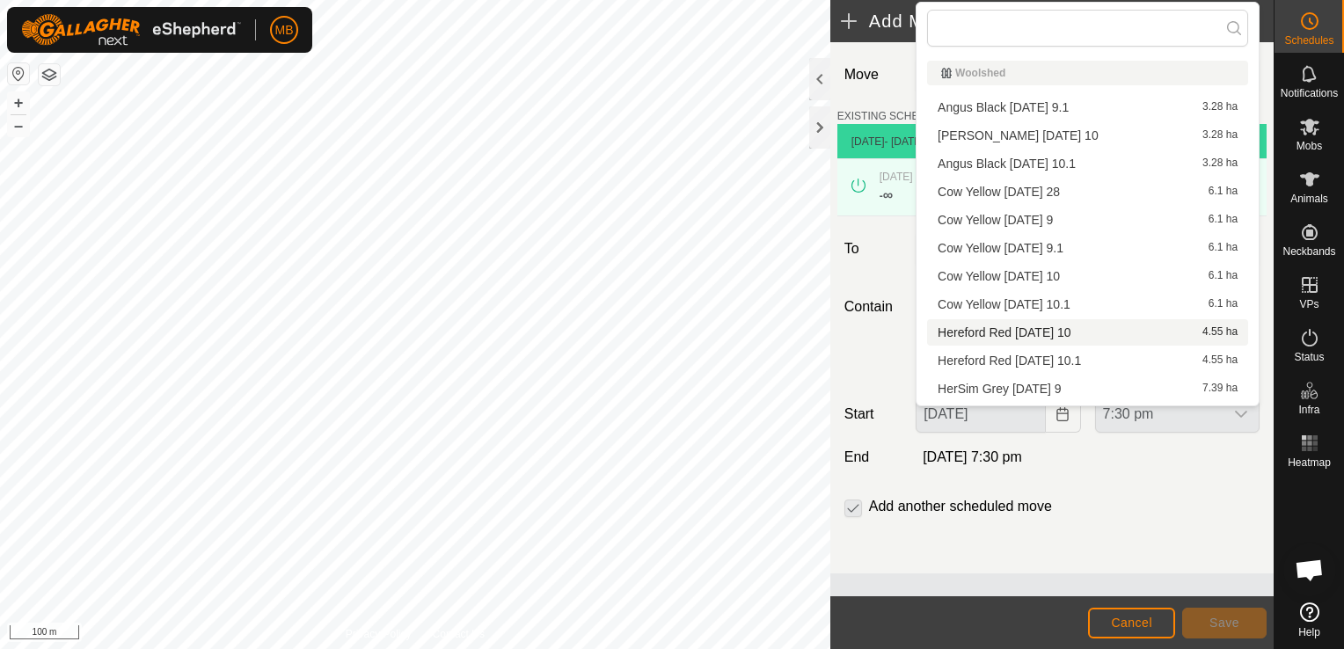
click at [1142, 332] on li "Hereford Red Wednesday 10 4.55 ha" at bounding box center [1087, 332] width 321 height 26
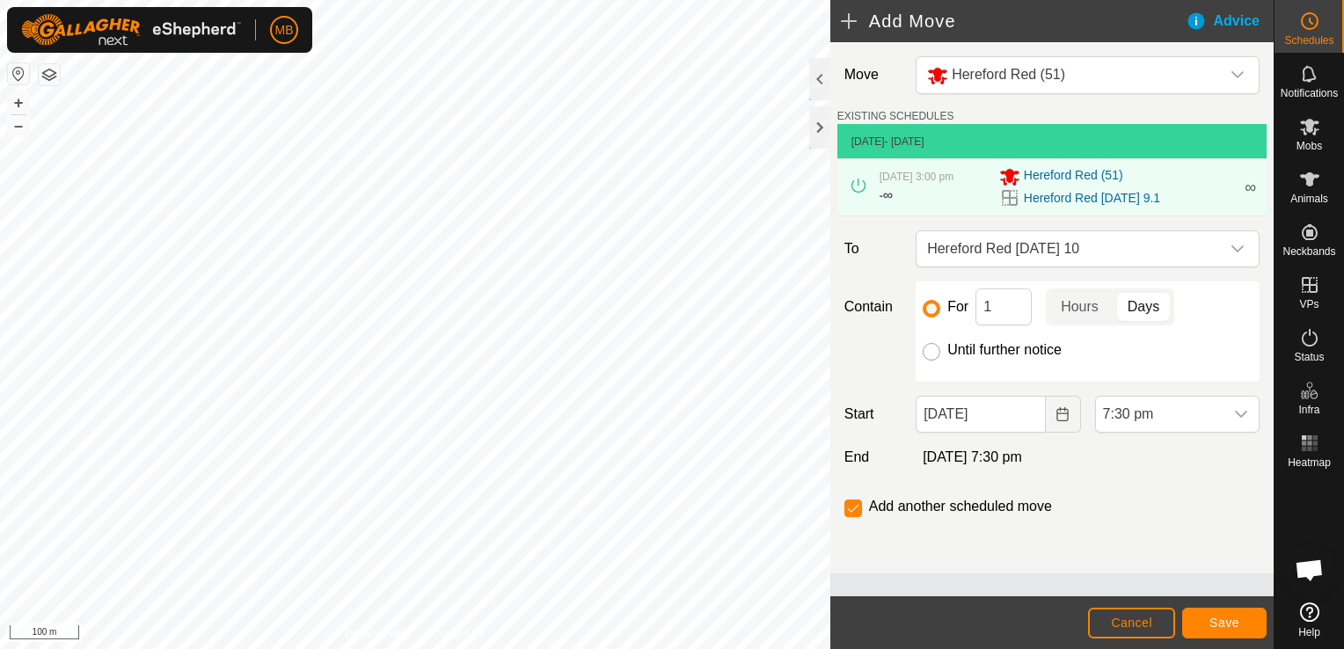
click at [934, 354] on input "Until further notice" at bounding box center [931, 352] width 18 height 18
radio input "true"
checkbox input "false"
click at [1068, 417] on icon "Choose Date" at bounding box center [1061, 414] width 11 height 14
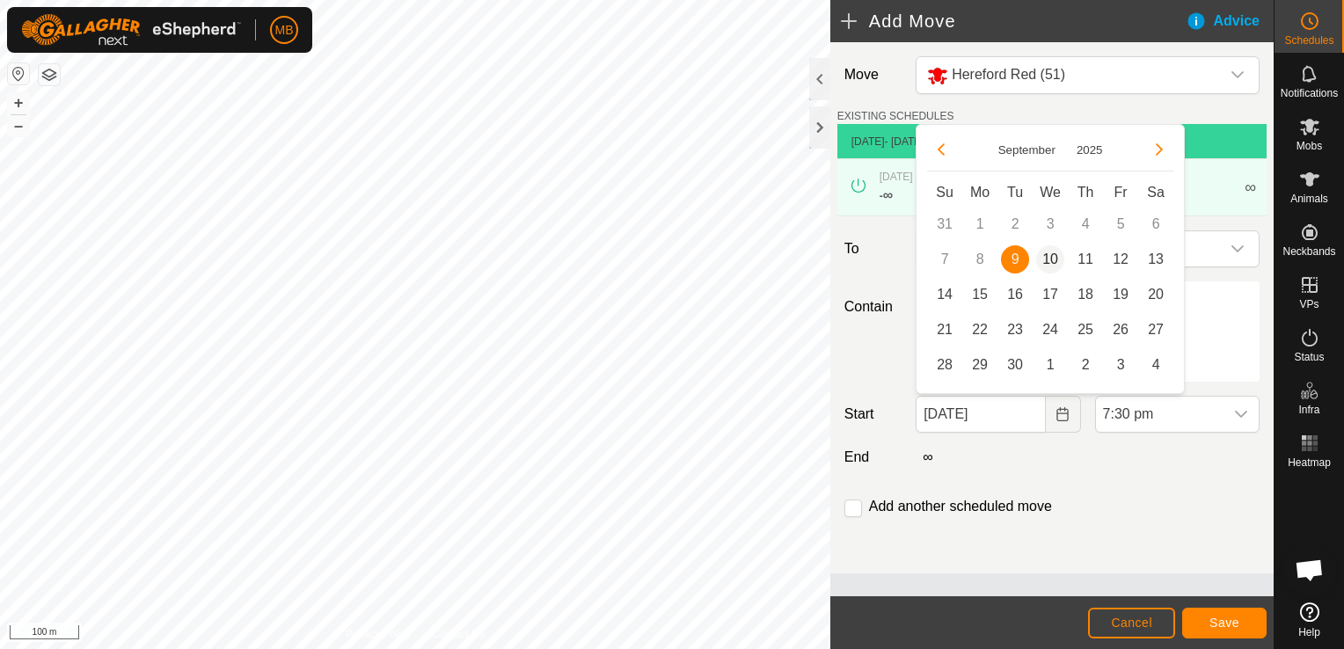
click at [1055, 262] on span "10" at bounding box center [1050, 259] width 28 height 28
type input "[DATE]"
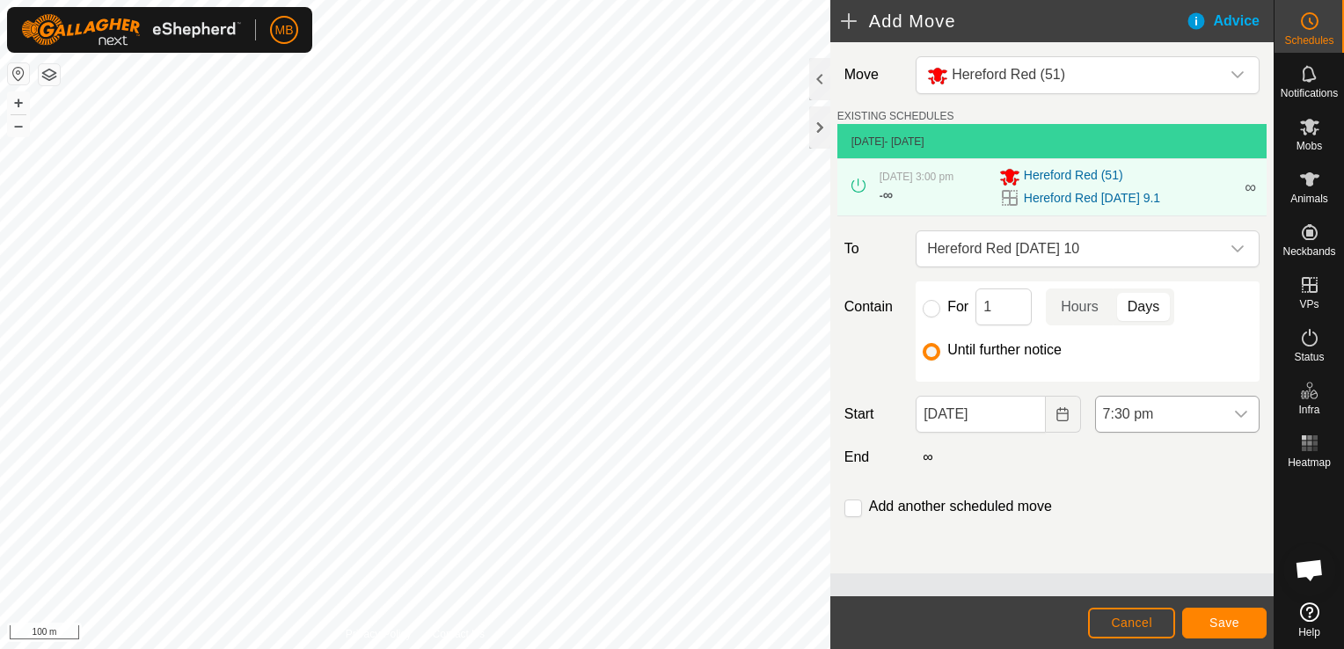
click at [1243, 419] on icon "dropdown trigger" at bounding box center [1241, 414] width 14 height 14
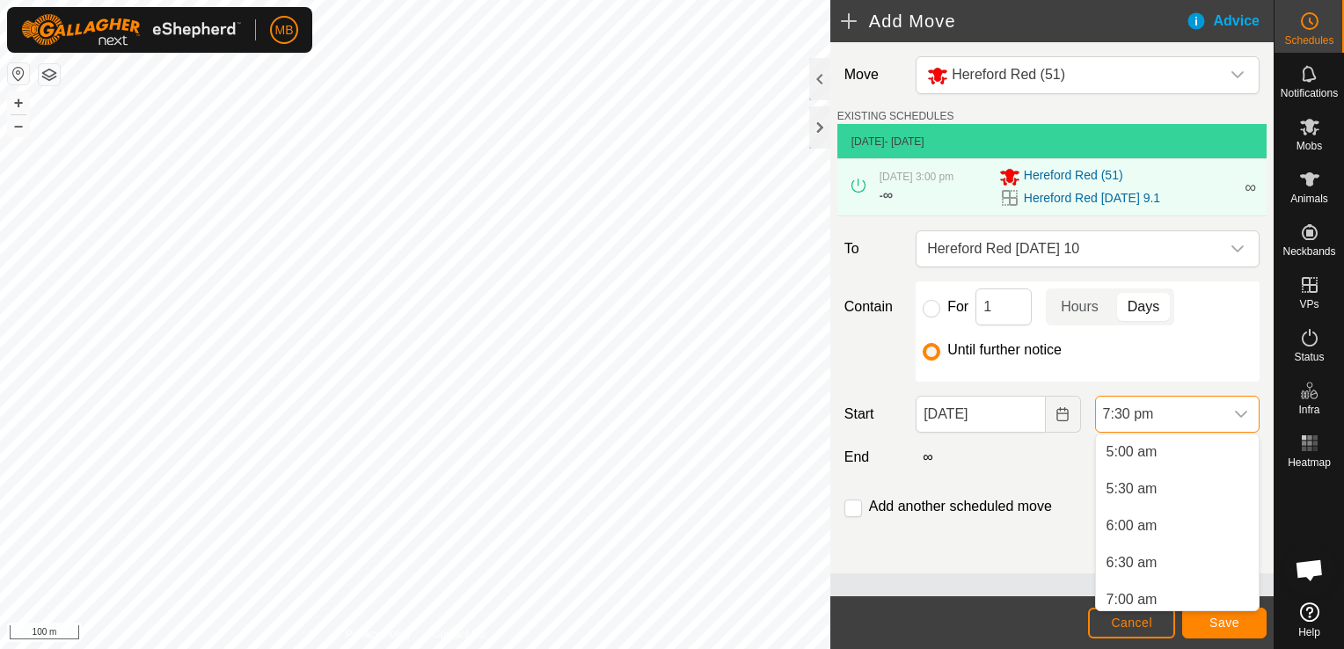
scroll to position [368, 0]
click at [1185, 456] on li "5:00 am" at bounding box center [1177, 453] width 163 height 35
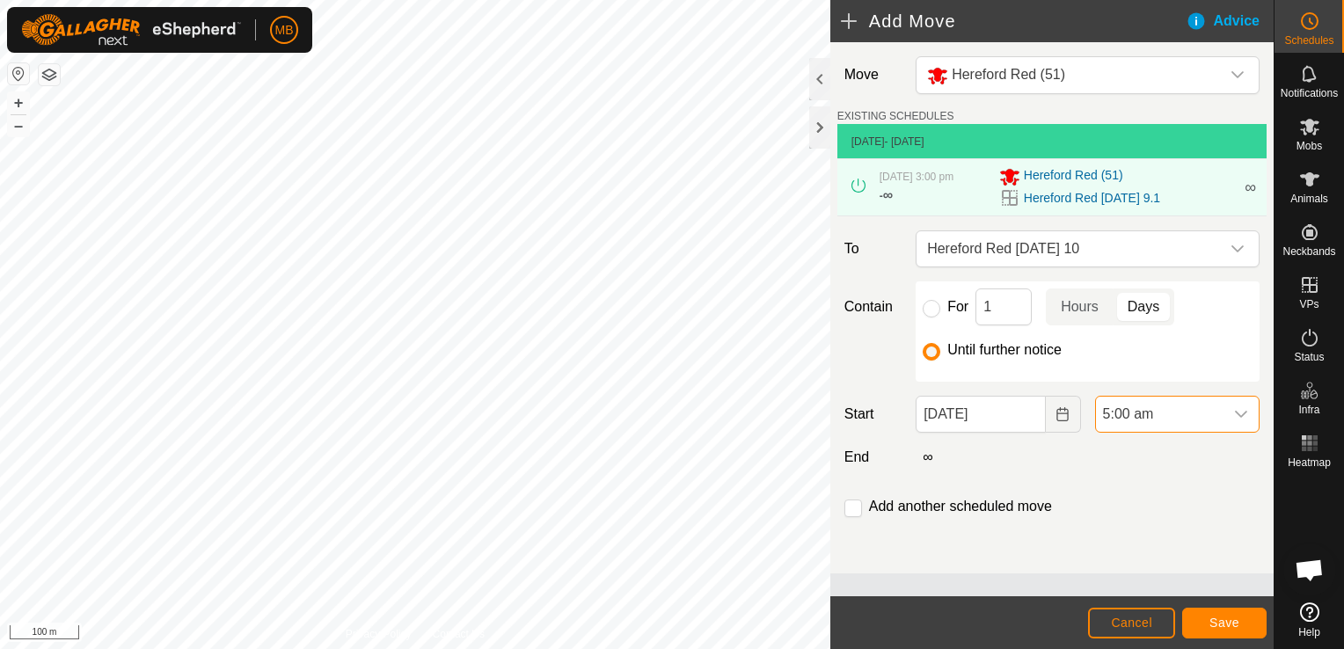
scroll to position [1300, 0]
click at [855, 500] on input "checkbox" at bounding box center [853, 508] width 18 height 18
checkbox input "true"
click at [1249, 627] on button "Save" at bounding box center [1224, 623] width 84 height 31
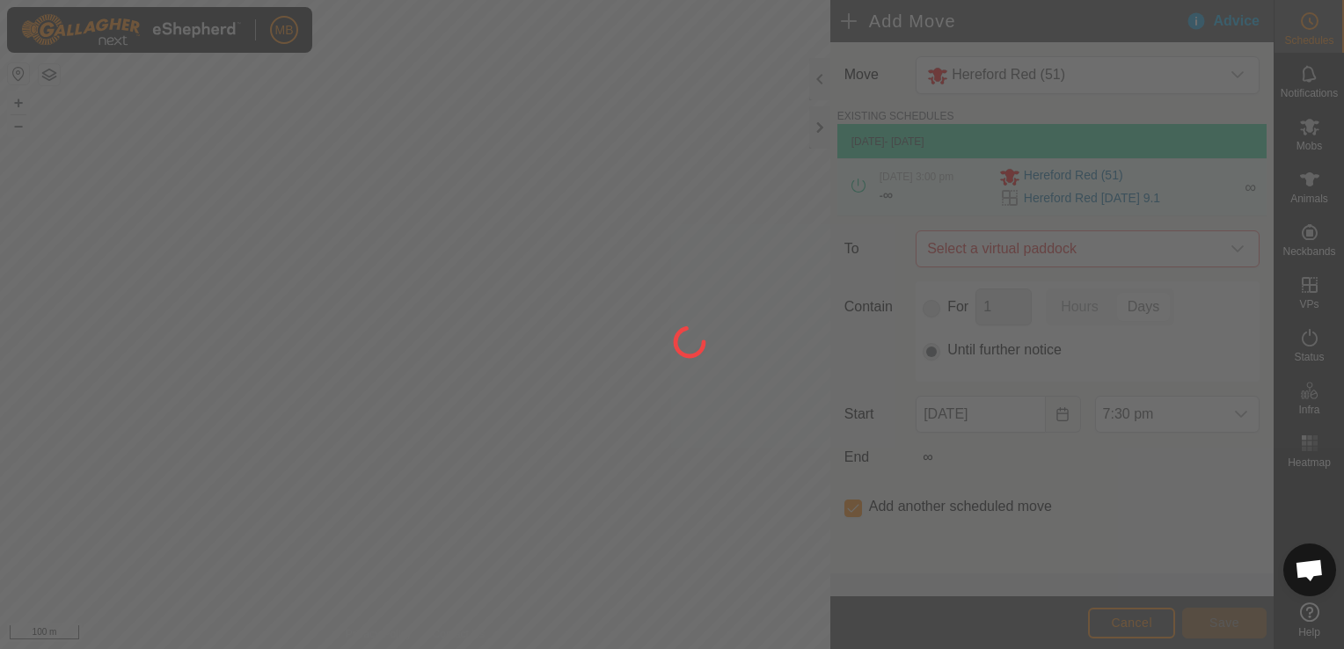
type input "[DATE]"
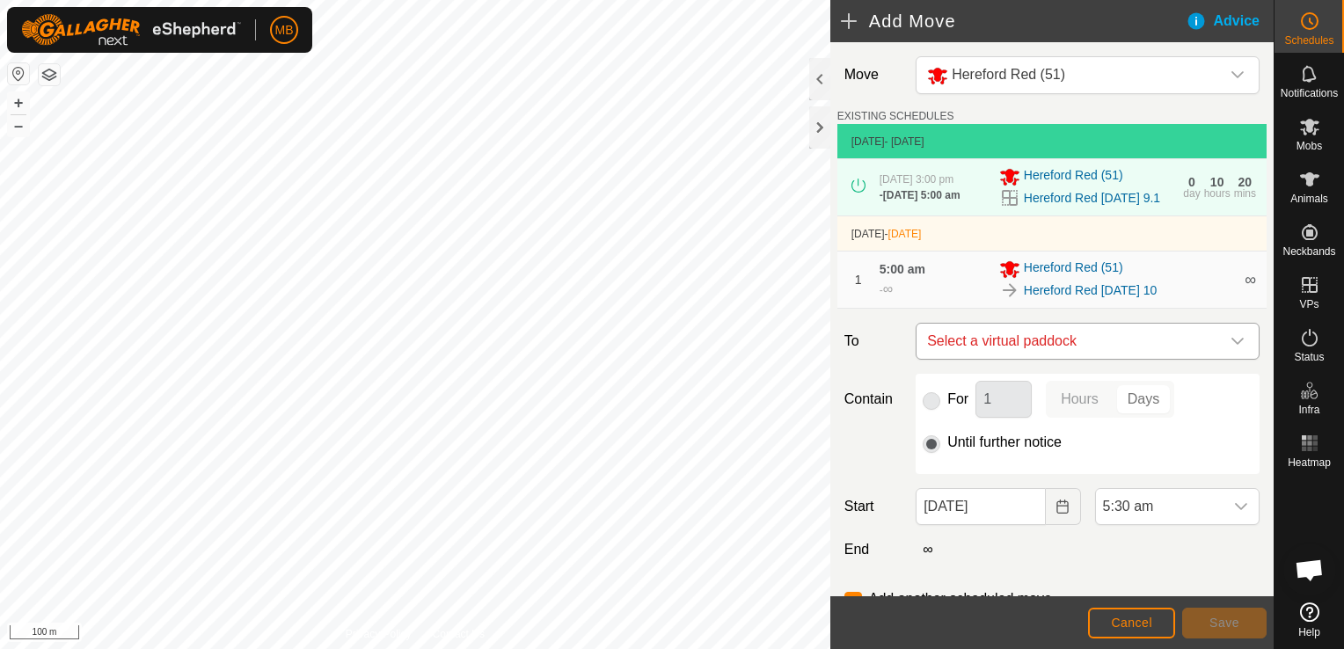
click at [1231, 345] on icon "dropdown trigger" at bounding box center [1237, 341] width 12 height 7
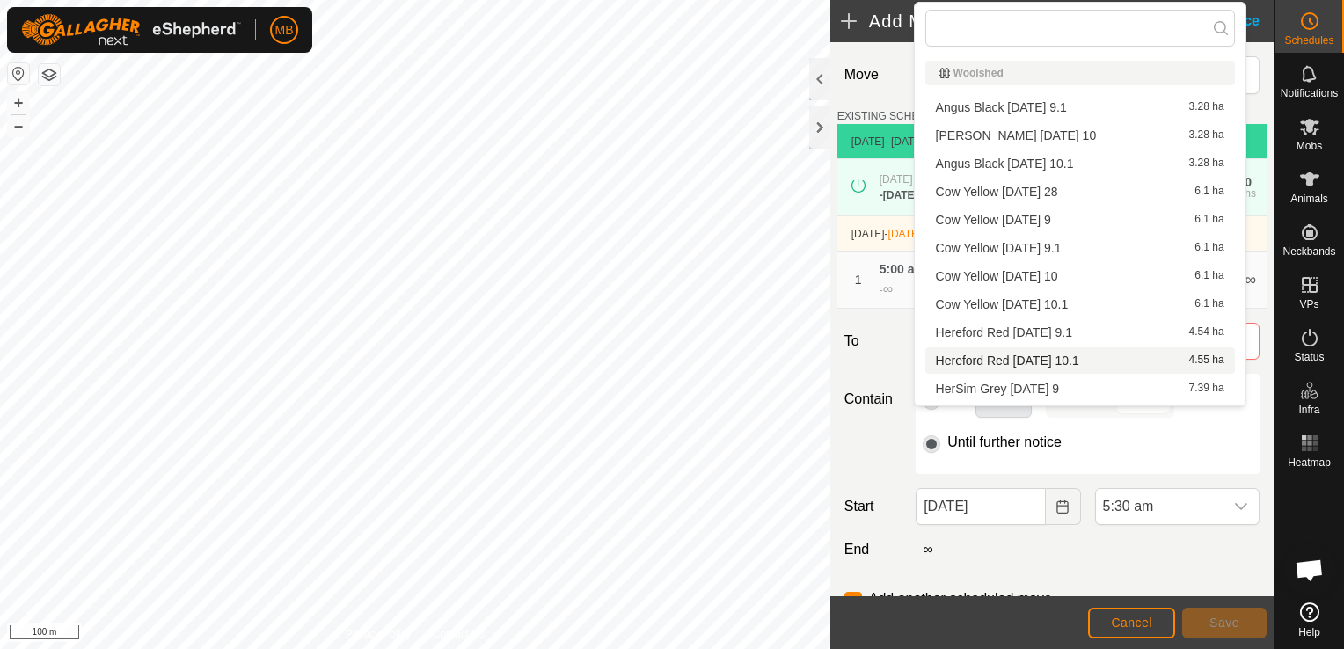
click at [1112, 359] on li "Hereford Red Wednesday 10.1 4.55 ha" at bounding box center [1080, 360] width 310 height 26
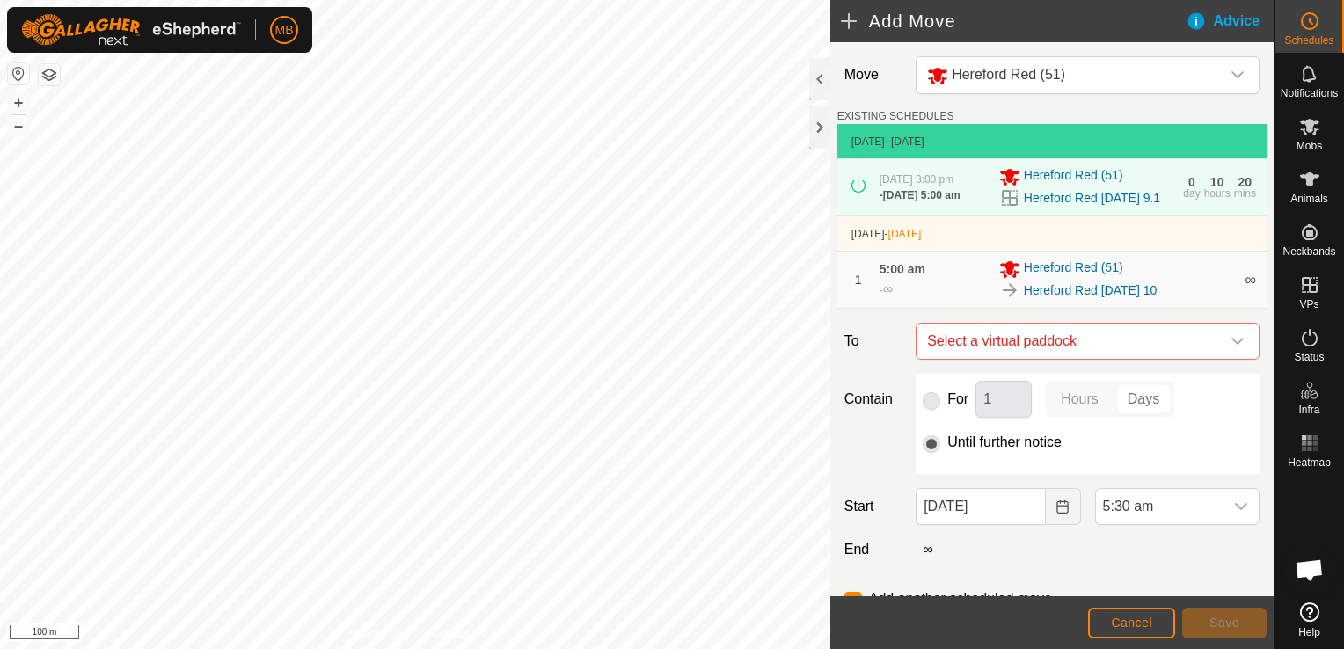
checkbox input "false"
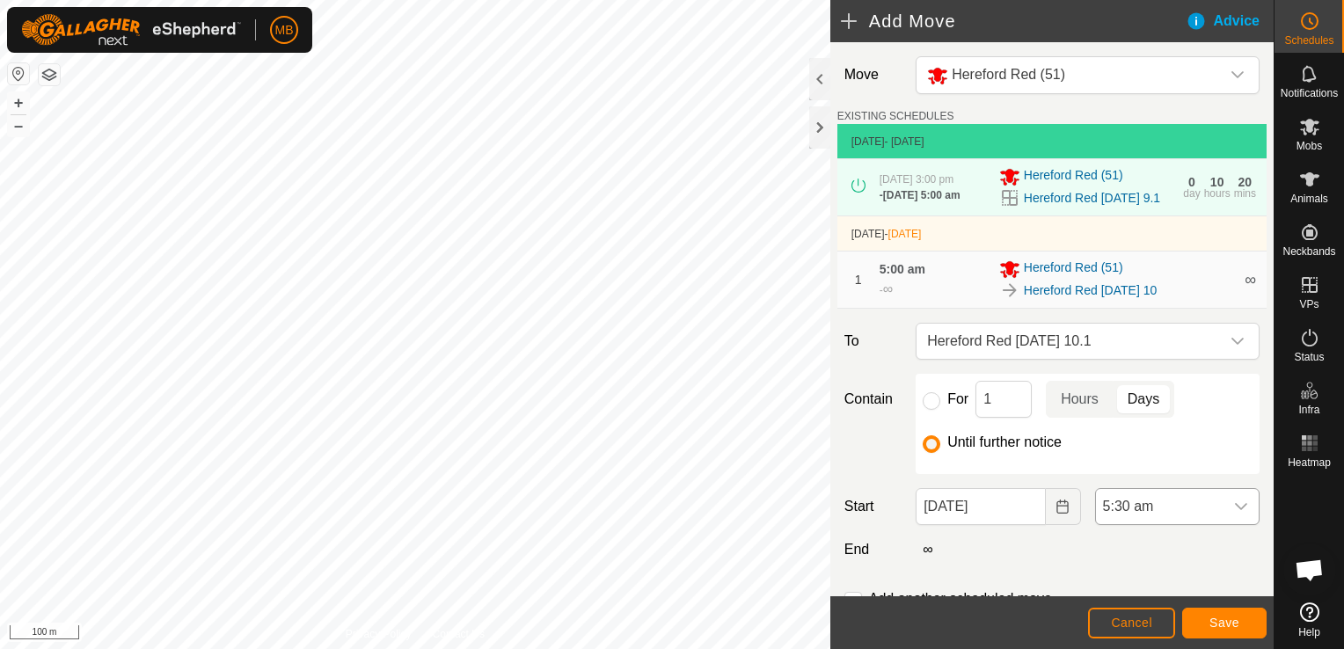
click at [1234, 514] on icon "dropdown trigger" at bounding box center [1241, 506] width 14 height 14
click at [1170, 393] on li "3:00 pm" at bounding box center [1166, 390] width 157 height 35
click at [1214, 619] on span "Save" at bounding box center [1224, 623] width 30 height 14
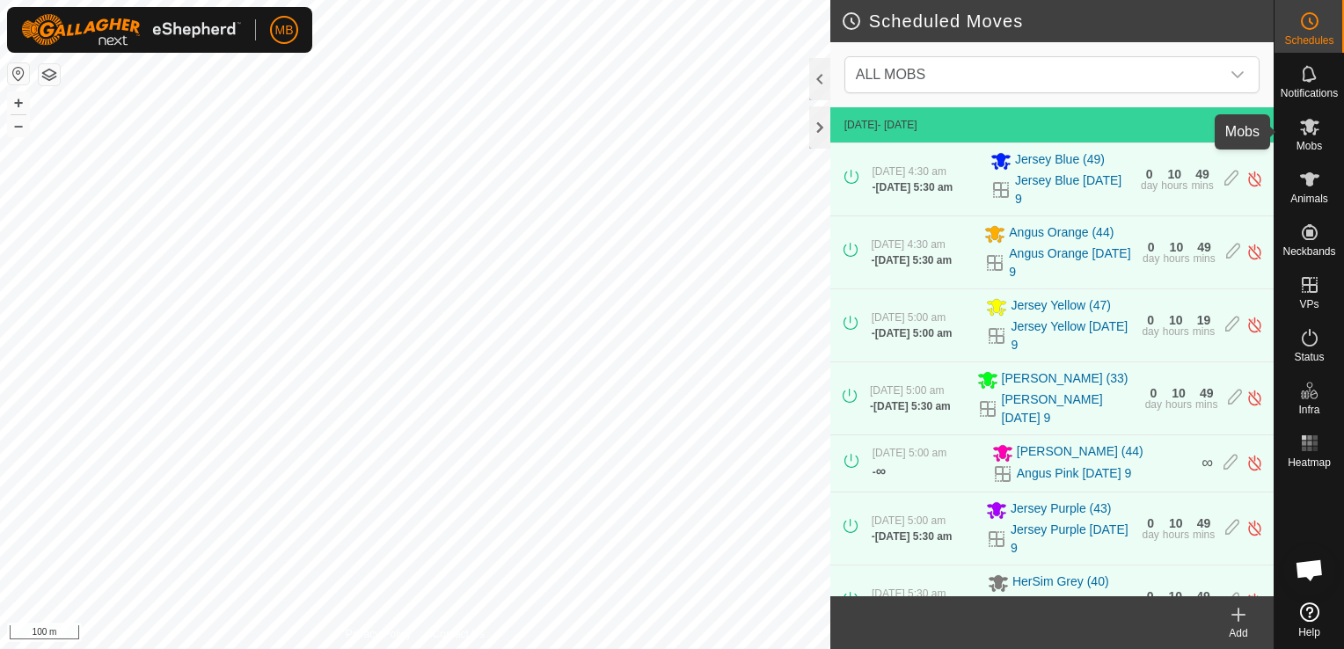
click at [1326, 146] on div "Mobs" at bounding box center [1308, 132] width 69 height 53
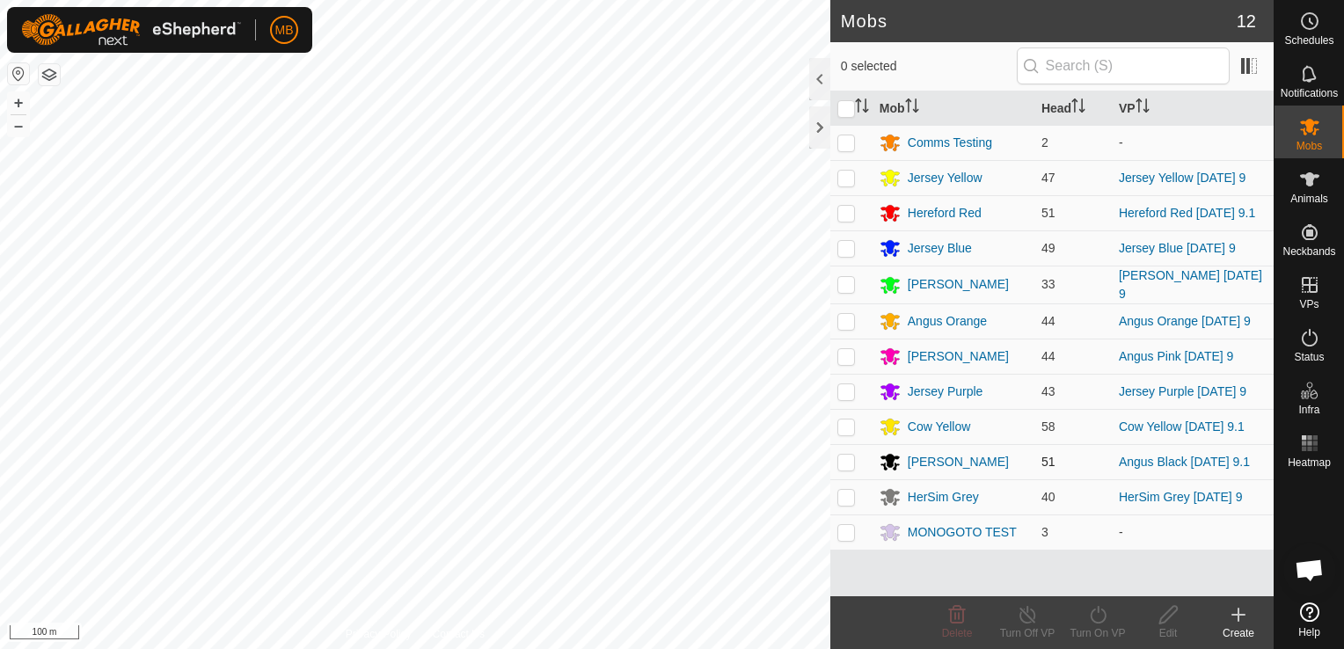
click at [848, 463] on p-checkbox at bounding box center [846, 462] width 18 height 14
checkbox input "true"
click at [1098, 635] on div "Turn On VP" at bounding box center [1097, 633] width 70 height 16
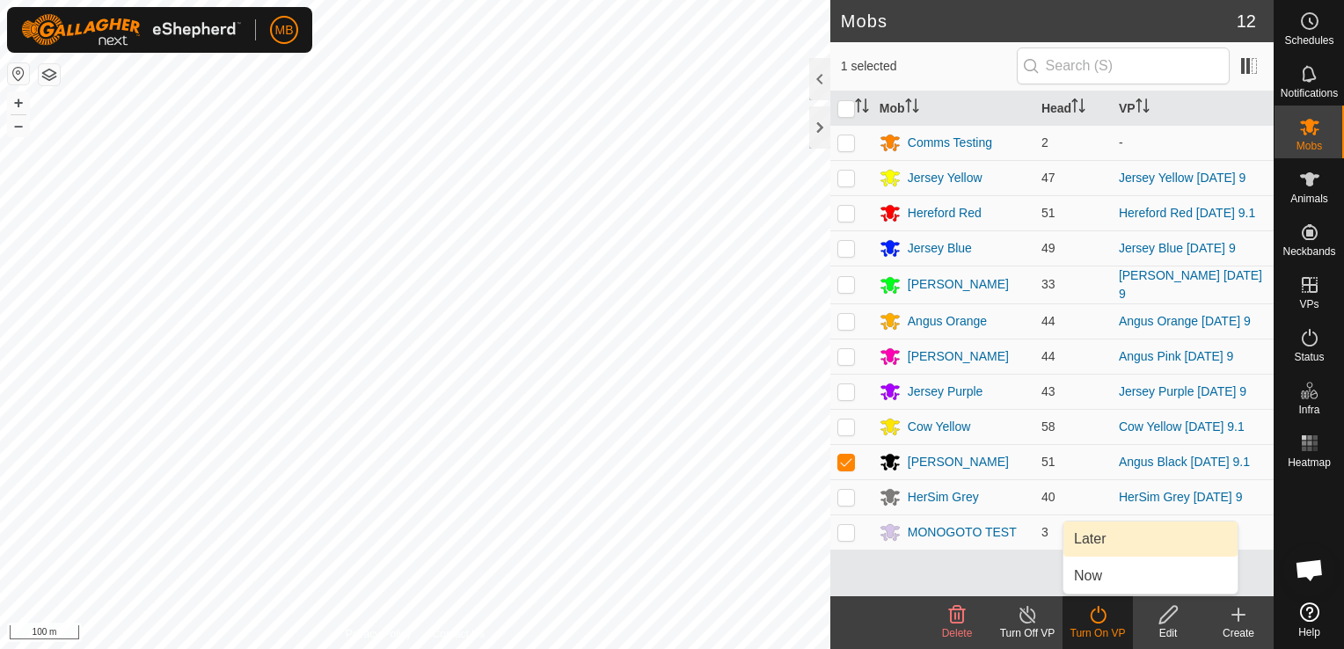
click at [1125, 543] on link "Later" at bounding box center [1150, 538] width 174 height 35
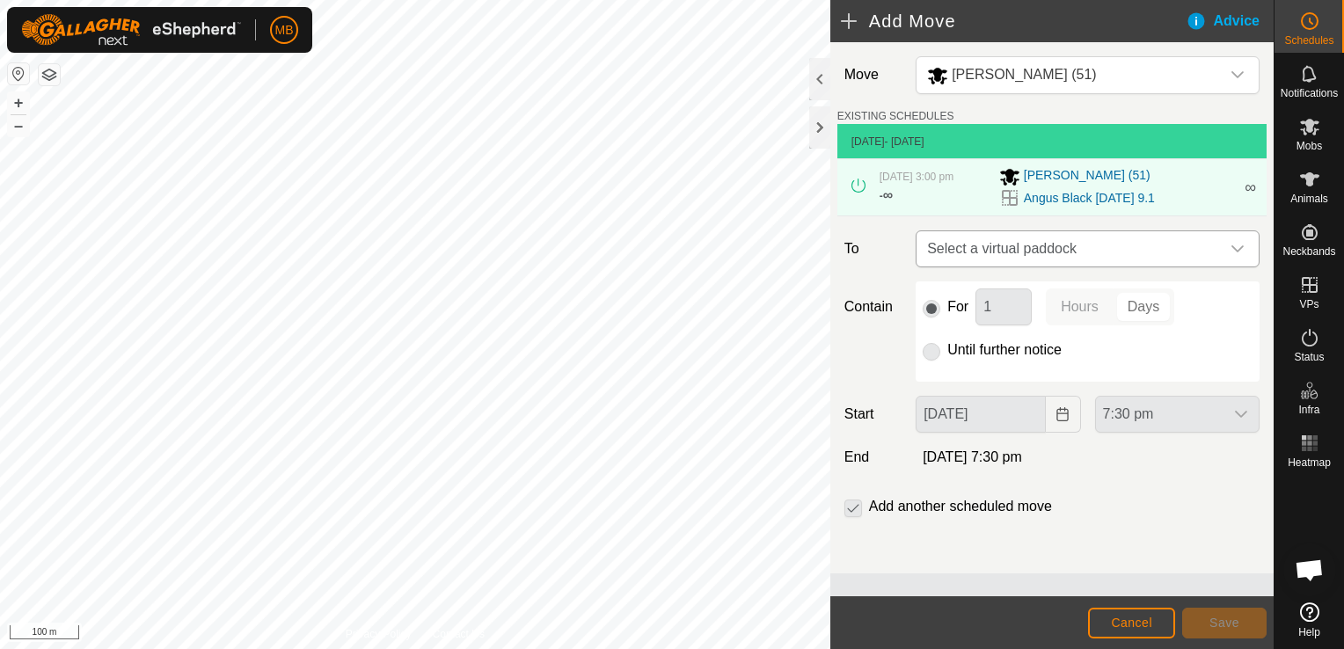
click at [1235, 254] on icon "dropdown trigger" at bounding box center [1237, 249] width 14 height 14
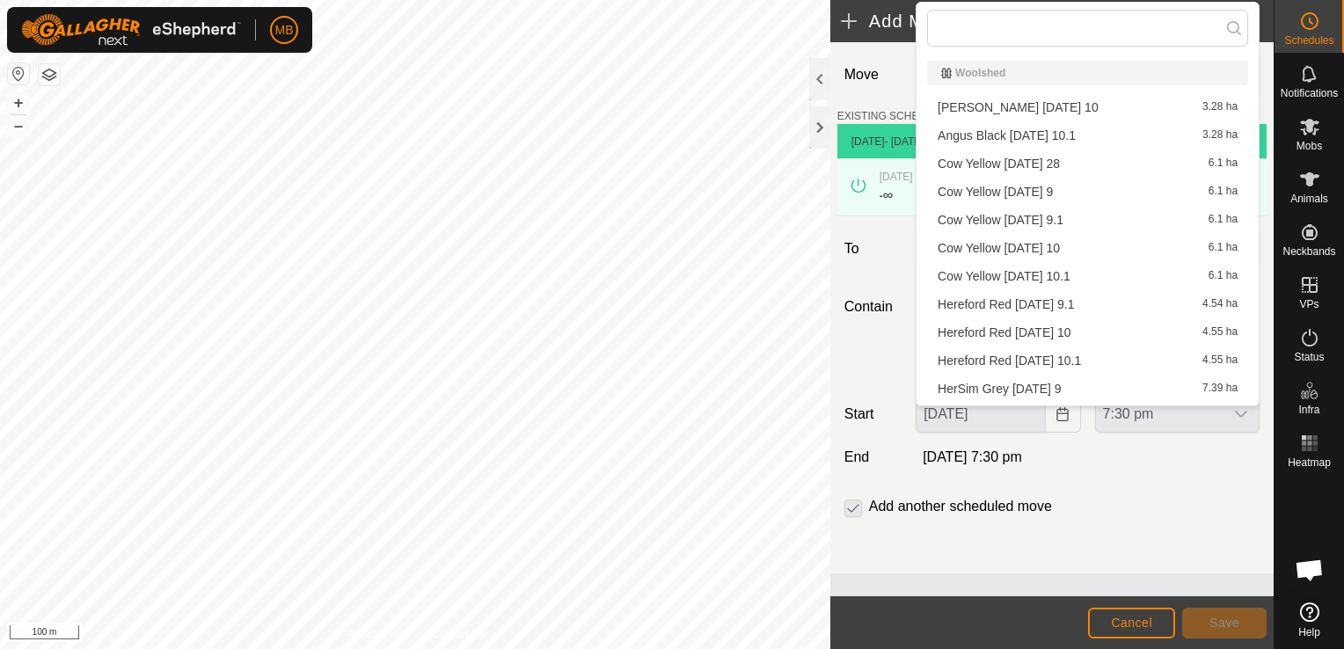
click at [1126, 109] on li "[PERSON_NAME] [DATE] 10 3.28 ha" at bounding box center [1087, 107] width 321 height 26
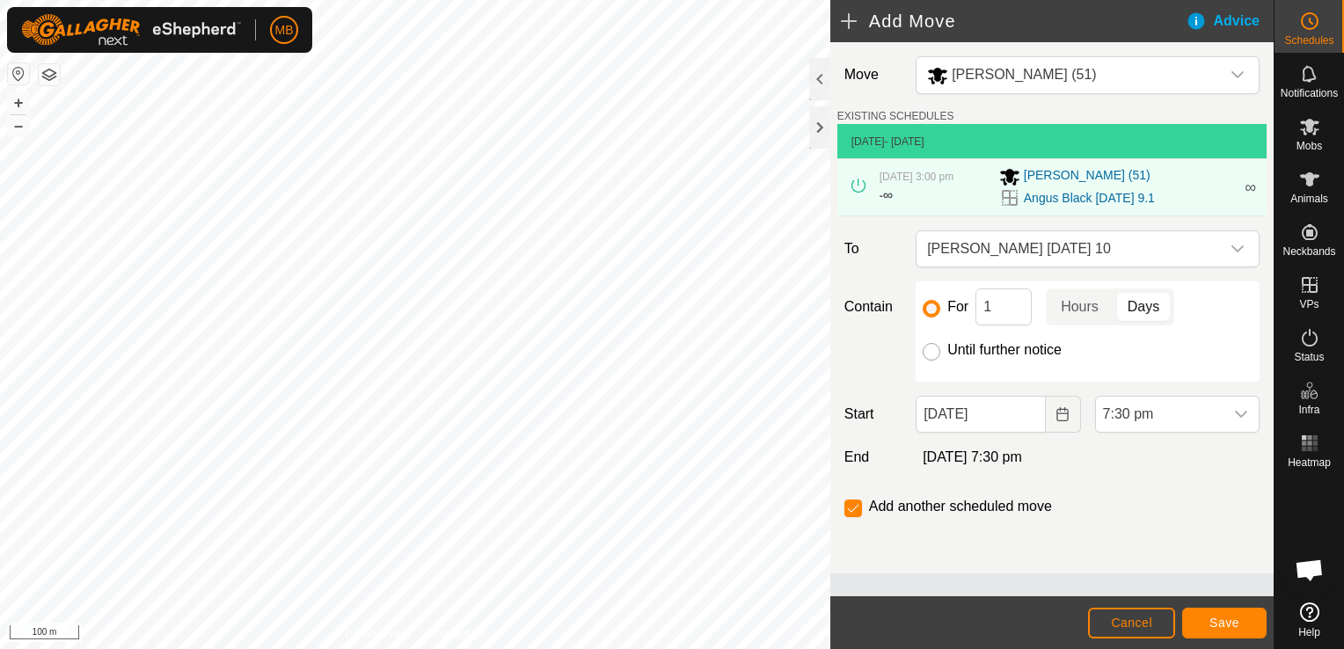
click at [936, 354] on input "Until further notice" at bounding box center [931, 352] width 18 height 18
radio input "true"
checkbox input "false"
click at [1059, 423] on button "Choose Date" at bounding box center [1063, 414] width 35 height 37
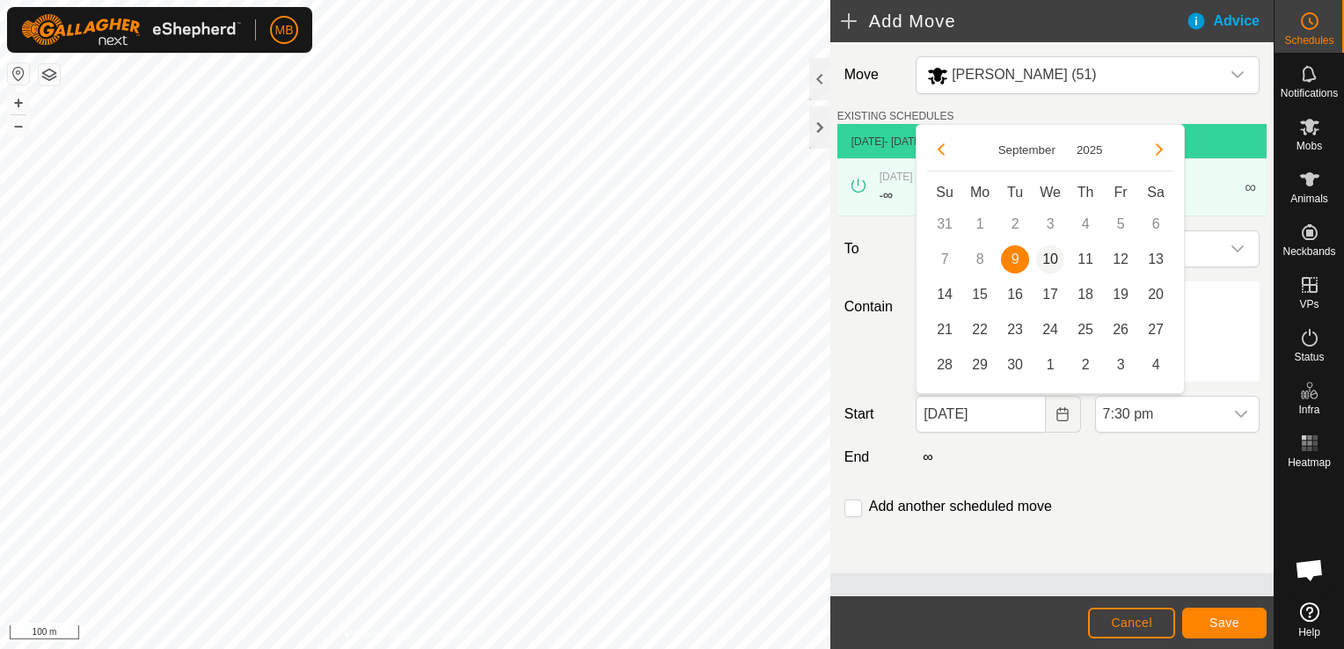
click at [1053, 263] on span "10" at bounding box center [1050, 259] width 28 height 28
type input "[DATE]"
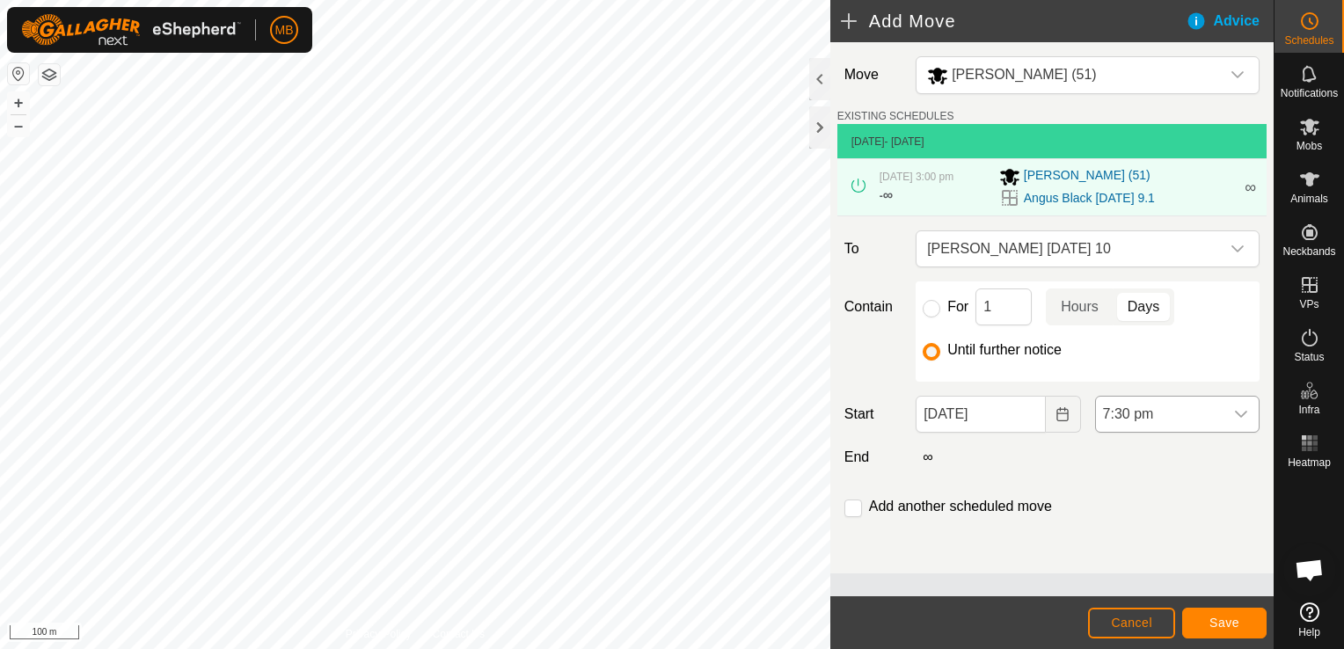
click at [1244, 417] on icon "dropdown trigger" at bounding box center [1241, 414] width 14 height 14
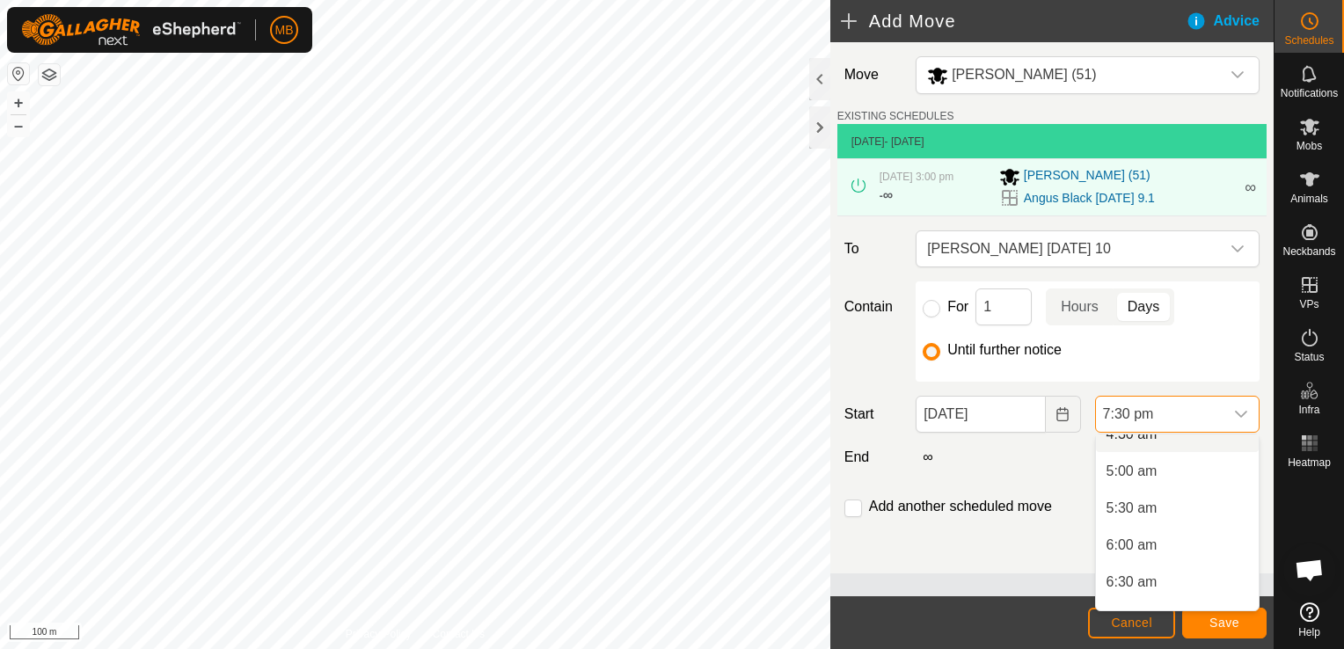
scroll to position [332, 0]
click at [1182, 499] on li "5:00 am" at bounding box center [1177, 488] width 163 height 35
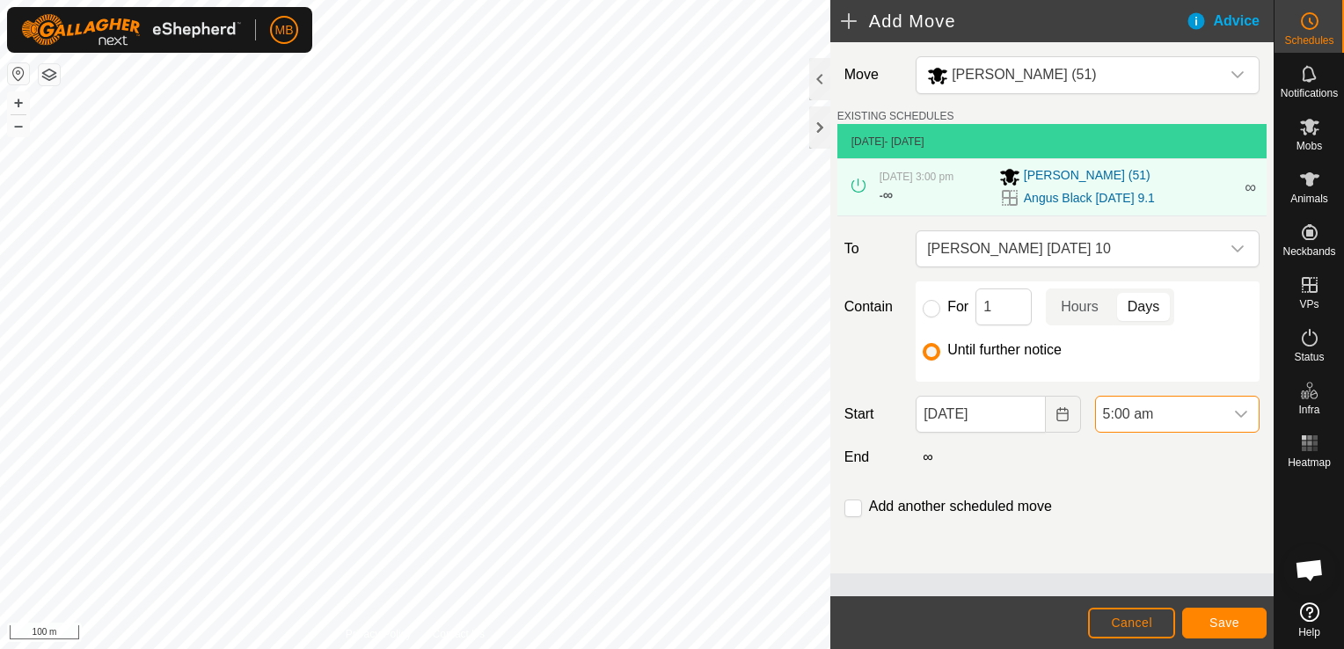
scroll to position [1300, 0]
click at [855, 510] on input "checkbox" at bounding box center [853, 508] width 18 height 18
checkbox input "true"
click at [1218, 621] on span "Save" at bounding box center [1224, 623] width 30 height 14
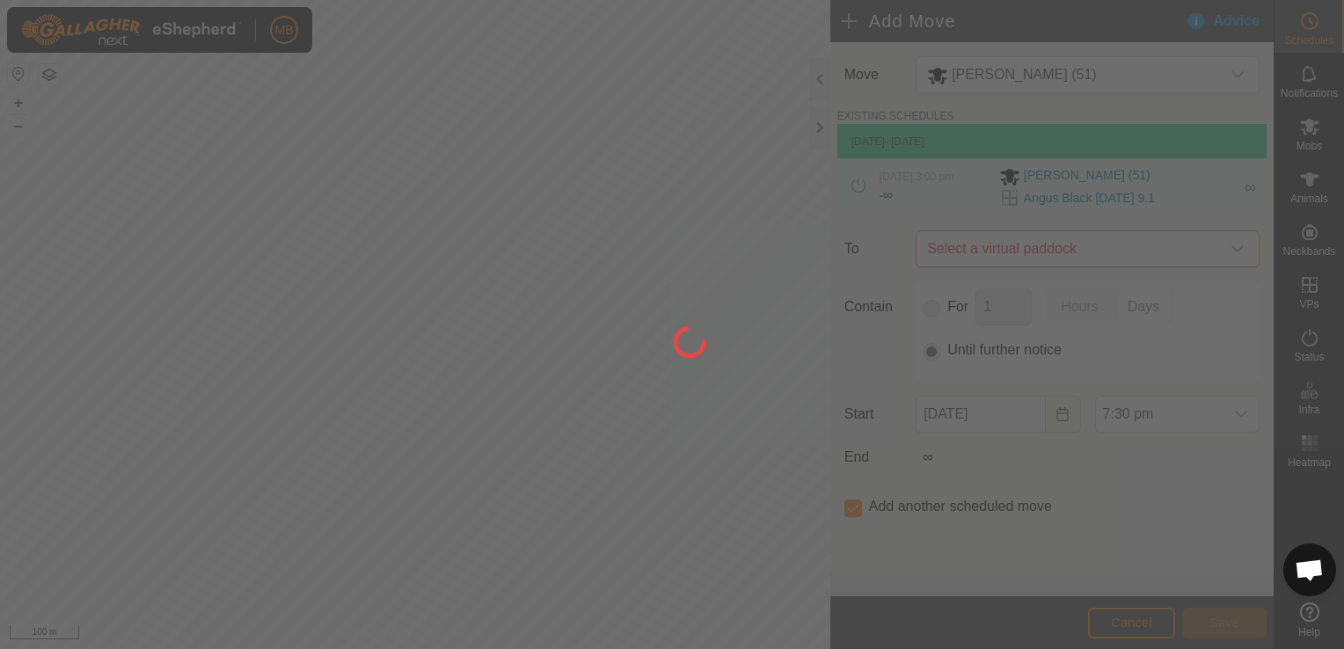
type input "[DATE]"
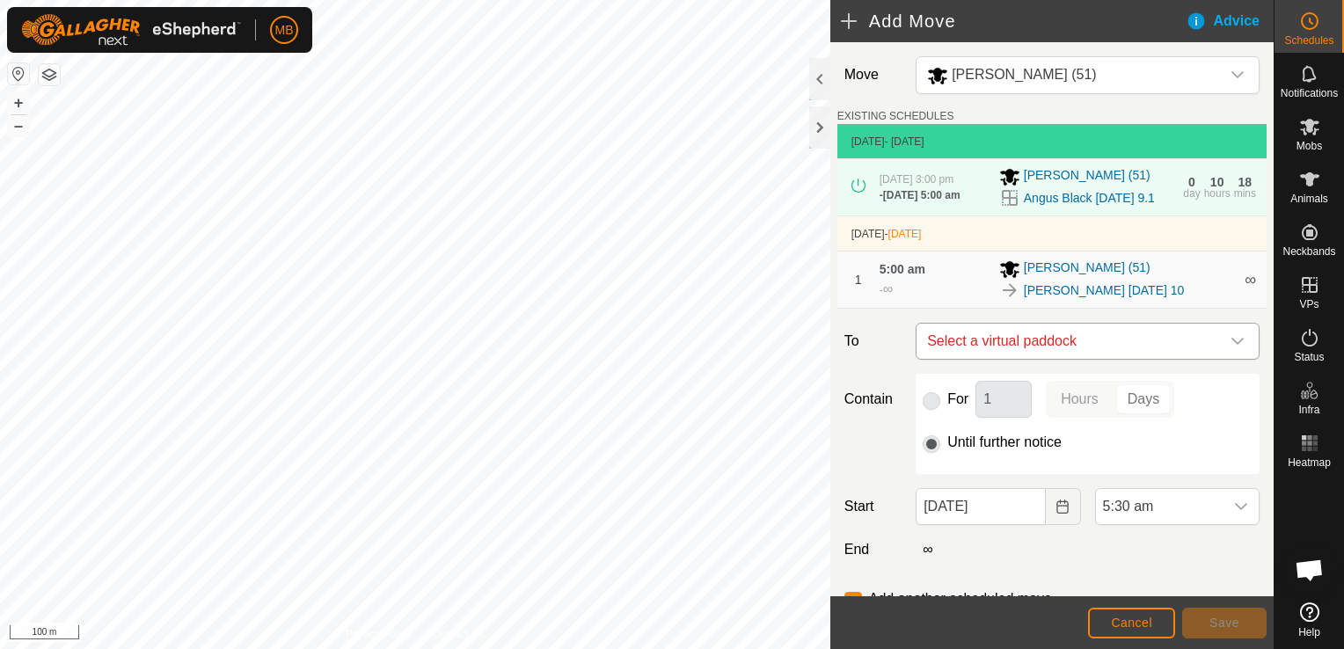
click at [1230, 348] on icon "dropdown trigger" at bounding box center [1237, 341] width 14 height 14
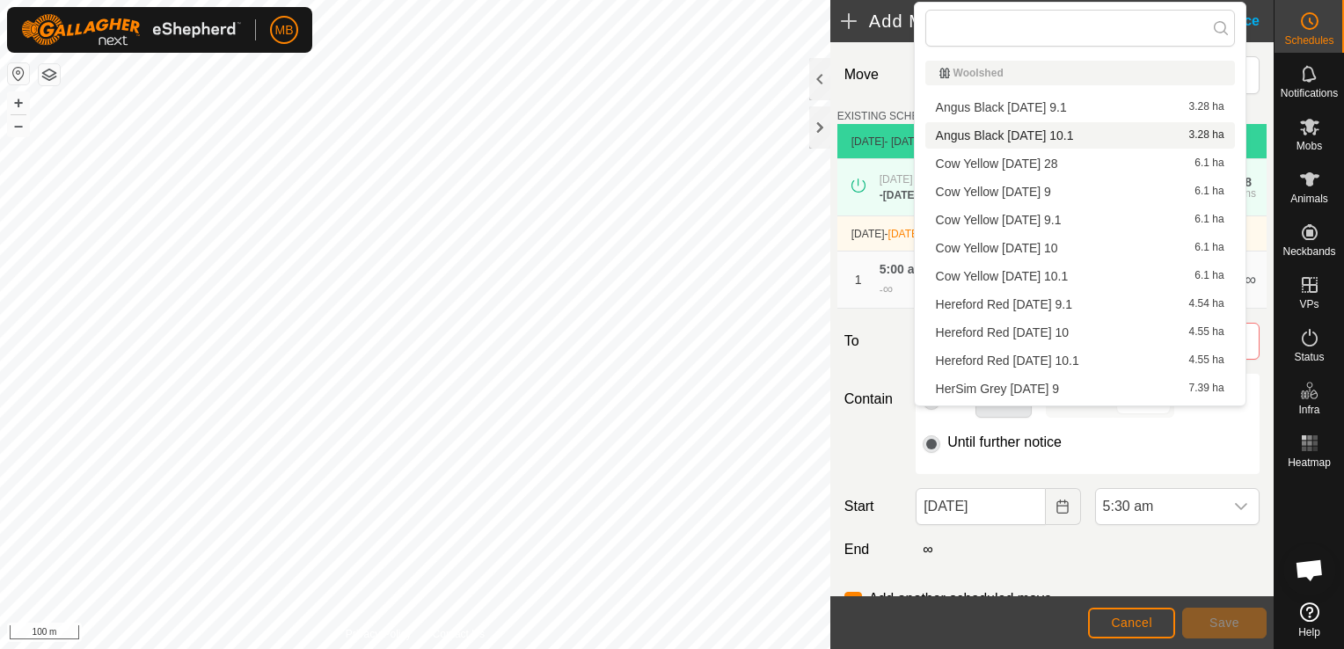
click at [1115, 140] on li "Angus Black [DATE] 10.1 3.28 ha" at bounding box center [1080, 135] width 310 height 26
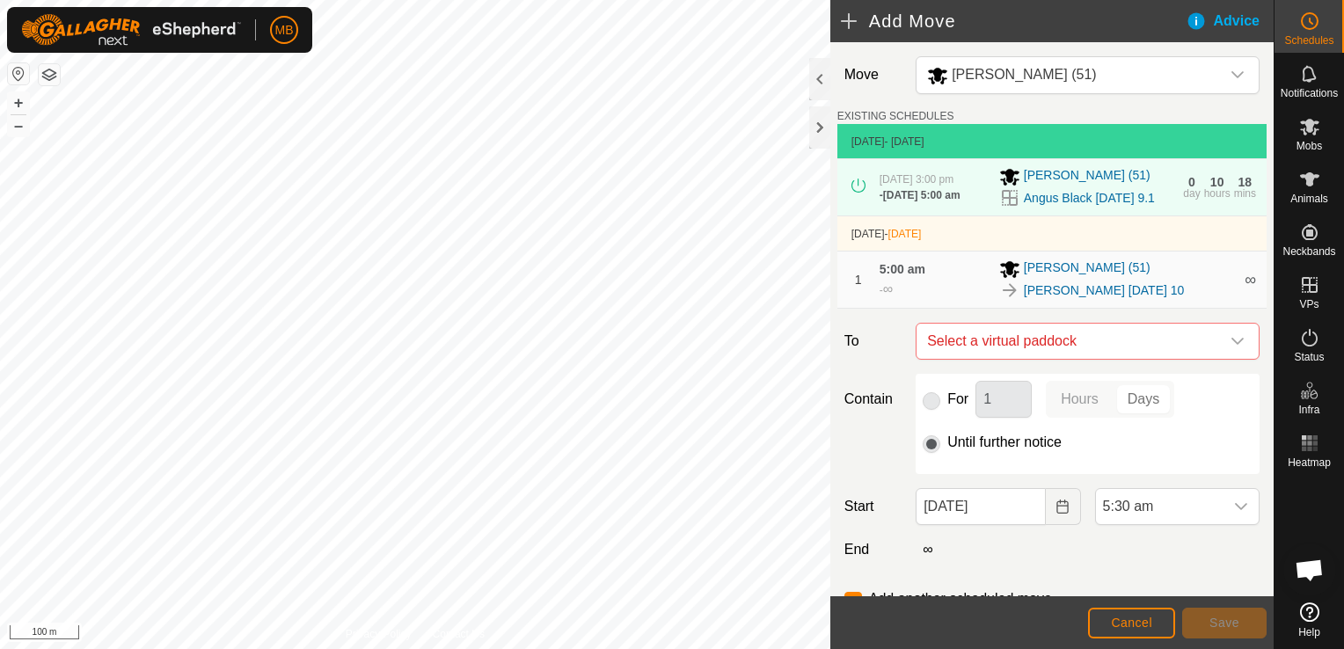
checkbox input "false"
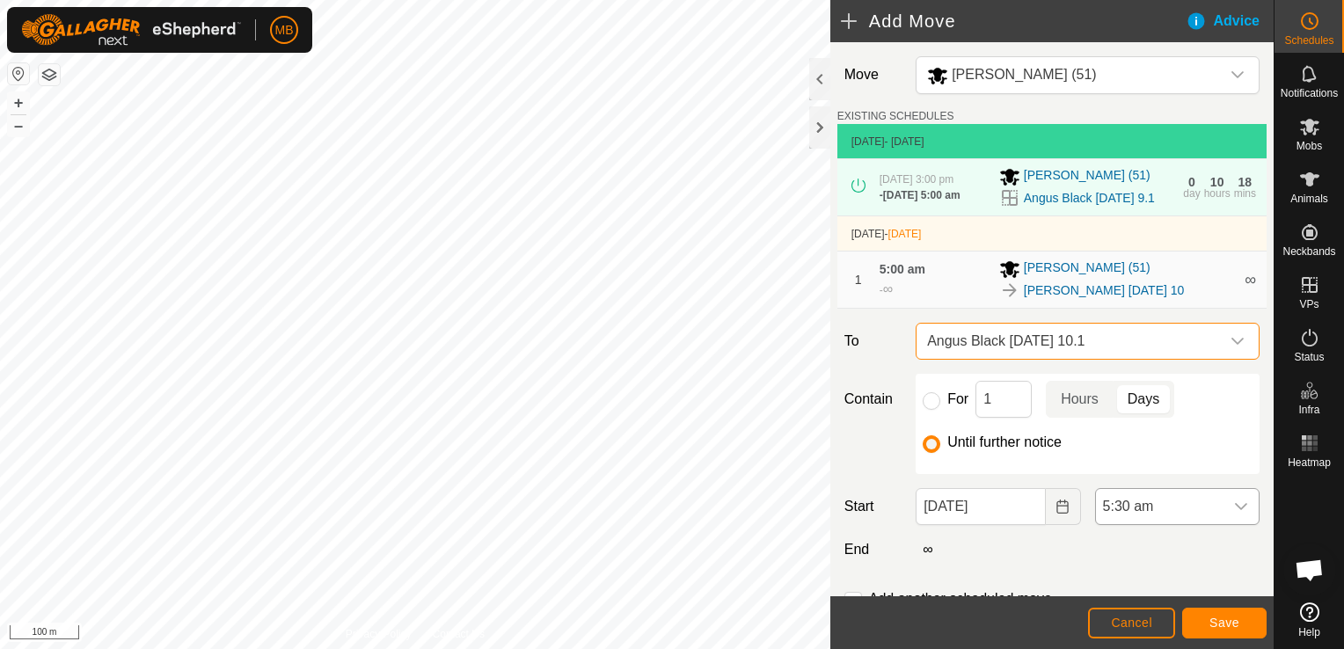
click at [1238, 524] on div "dropdown trigger" at bounding box center [1240, 506] width 35 height 35
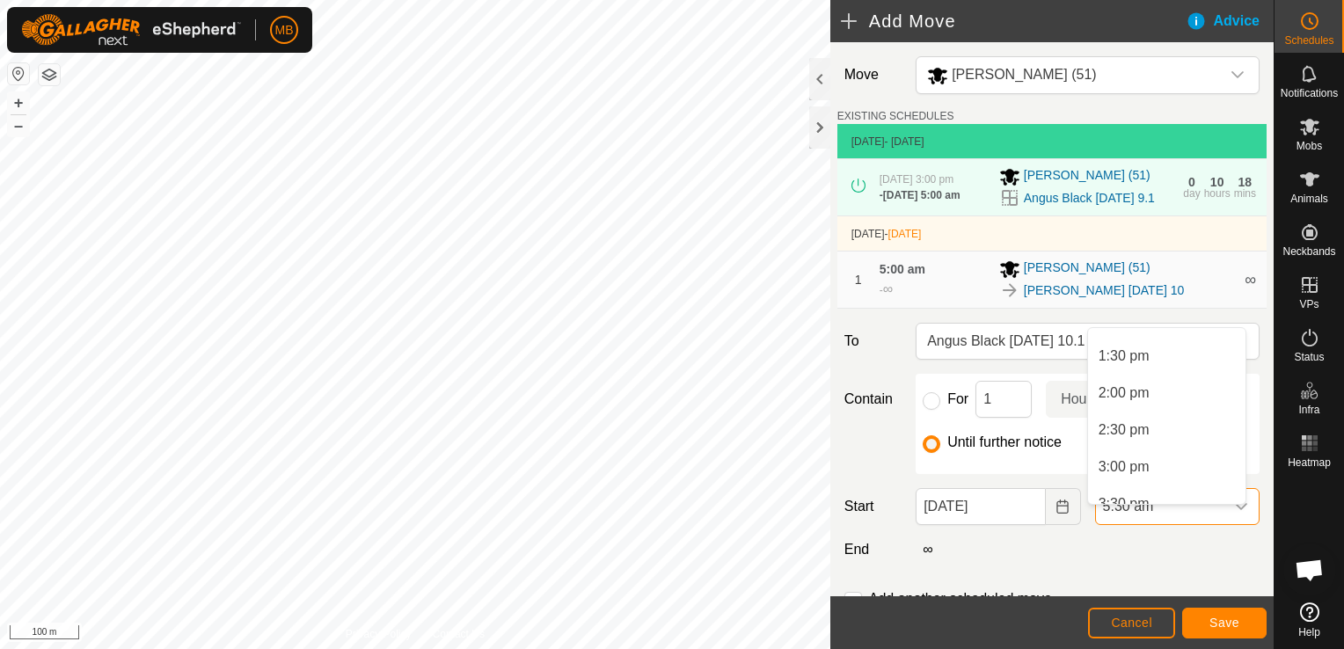
scroll to position [1004, 0]
click at [1169, 453] on li "3:00 pm" at bounding box center [1166, 449] width 157 height 35
click at [1210, 625] on span "Save" at bounding box center [1224, 623] width 30 height 14
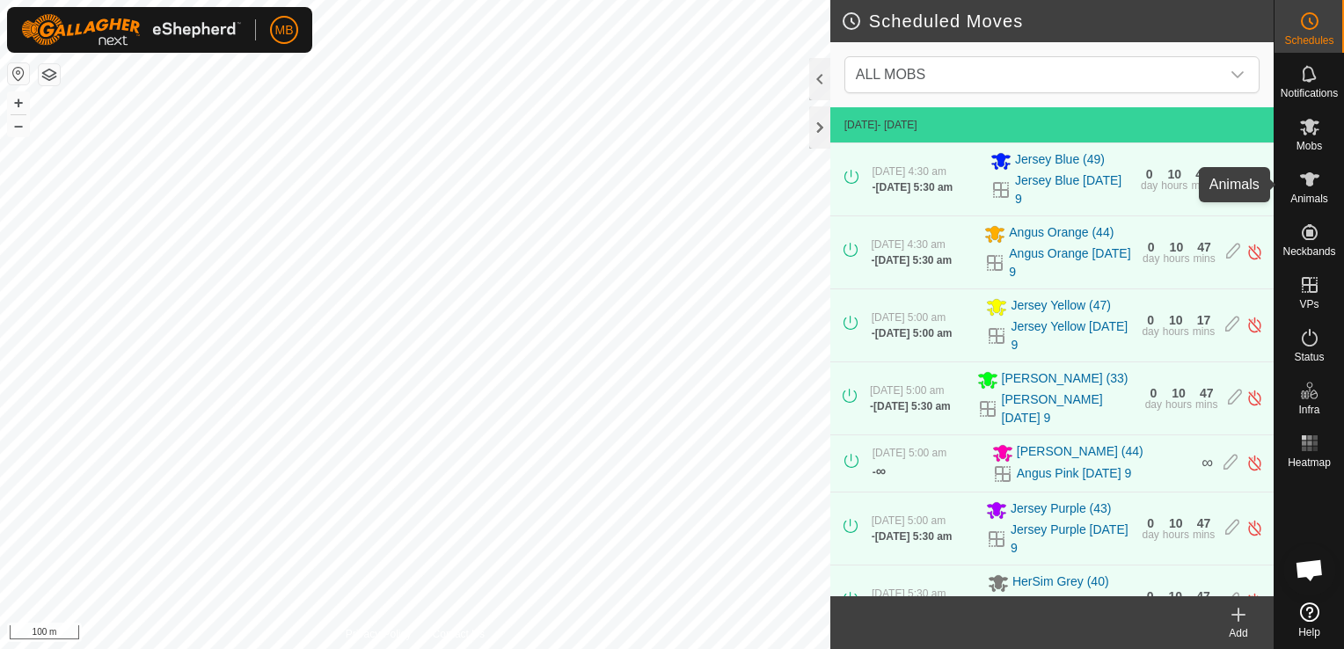
click at [1306, 193] on span "Animals" at bounding box center [1309, 198] width 38 height 11
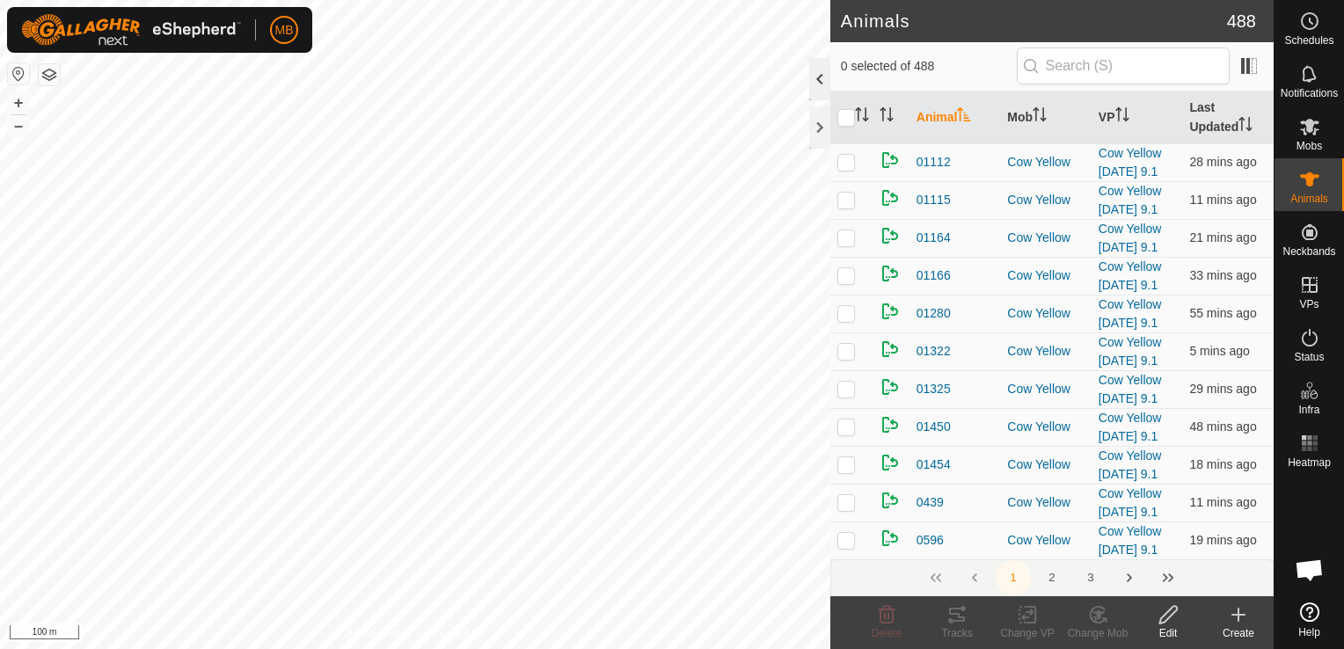
click at [825, 86] on div at bounding box center [819, 79] width 21 height 42
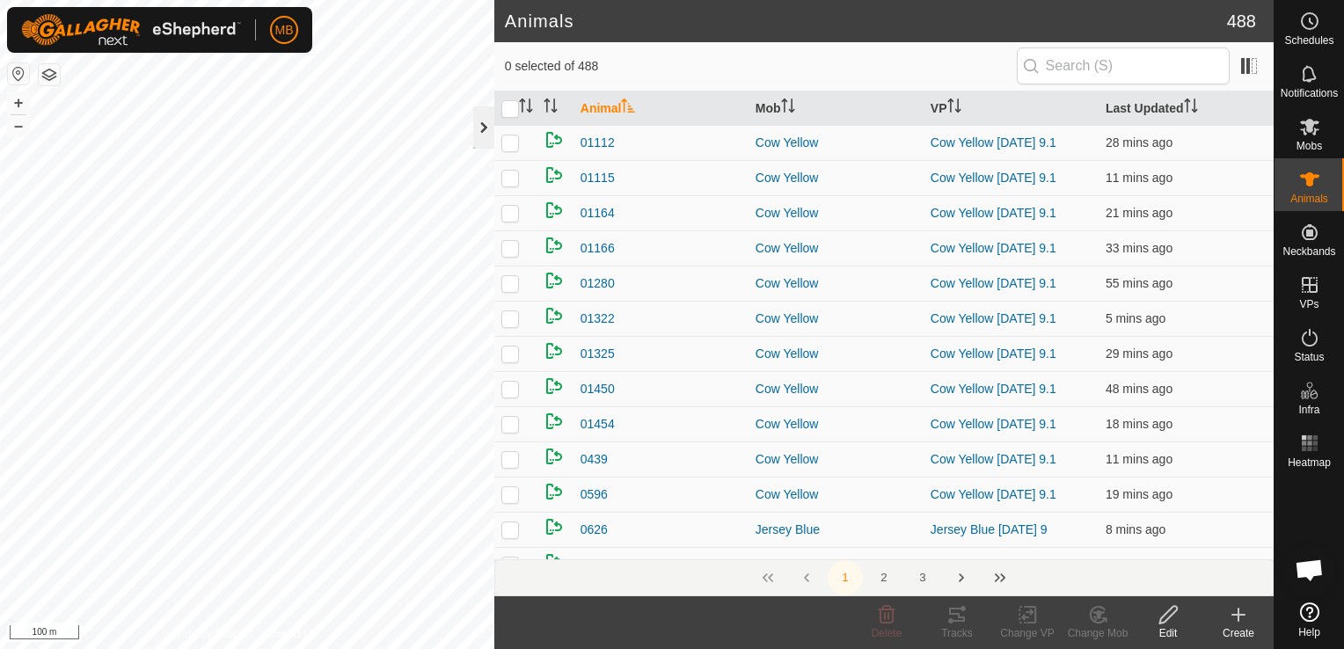
click at [488, 134] on div at bounding box center [483, 127] width 21 height 42
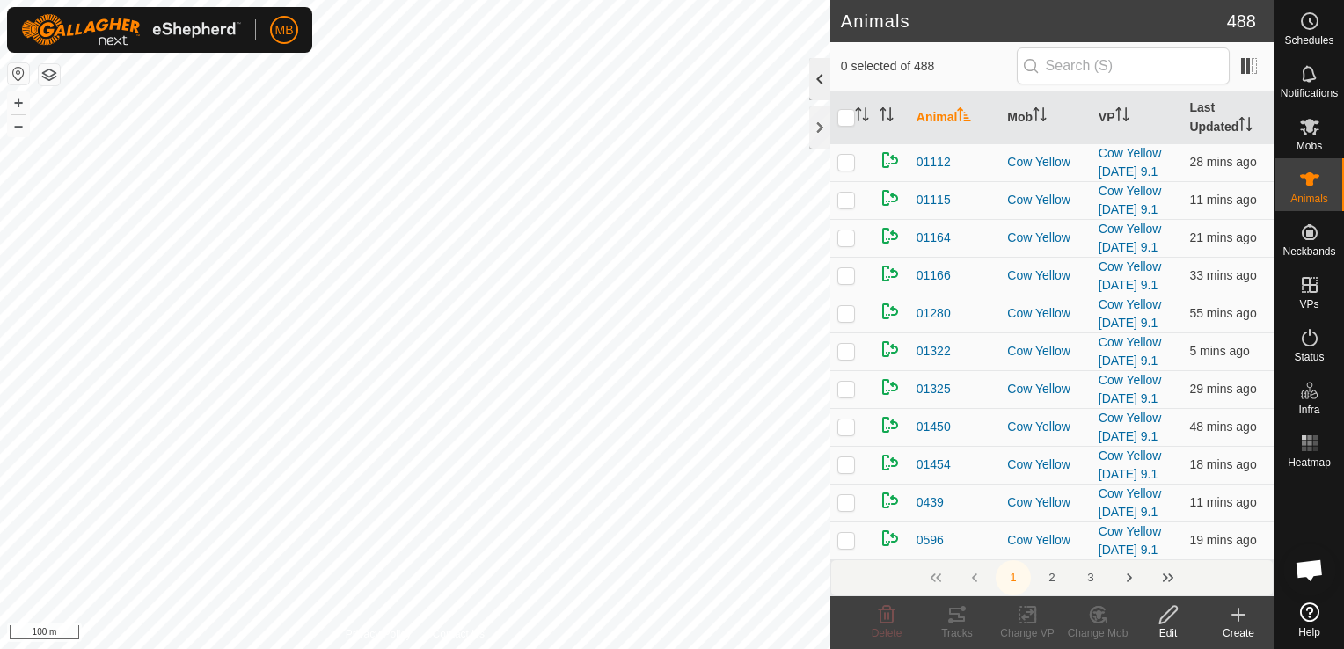
click at [817, 84] on div at bounding box center [819, 79] width 21 height 42
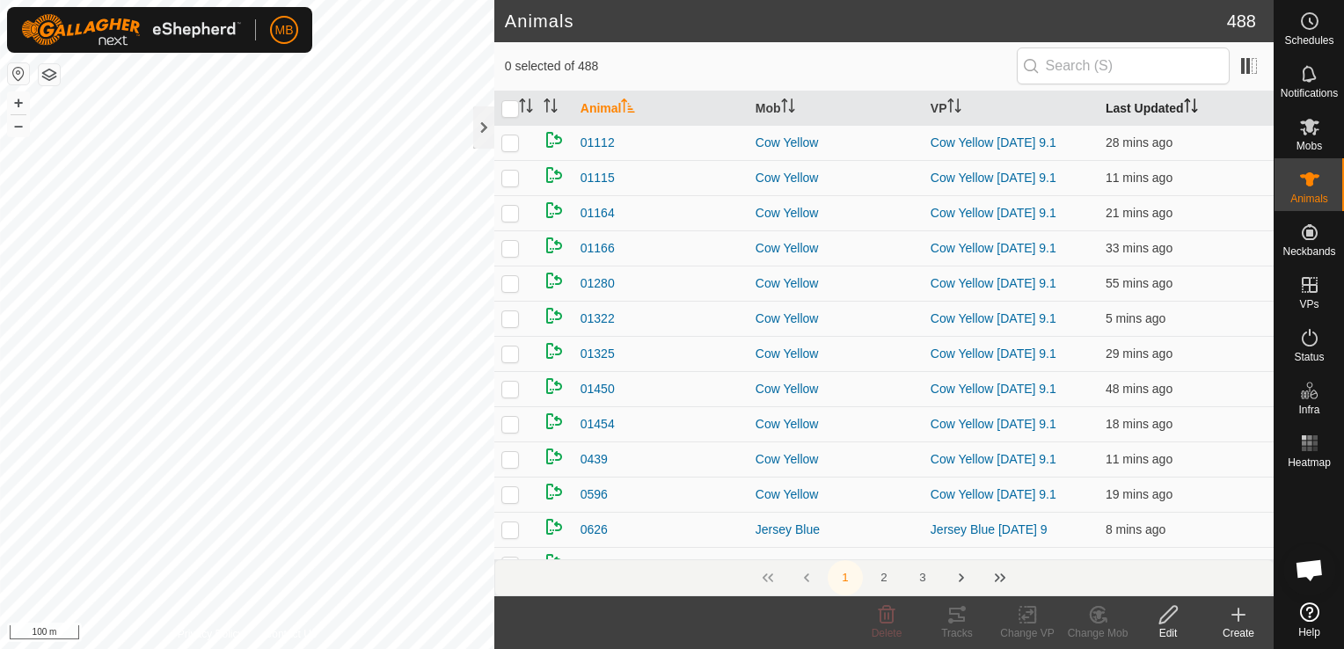
click at [1184, 107] on icon "Activate to sort" at bounding box center [1191, 105] width 14 height 14
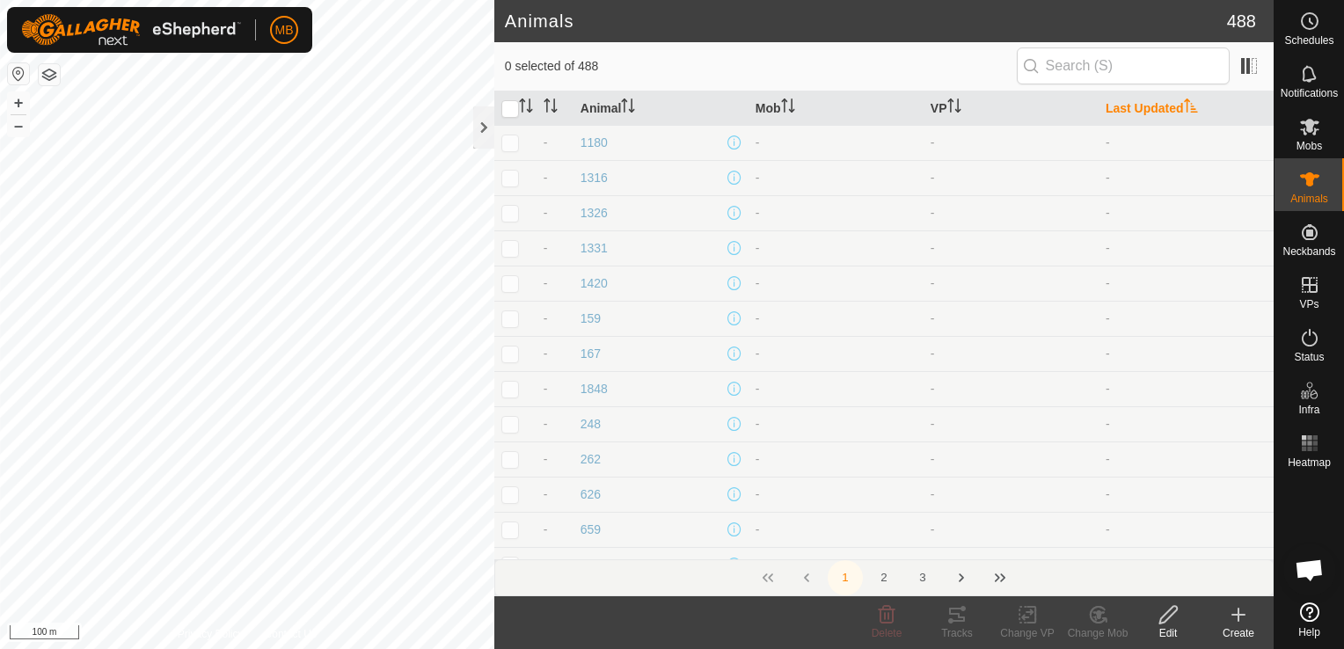
click at [1184, 107] on icon "Activate to sort" at bounding box center [1191, 105] width 14 height 14
click at [1309, 100] on div "Notifications" at bounding box center [1308, 79] width 69 height 53
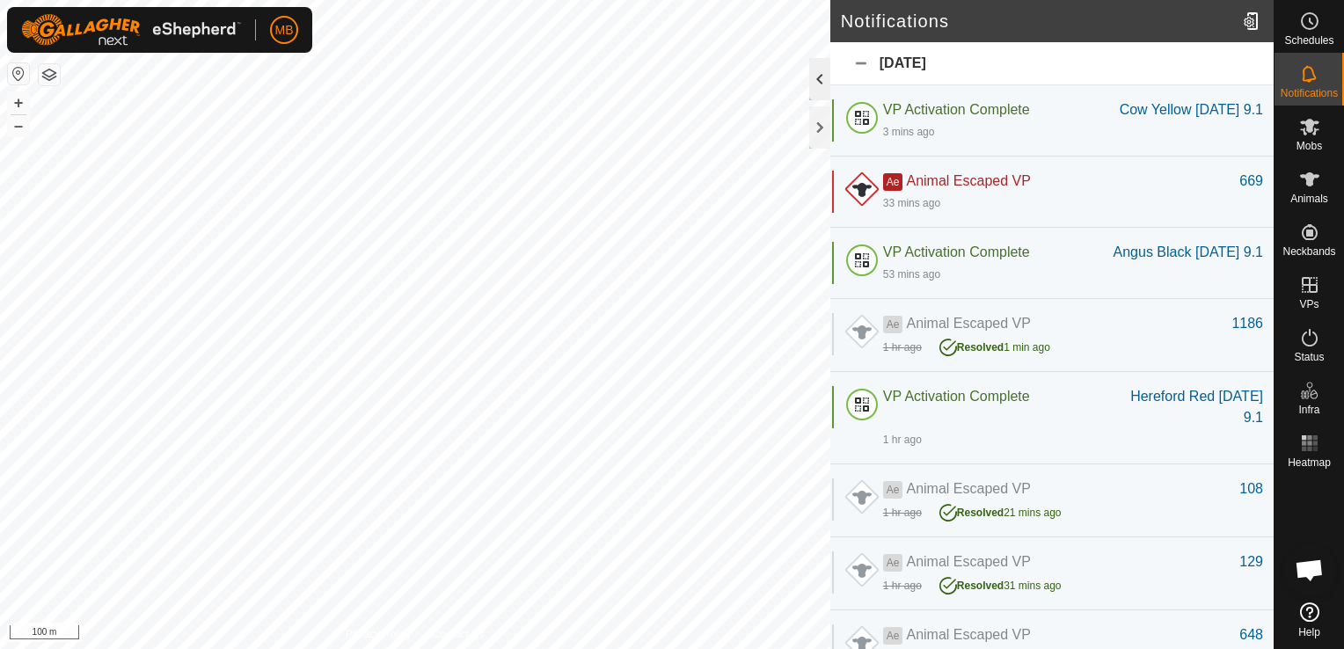
click at [817, 79] on div at bounding box center [819, 79] width 21 height 42
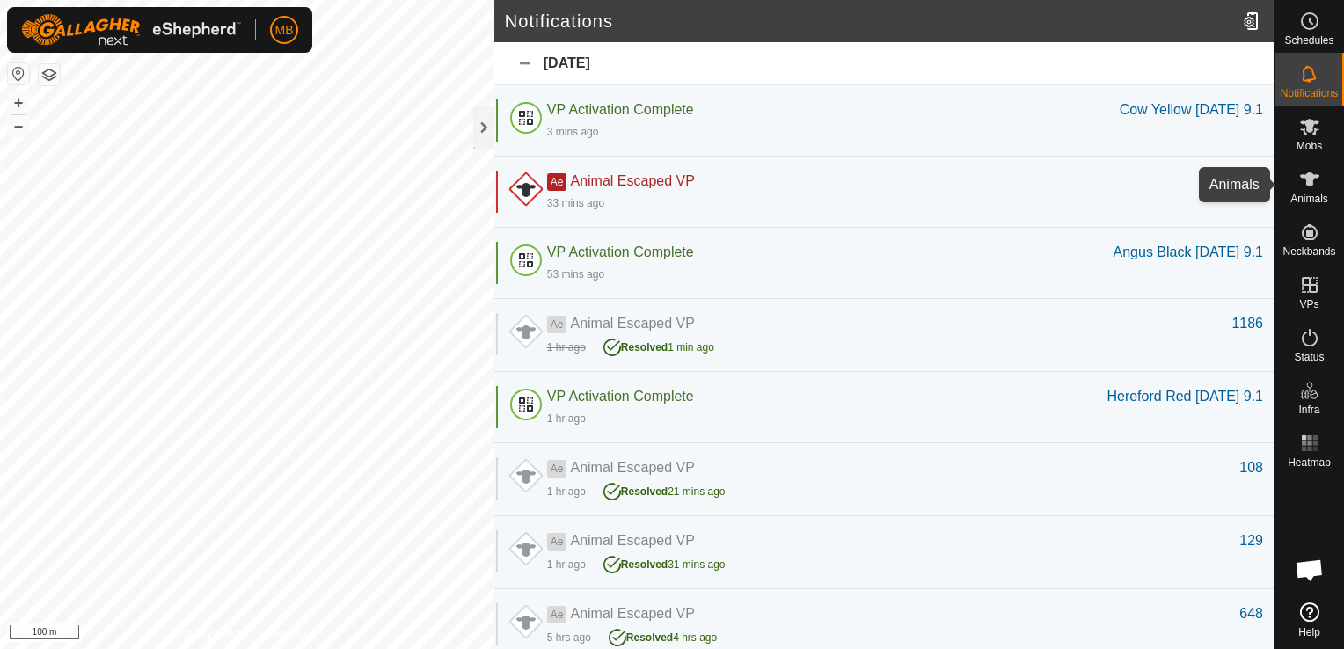
click at [1316, 193] on span "Animals" at bounding box center [1309, 198] width 38 height 11
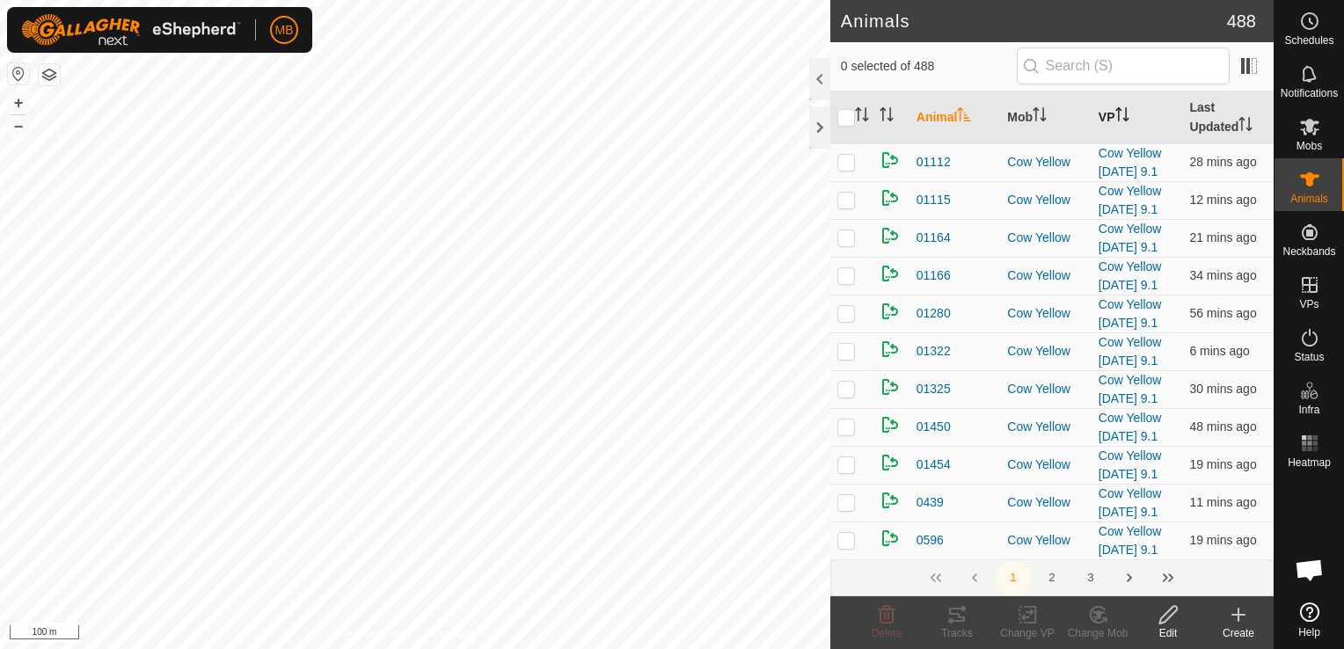
click at [1125, 113] on icon "Activate to sort" at bounding box center [1126, 114] width 2 height 14
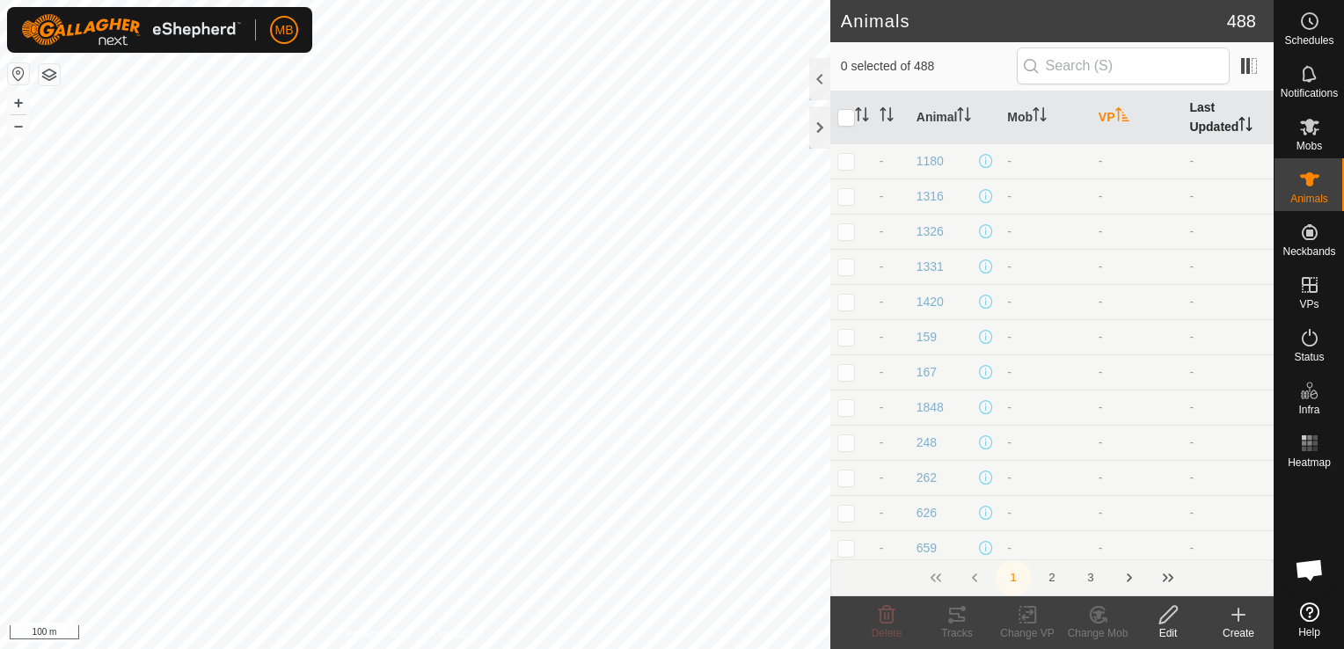
click at [1238, 121] on icon "Activate to sort" at bounding box center [1245, 124] width 14 height 14
click at [1239, 122] on icon "Activate to sort" at bounding box center [1245, 124] width 13 height 14
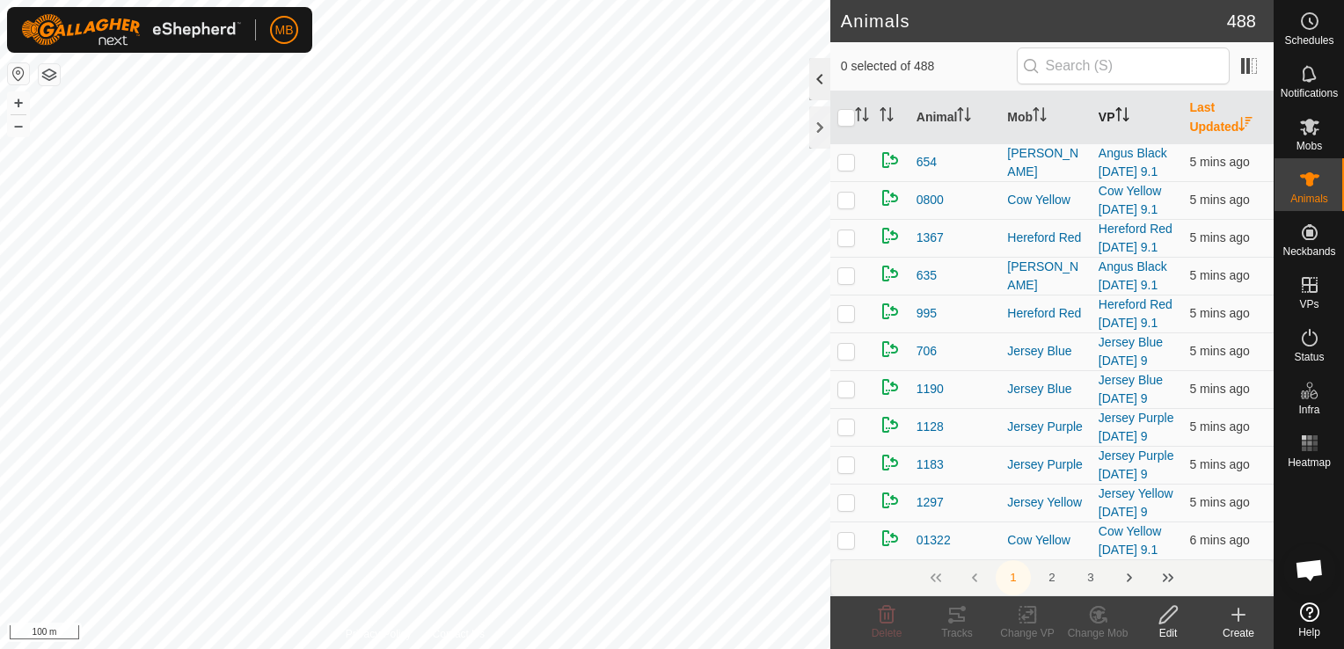
click at [820, 86] on div at bounding box center [819, 79] width 21 height 42
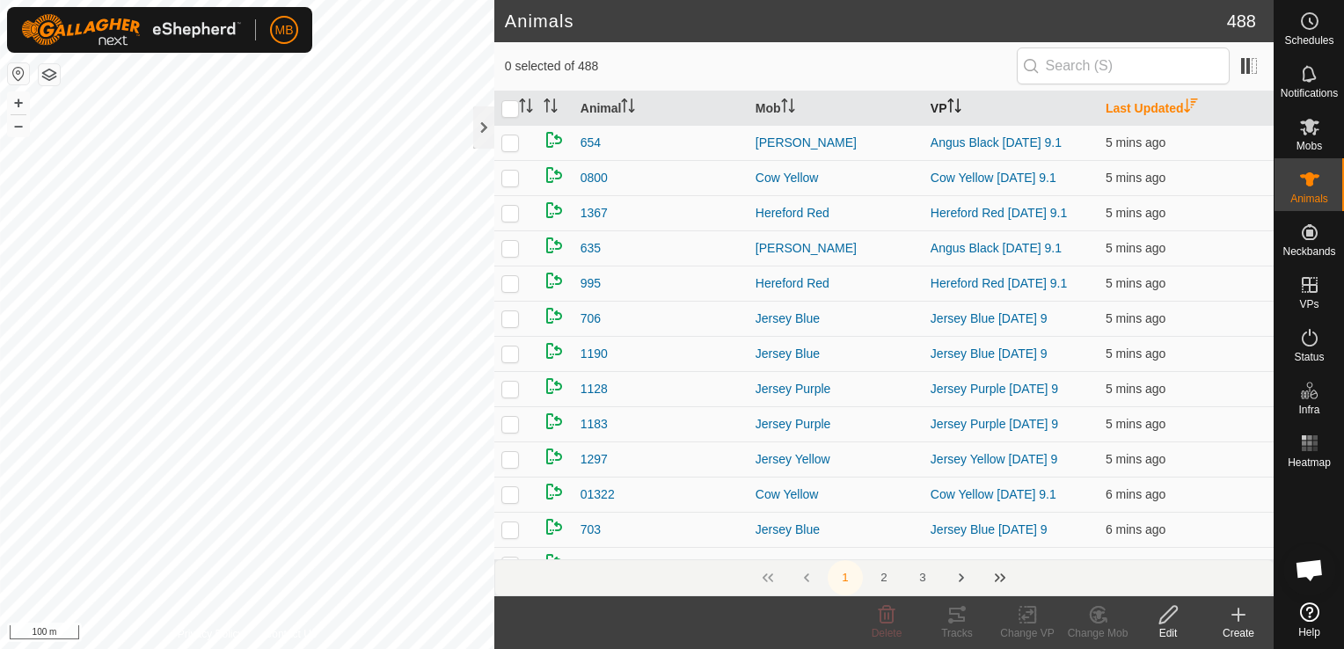
click at [1002, 582] on button "Last Page" at bounding box center [999, 577] width 35 height 35
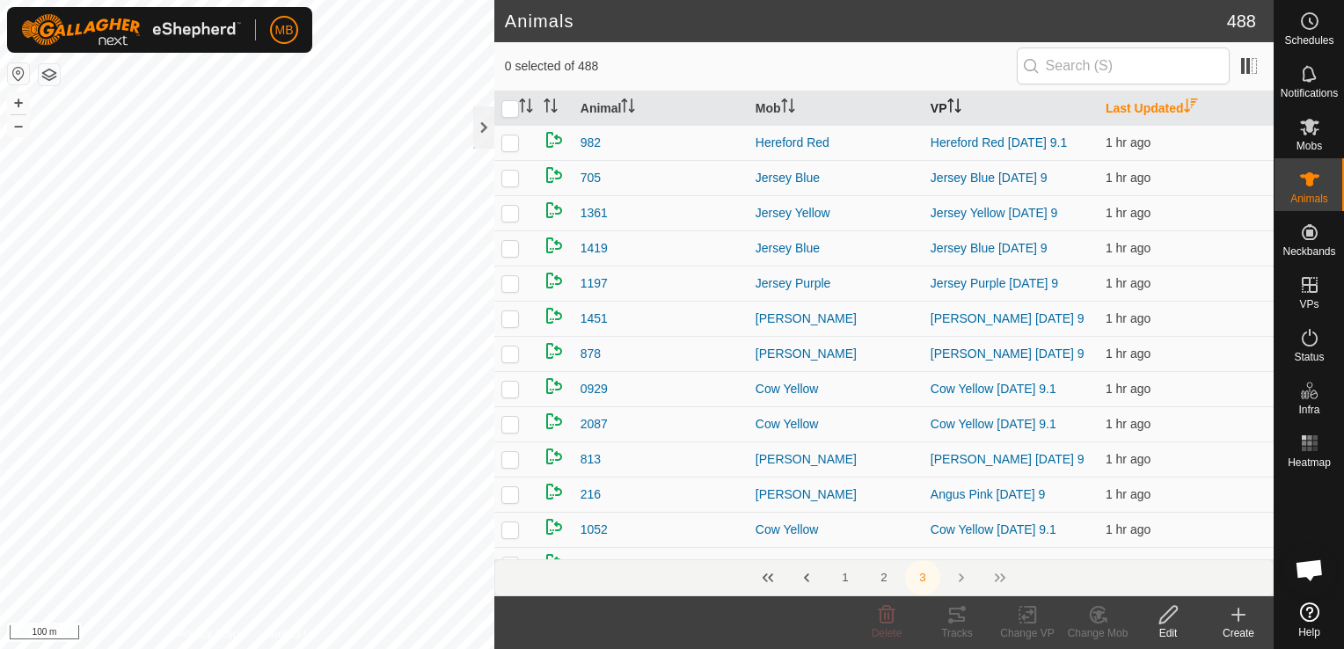
click at [1002, 582] on div "1 2 3" at bounding box center [883, 577] width 779 height 37
drag, startPoint x: 1002, startPoint y: 582, endPoint x: 953, endPoint y: 579, distance: 49.4
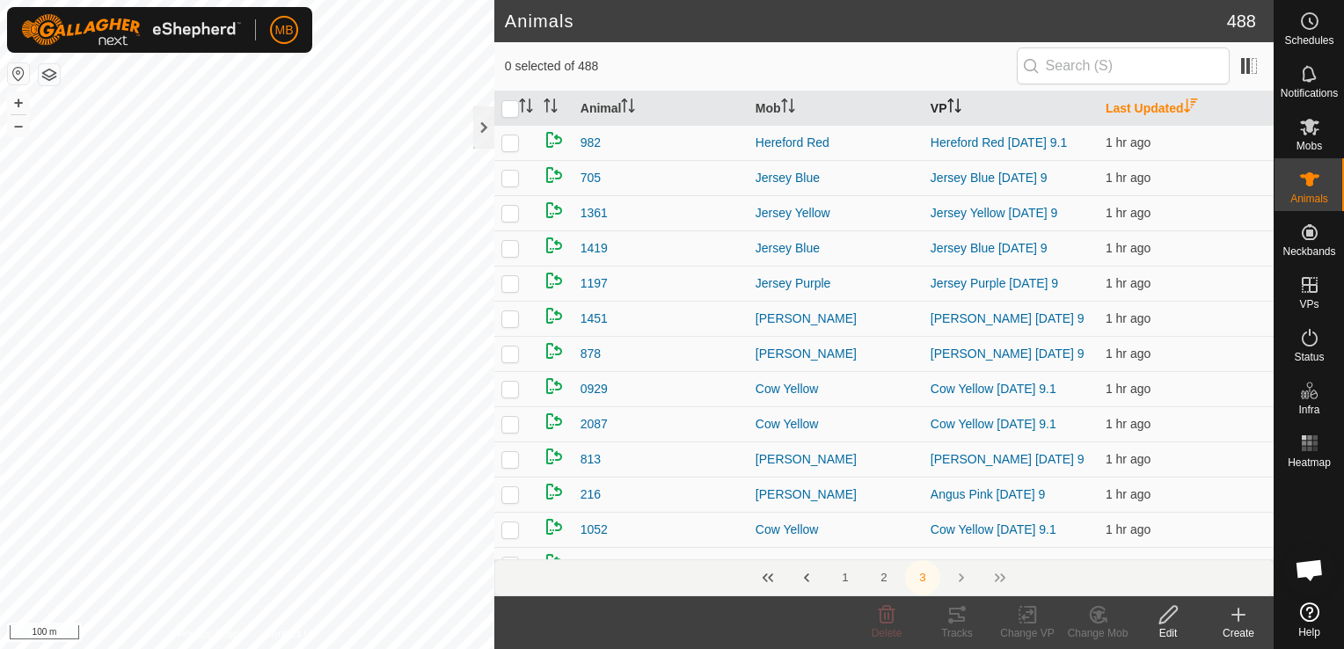
click at [953, 579] on div "1 2 3" at bounding box center [883, 577] width 779 height 37
click at [888, 576] on button "2" at bounding box center [883, 577] width 35 height 35
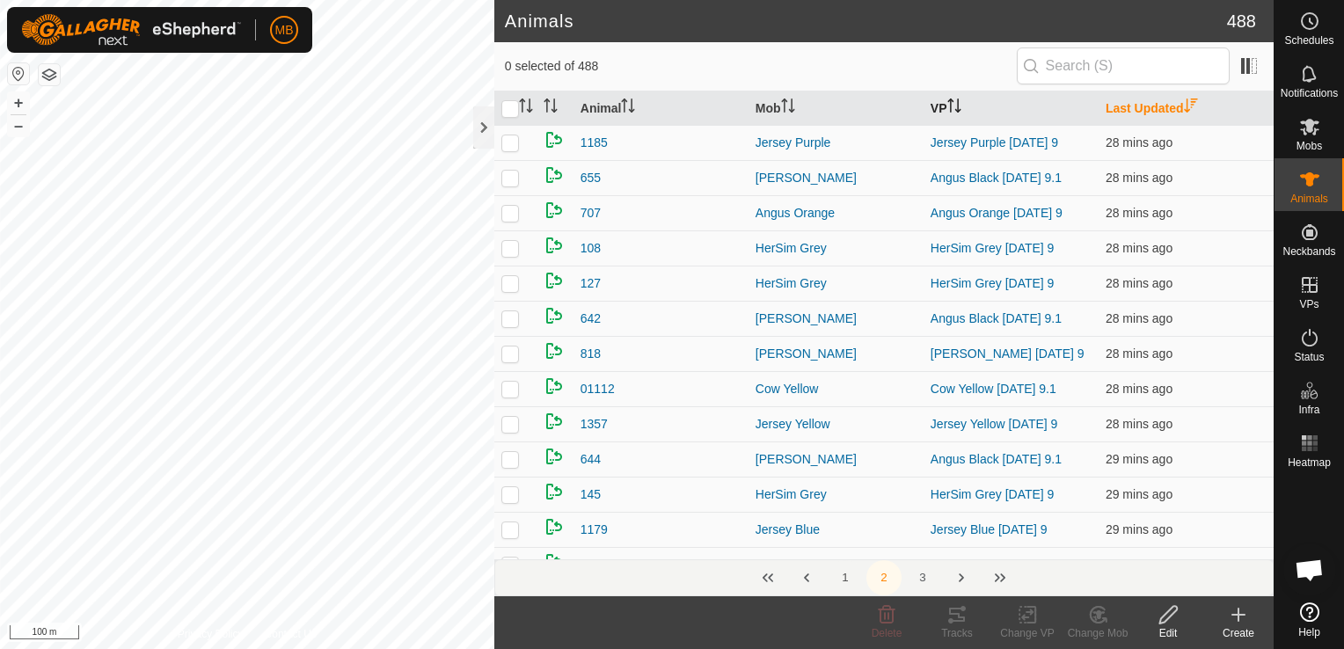
click at [843, 580] on button "1" at bounding box center [844, 577] width 35 height 35
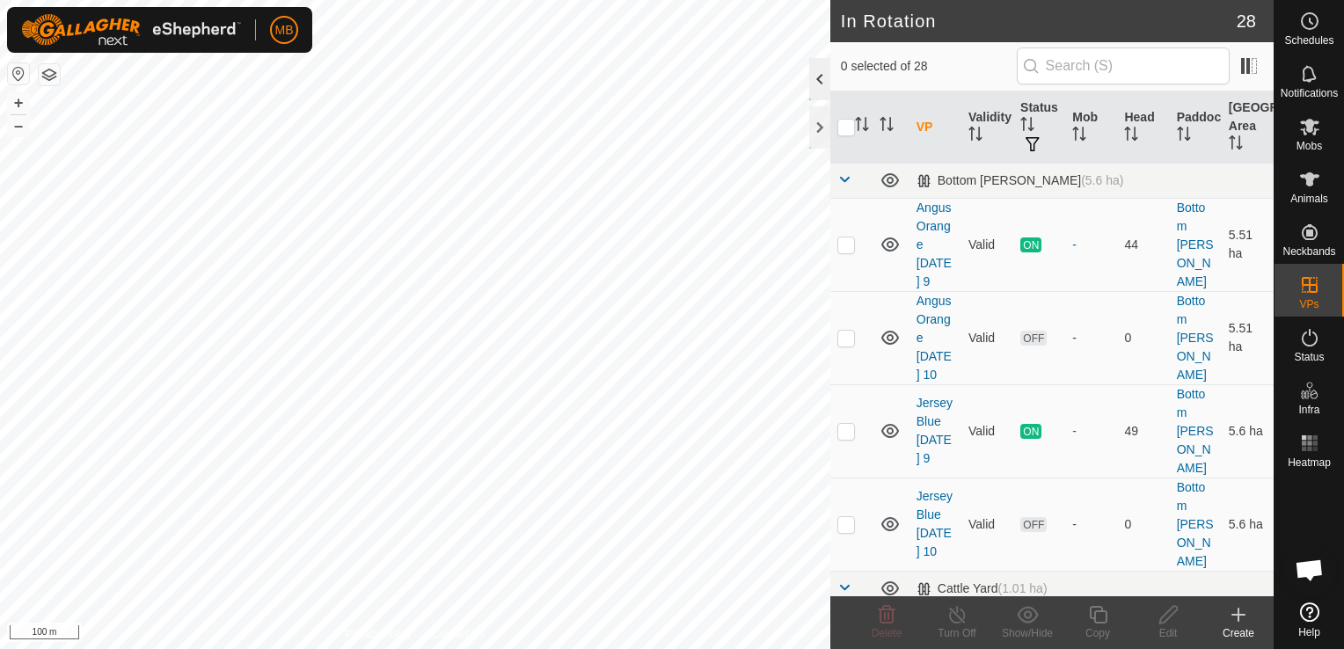
click at [822, 79] on div at bounding box center [819, 79] width 21 height 42
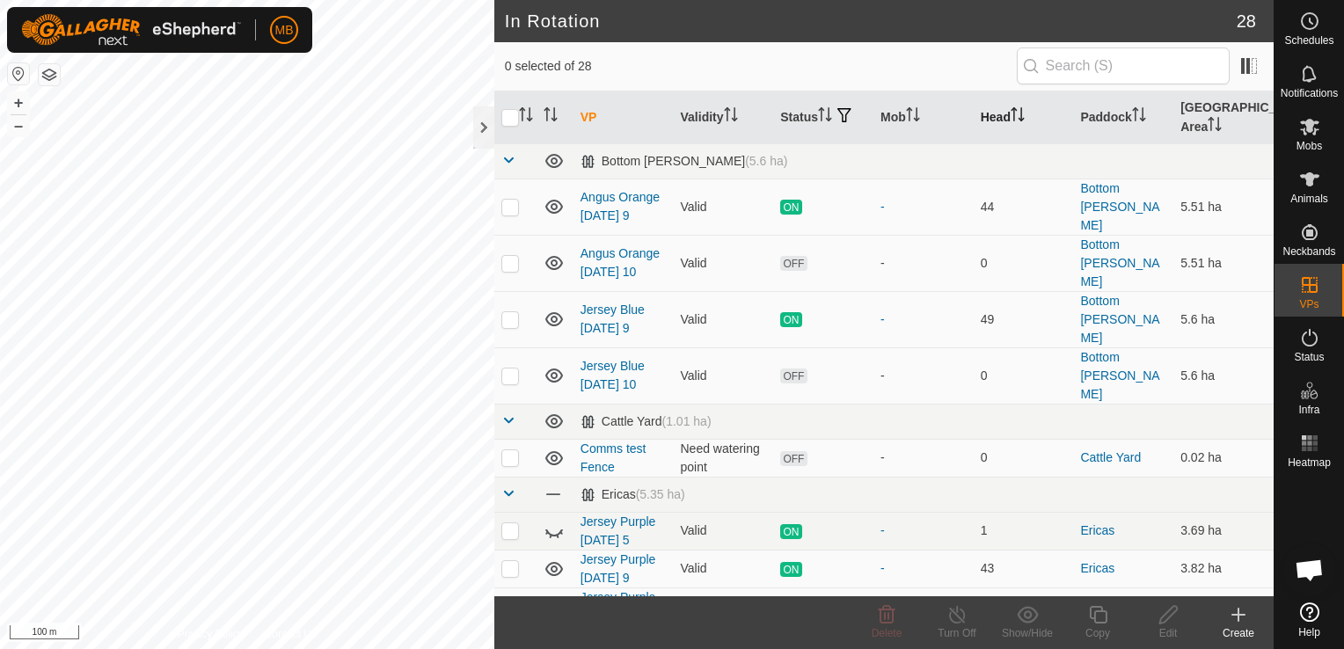
click at [1013, 114] on icon "Activate to sort" at bounding box center [1014, 114] width 2 height 14
click at [1010, 114] on icon "Activate to sort" at bounding box center [1016, 114] width 13 height 14
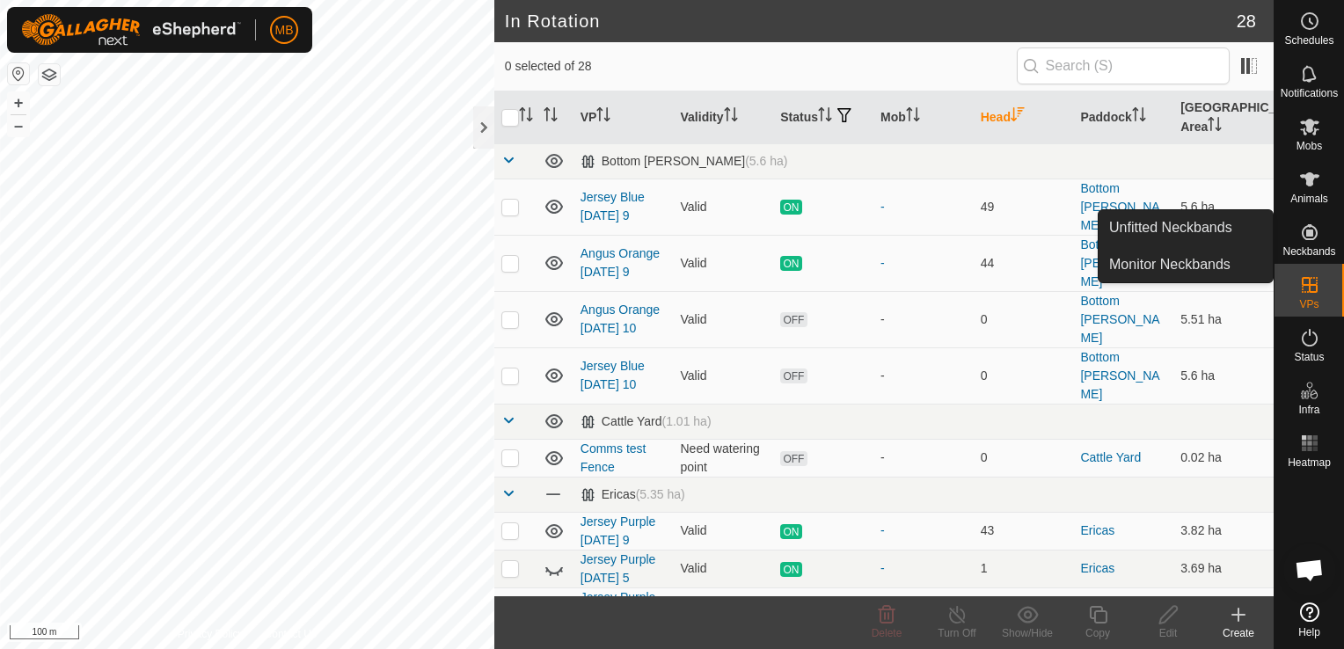
click at [1316, 240] on icon at bounding box center [1309, 232] width 21 height 21
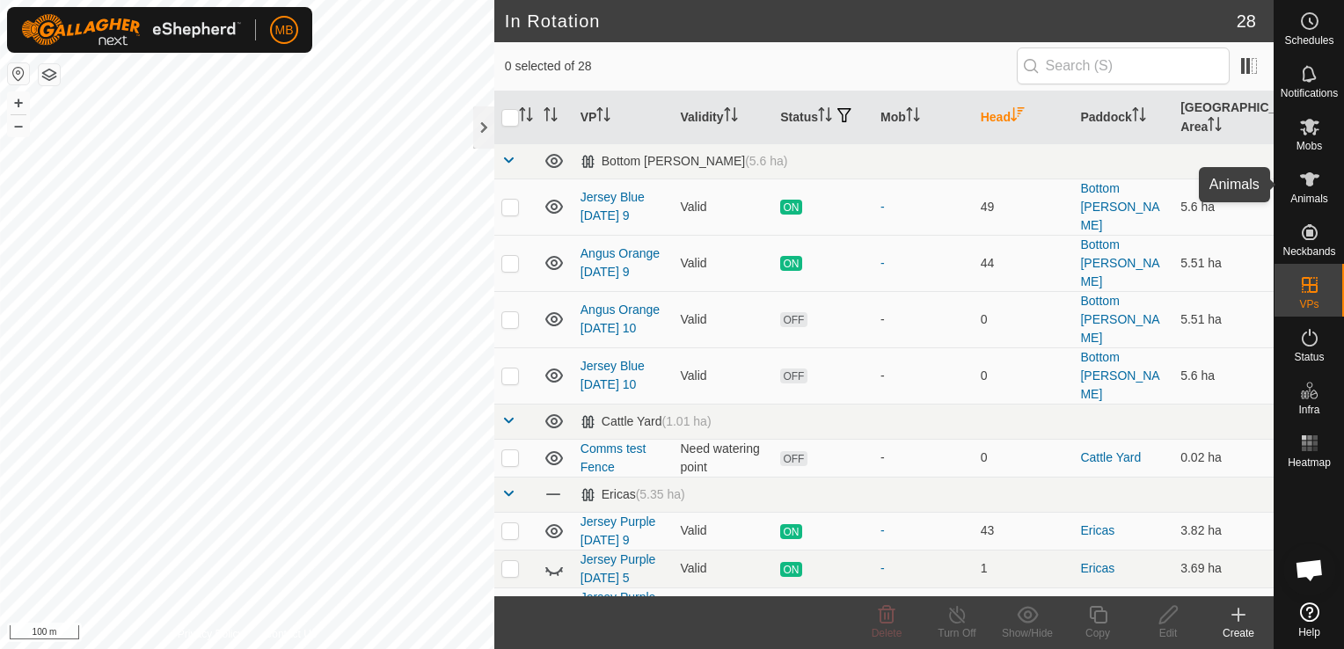
click at [1305, 181] on icon at bounding box center [1309, 179] width 19 height 14
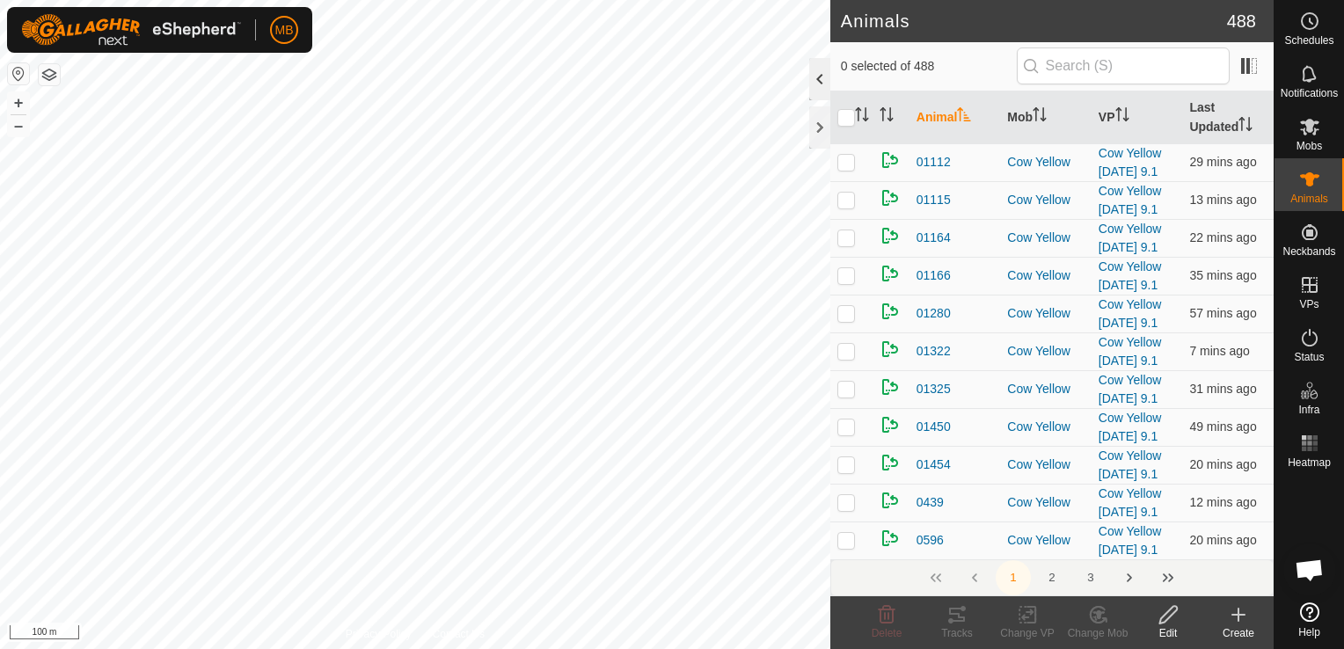
click at [823, 90] on div at bounding box center [819, 79] width 21 height 42
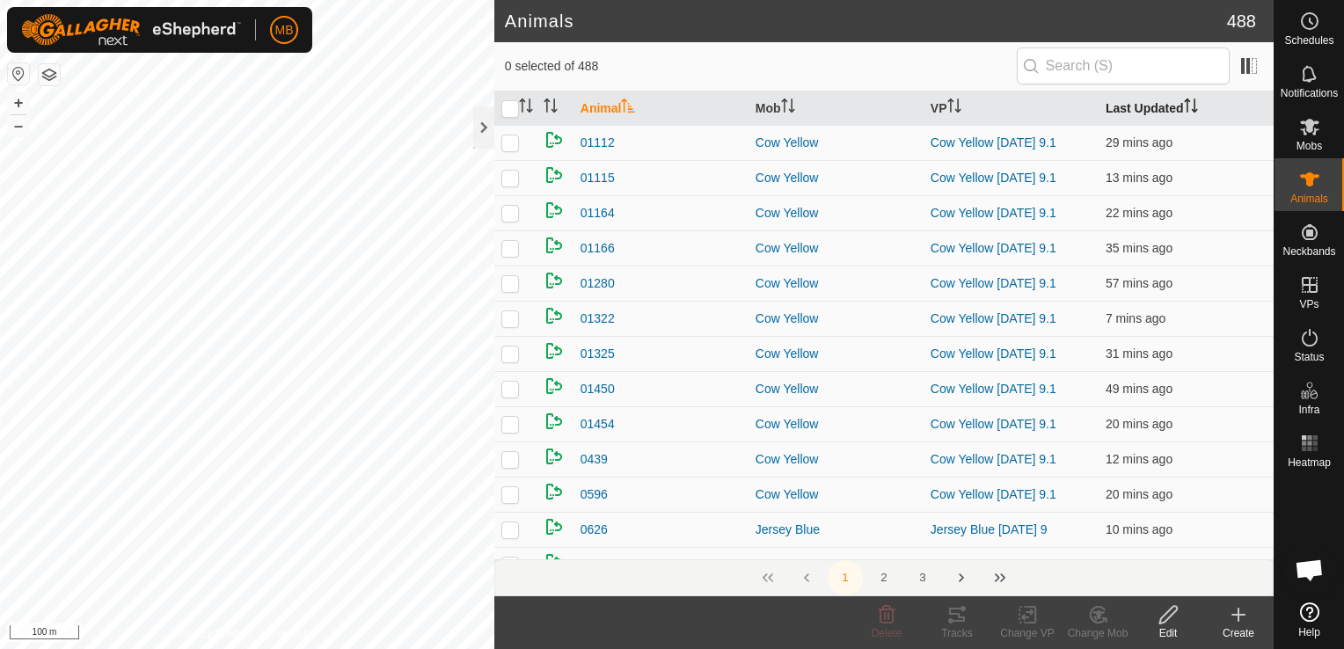
click at [1184, 103] on icon "Activate to sort" at bounding box center [1191, 105] width 14 height 14
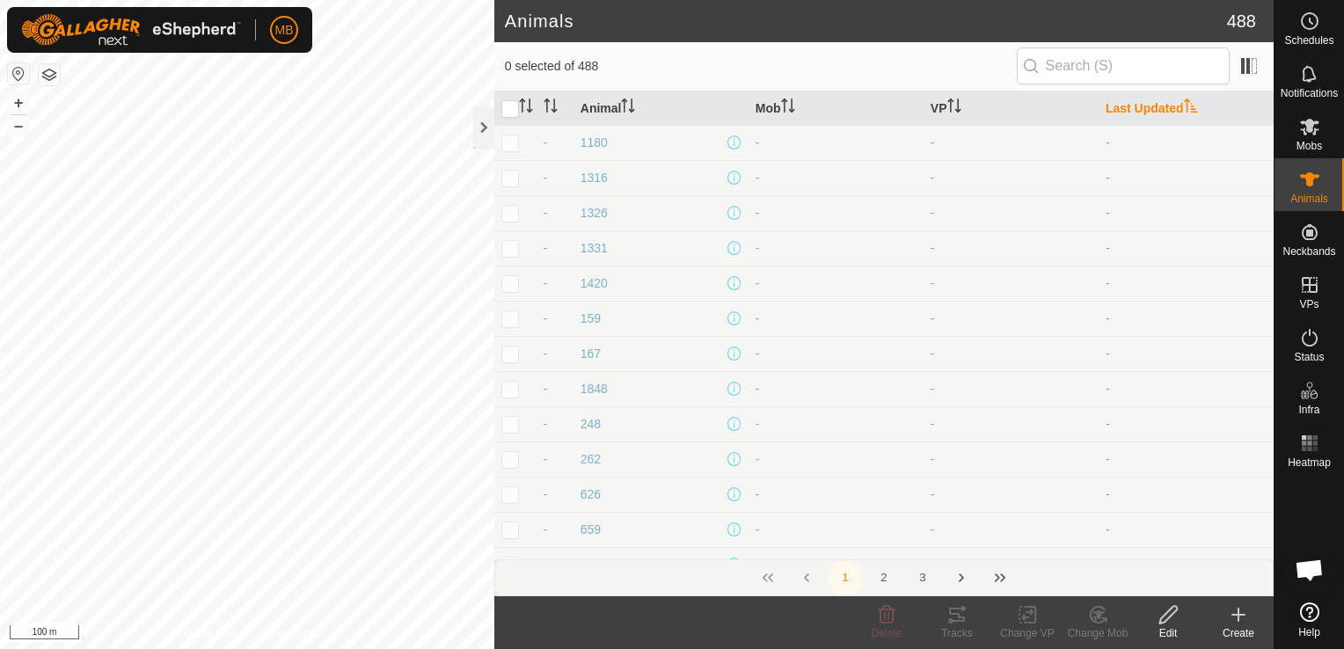
click at [1184, 103] on icon "Activate to sort" at bounding box center [1191, 105] width 14 height 14
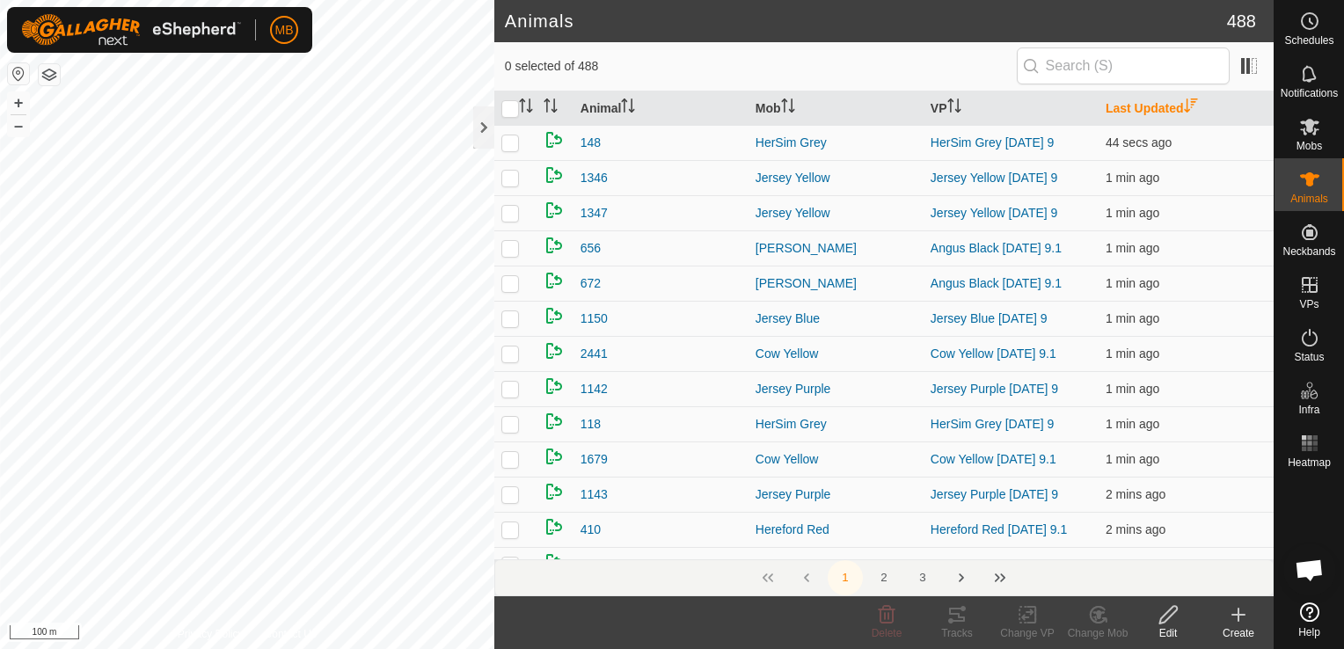
click at [1184, 103] on icon "Activate to sort" at bounding box center [1191, 105] width 14 height 14
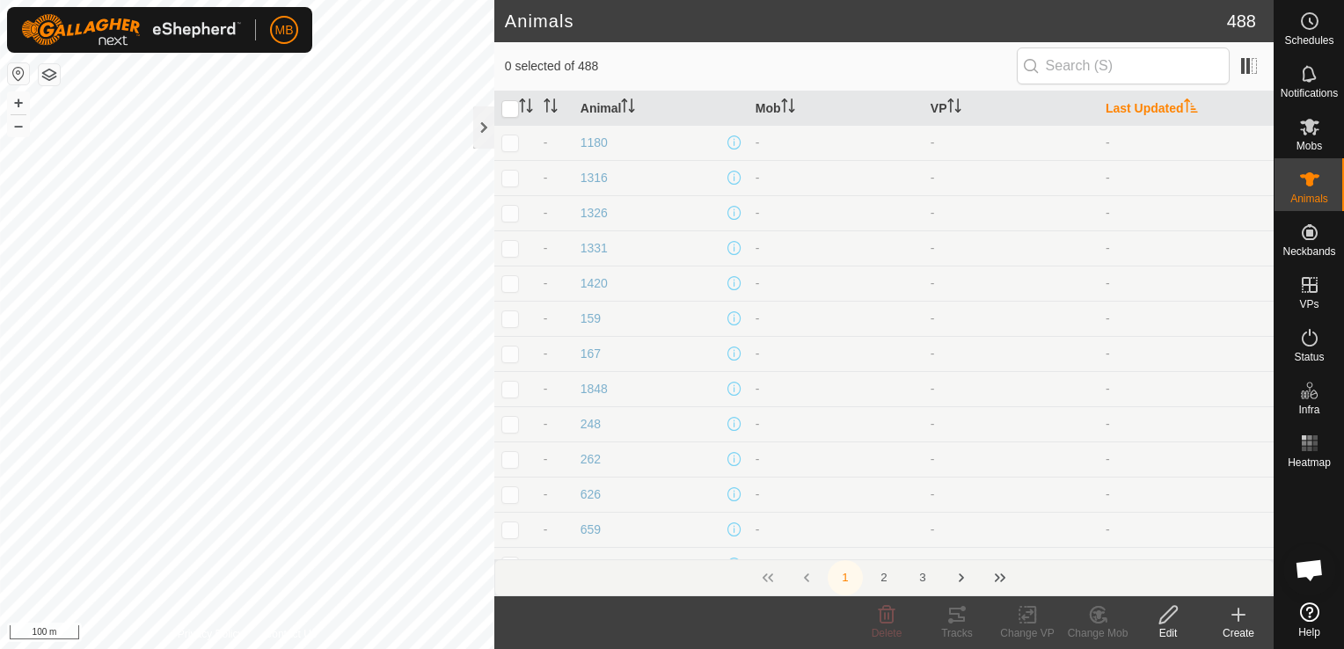
click at [1184, 111] on icon "Activate to sort" at bounding box center [1190, 105] width 13 height 14
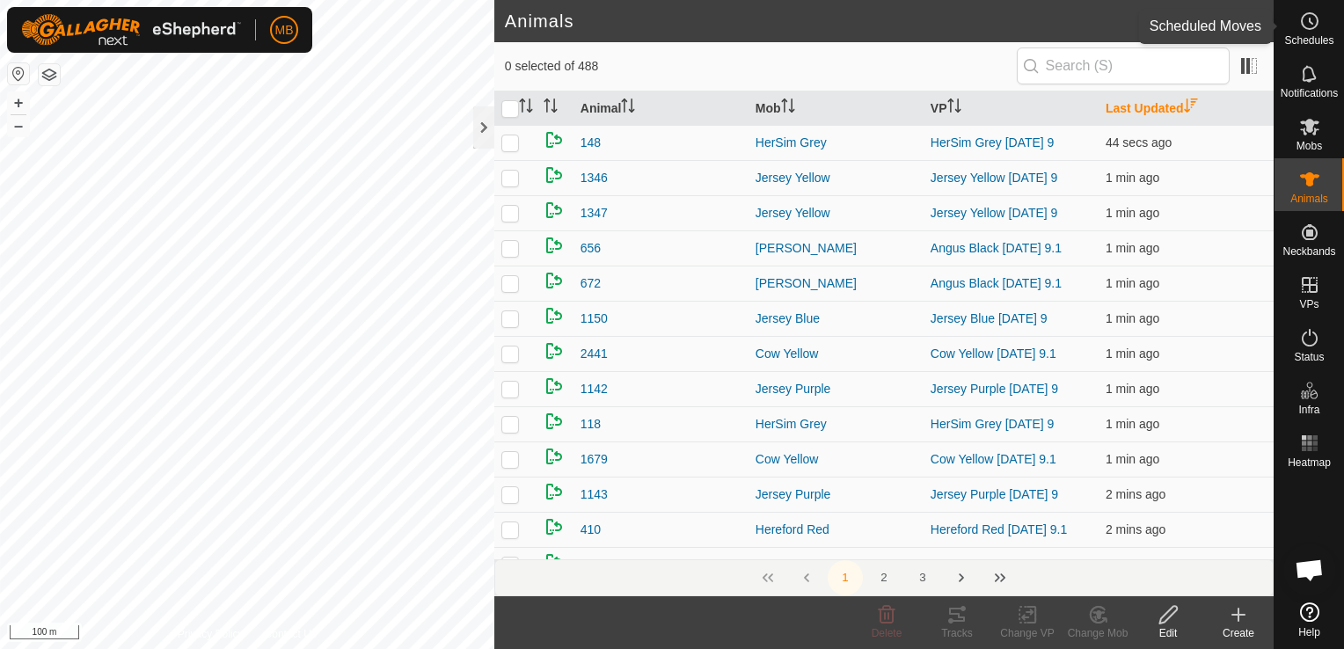
click at [1327, 35] on span "Schedules" at bounding box center [1308, 40] width 49 height 11
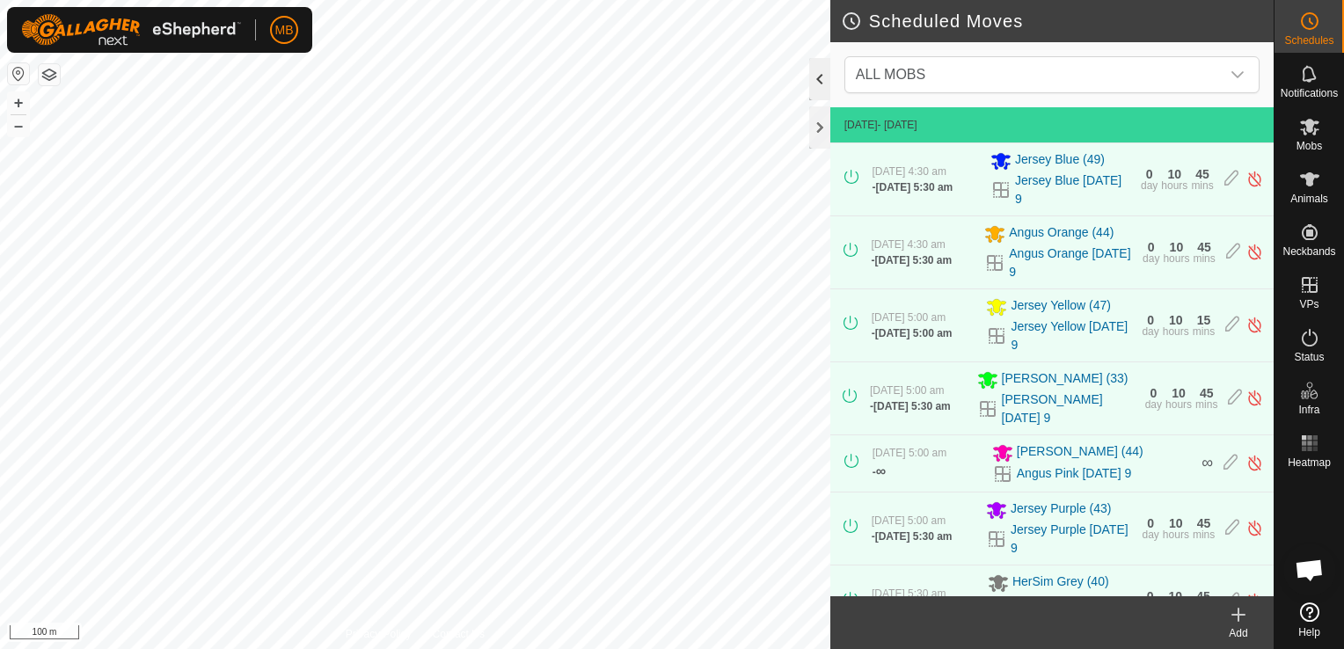
click at [820, 83] on div at bounding box center [819, 79] width 21 height 42
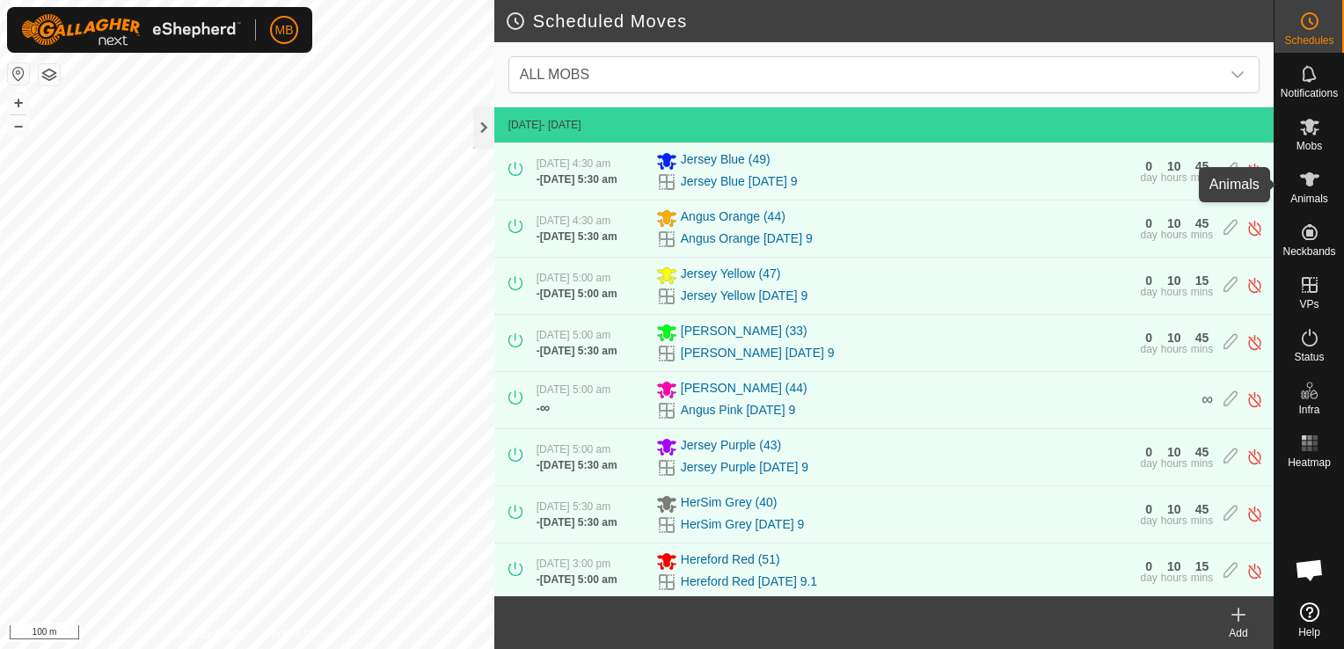
click at [1309, 186] on icon at bounding box center [1309, 179] width 19 height 14
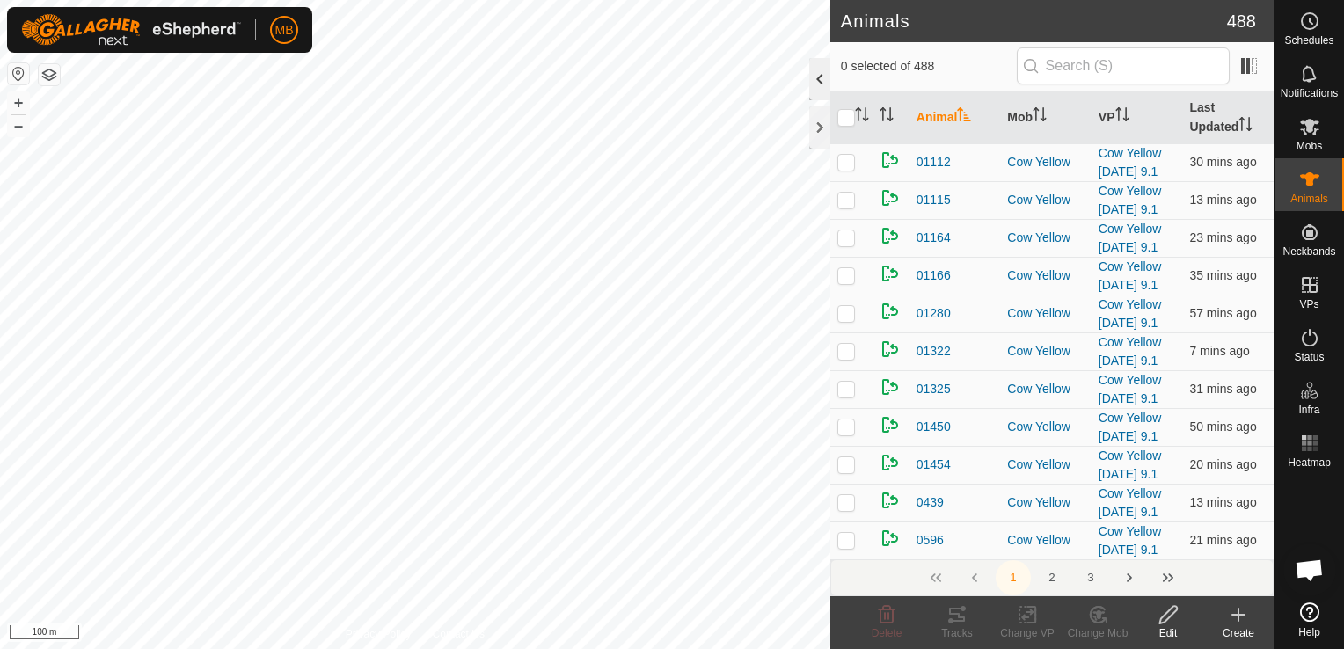
click at [815, 86] on div at bounding box center [819, 79] width 21 height 42
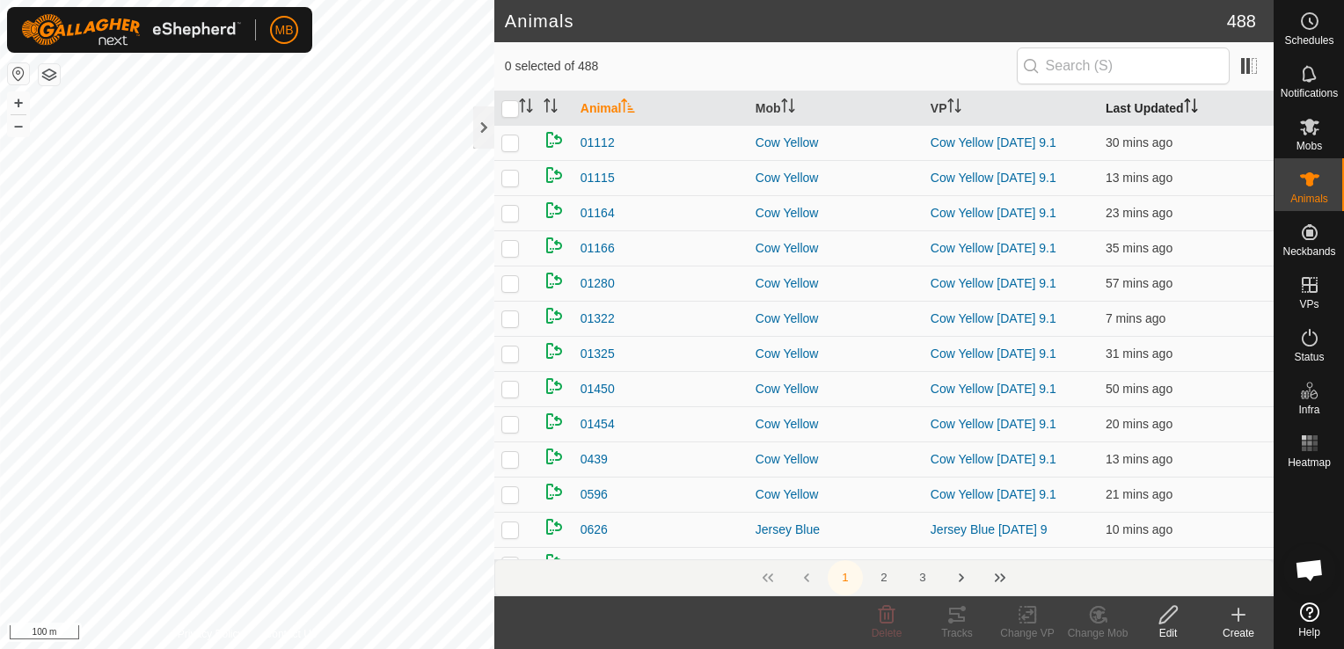
click at [1184, 106] on icon "Activate to sort" at bounding box center [1191, 105] width 14 height 14
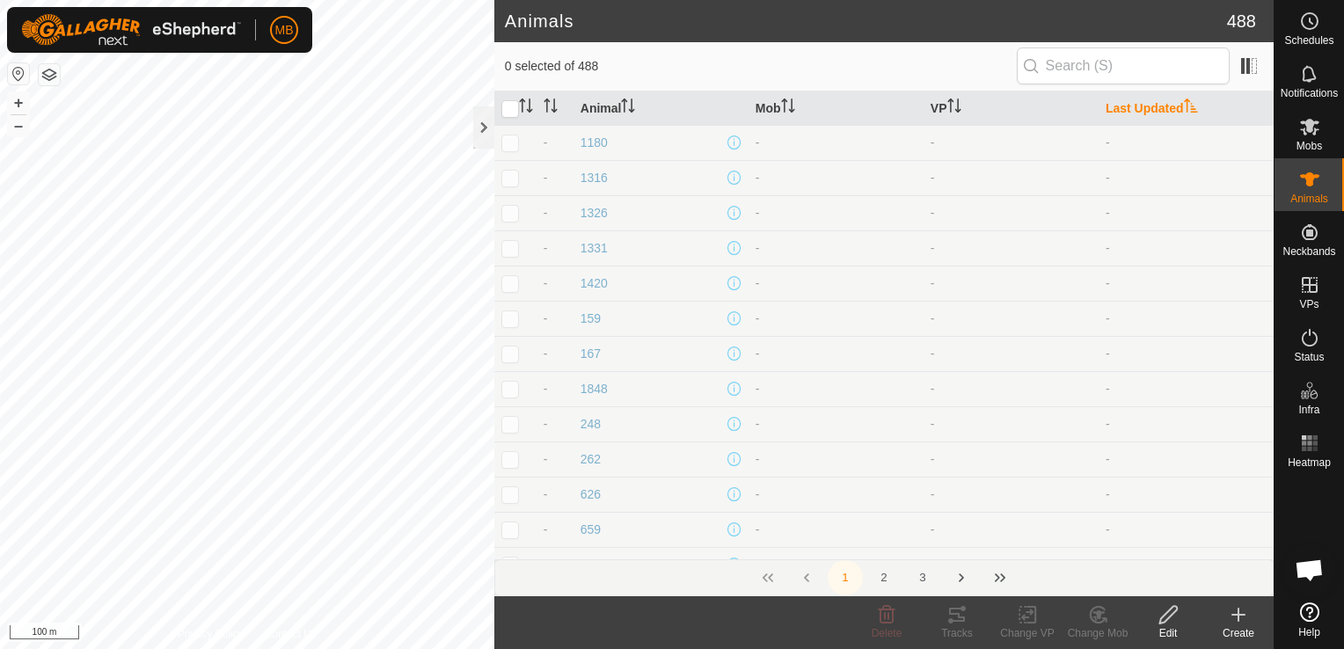
click at [1184, 106] on icon "Activate to sort" at bounding box center [1191, 105] width 14 height 14
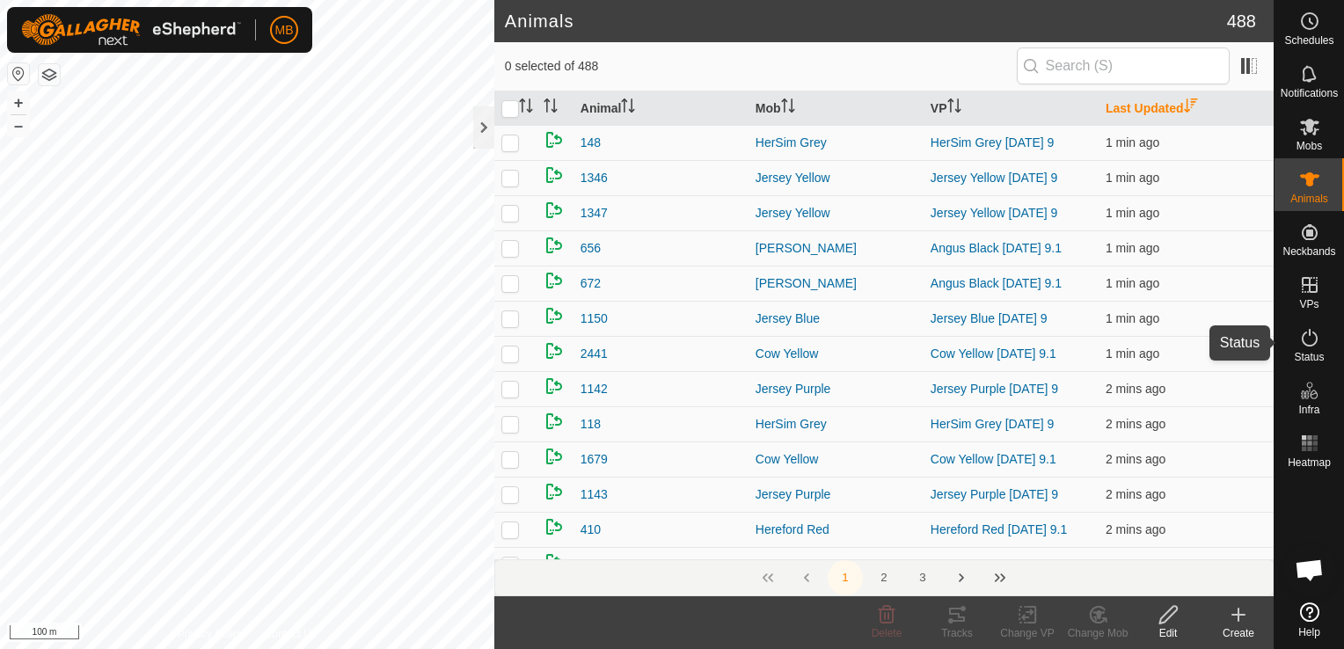
click at [1322, 352] on span "Status" at bounding box center [1309, 357] width 30 height 11
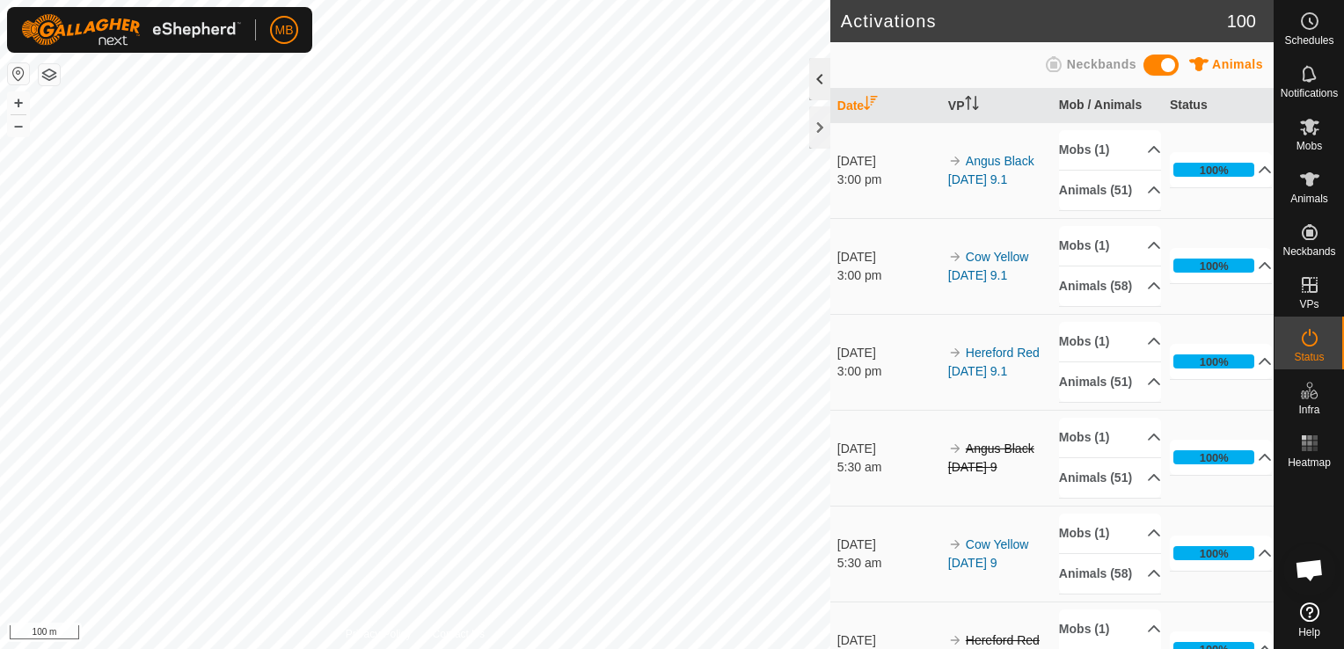
click at [822, 84] on div at bounding box center [819, 79] width 21 height 42
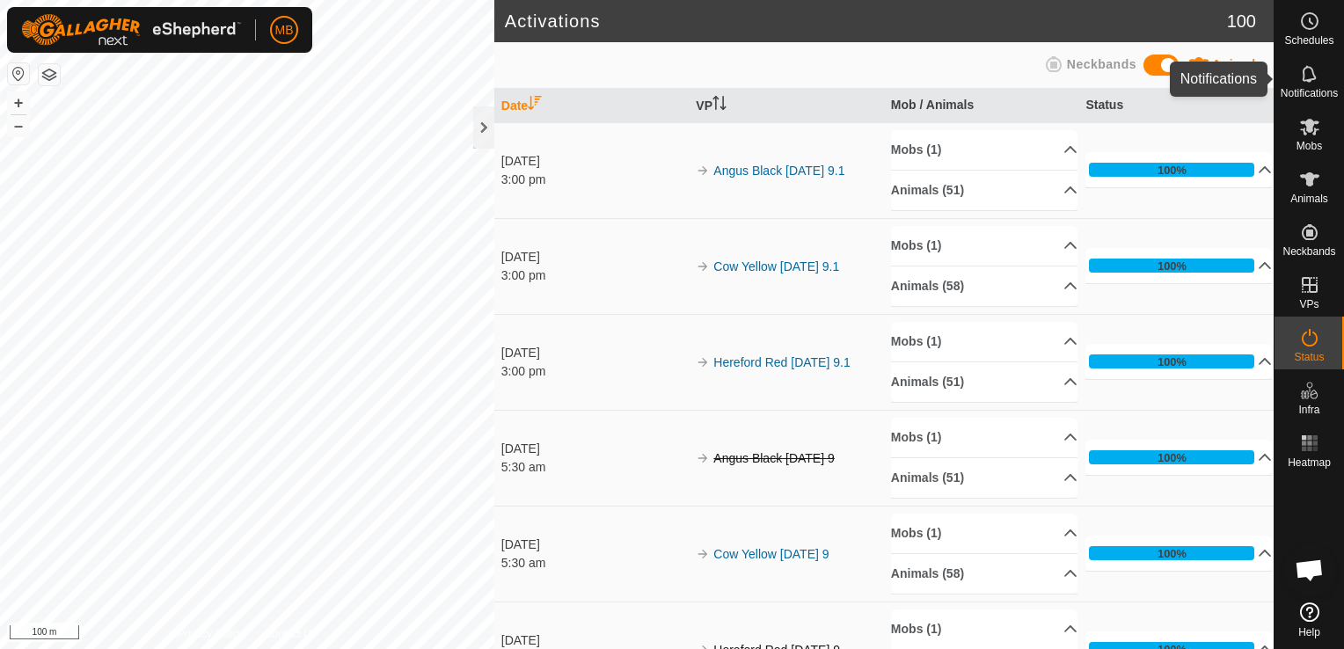
click at [1314, 94] on span "Notifications" at bounding box center [1308, 93] width 57 height 11
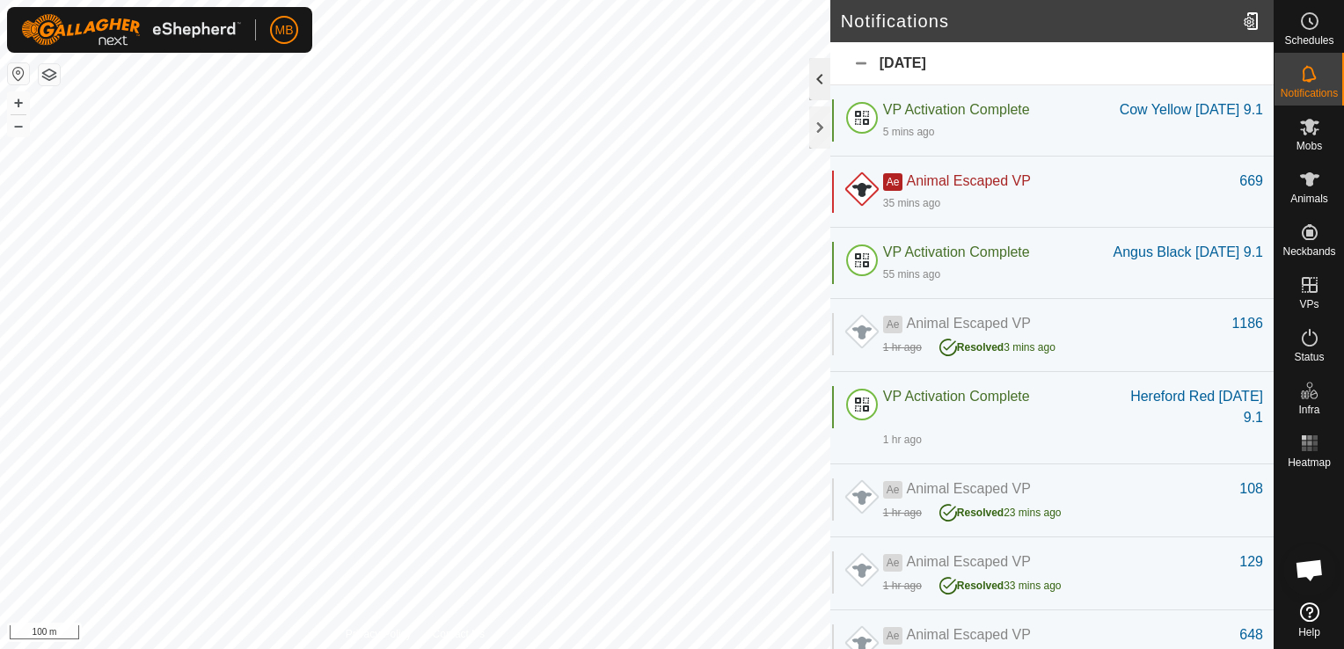
click at [814, 86] on div at bounding box center [819, 79] width 21 height 42
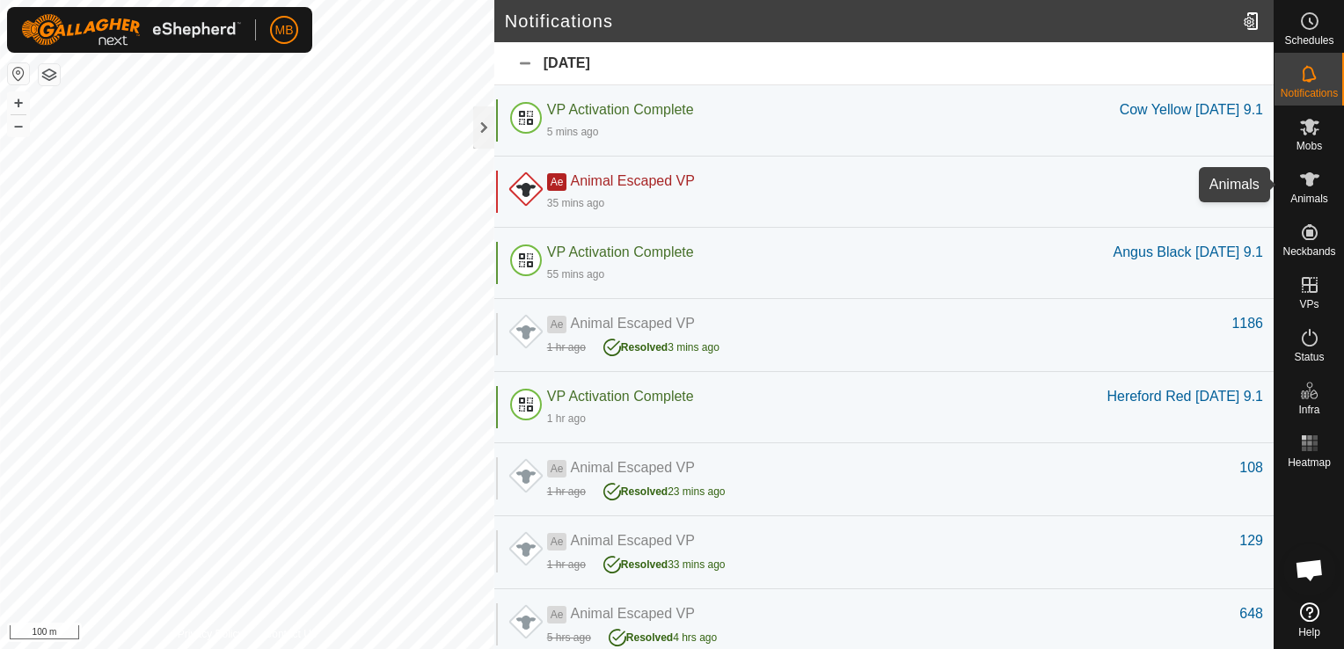
click at [1319, 202] on span "Animals" at bounding box center [1309, 198] width 38 height 11
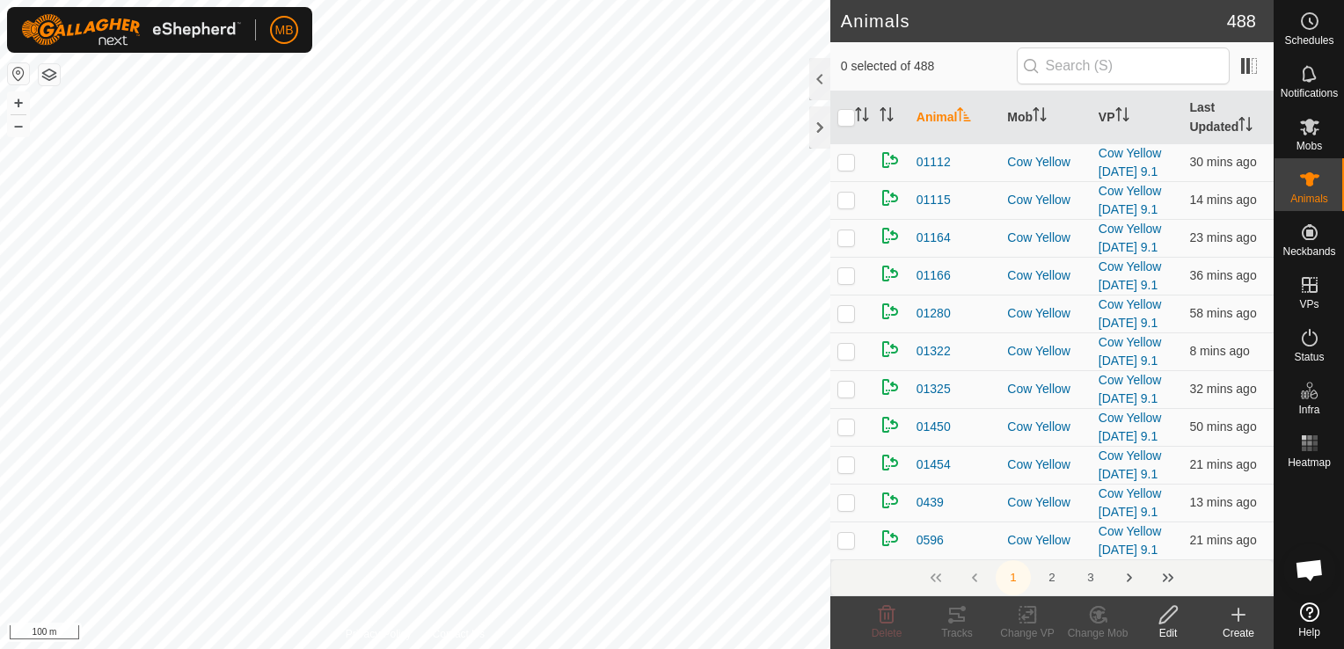
click at [959, 111] on icon "Activate to sort" at bounding box center [964, 114] width 14 height 14
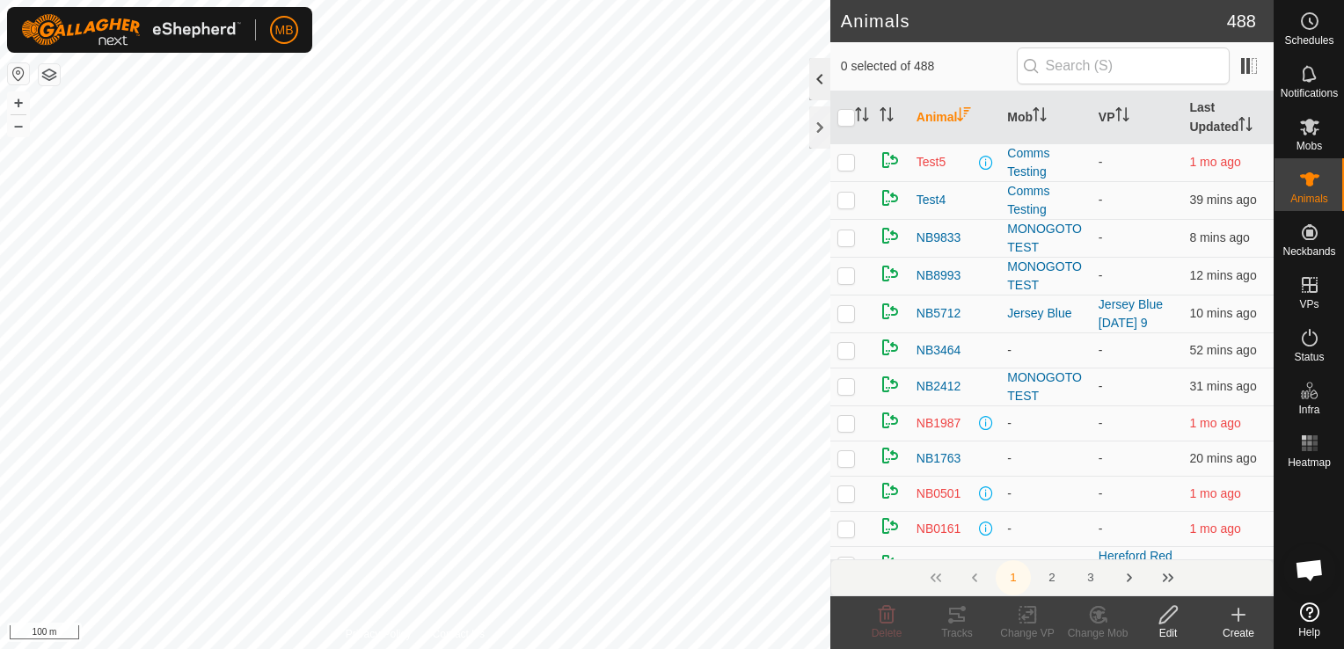
click at [818, 84] on div at bounding box center [819, 79] width 21 height 42
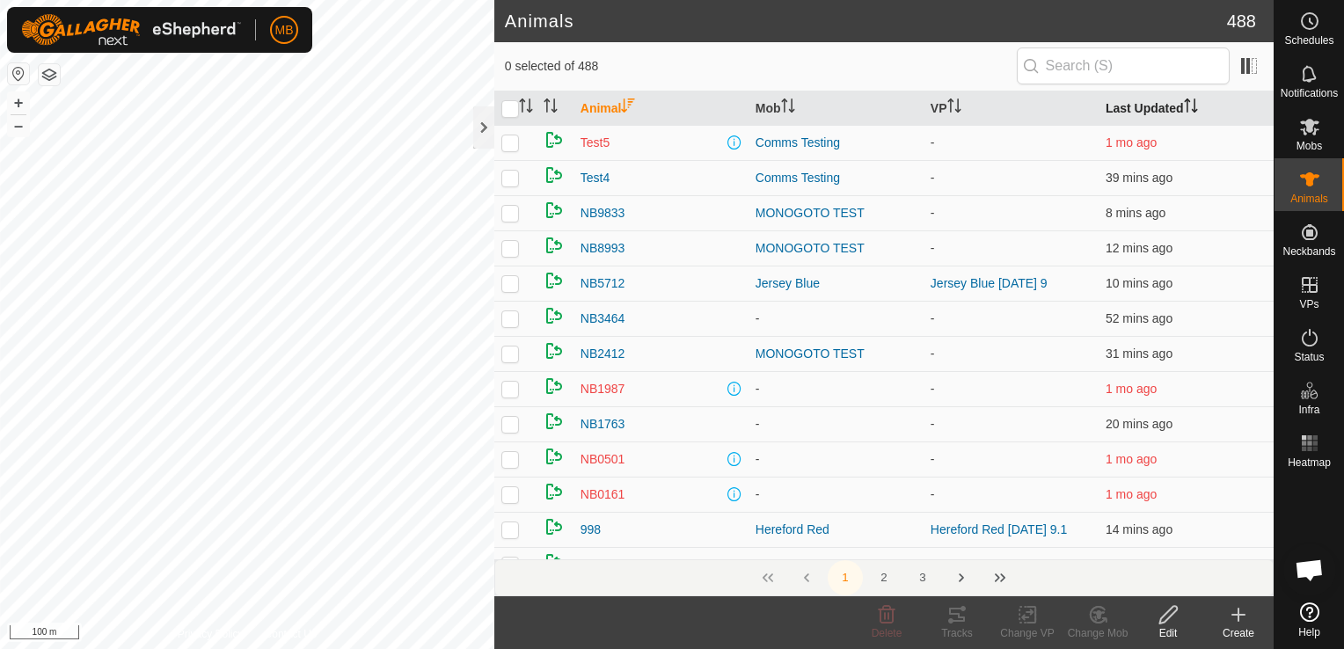
click at [1184, 104] on icon "Activate to sort" at bounding box center [1191, 105] width 14 height 14
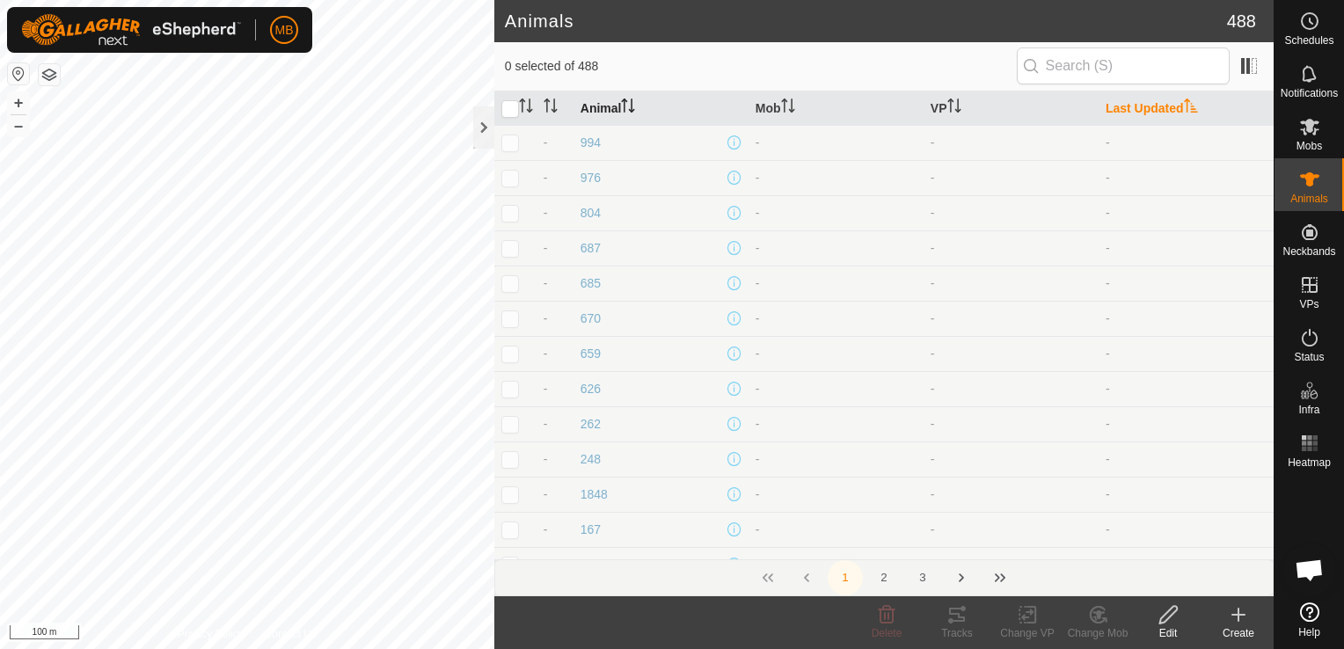
click at [1184, 104] on icon "Activate to sort" at bounding box center [1191, 105] width 14 height 14
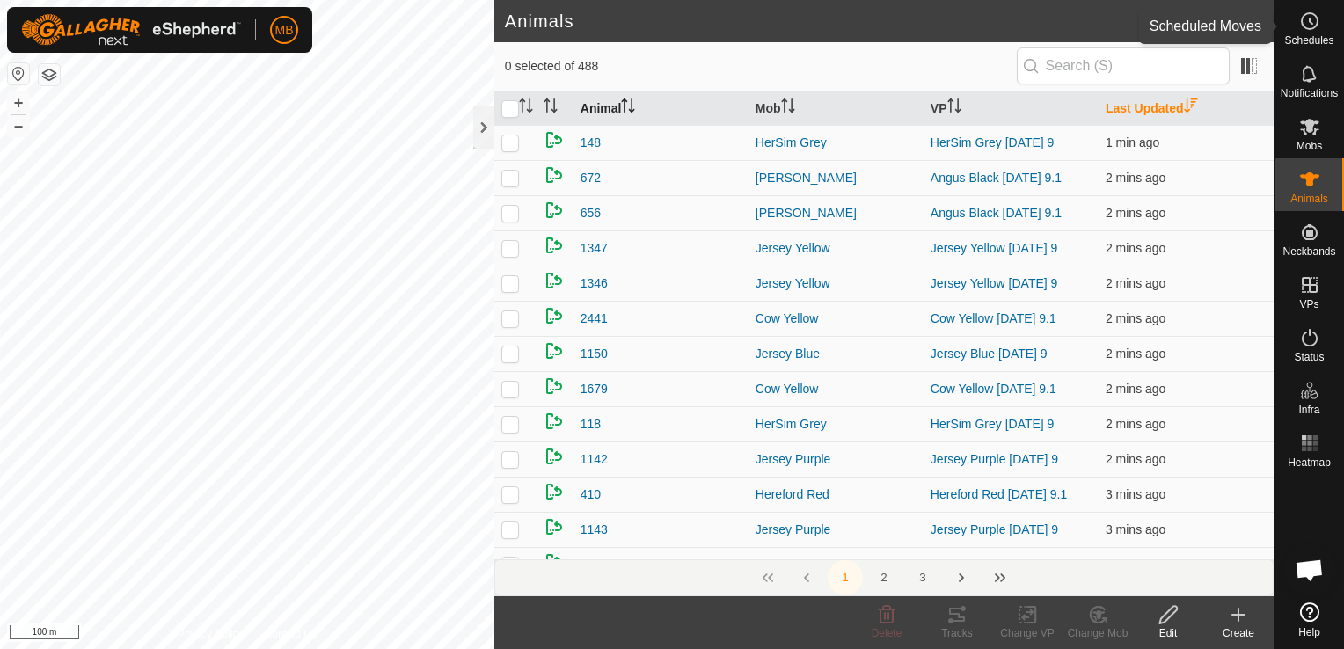
click at [1301, 23] on circle at bounding box center [1309, 21] width 16 height 16
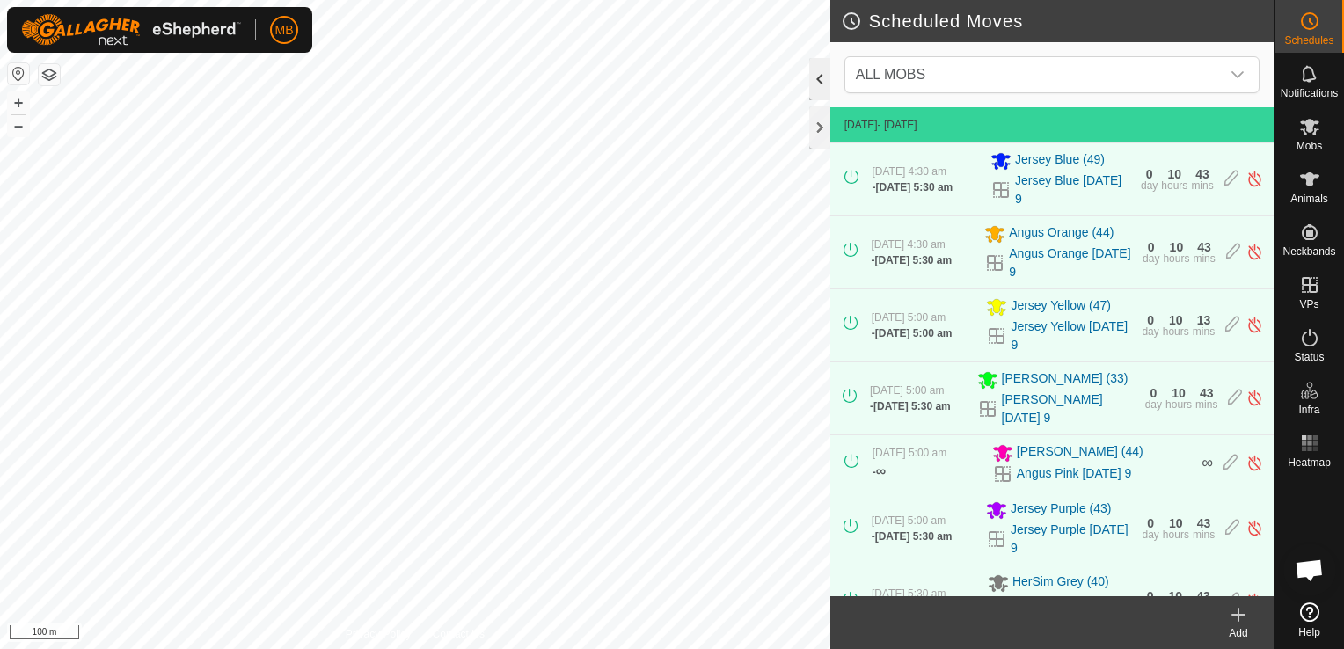
click at [816, 77] on div at bounding box center [819, 79] width 21 height 42
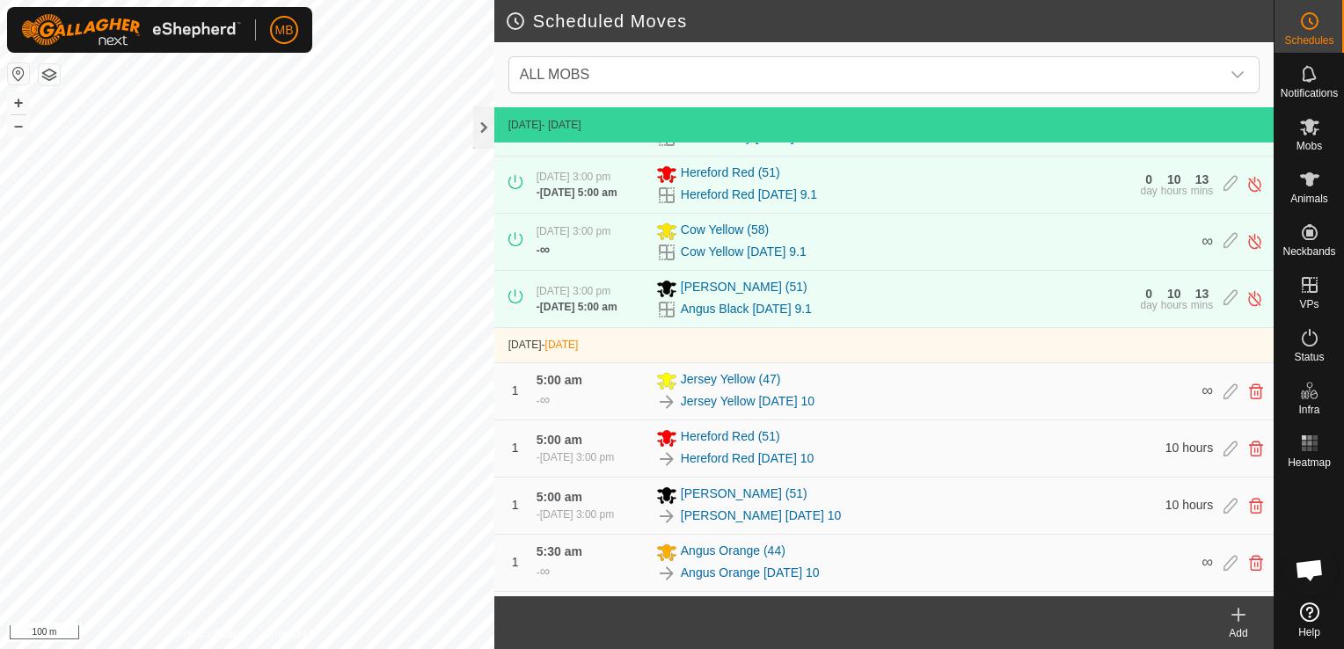
scroll to position [323, 0]
